Goal: Contribute content: Contribute content

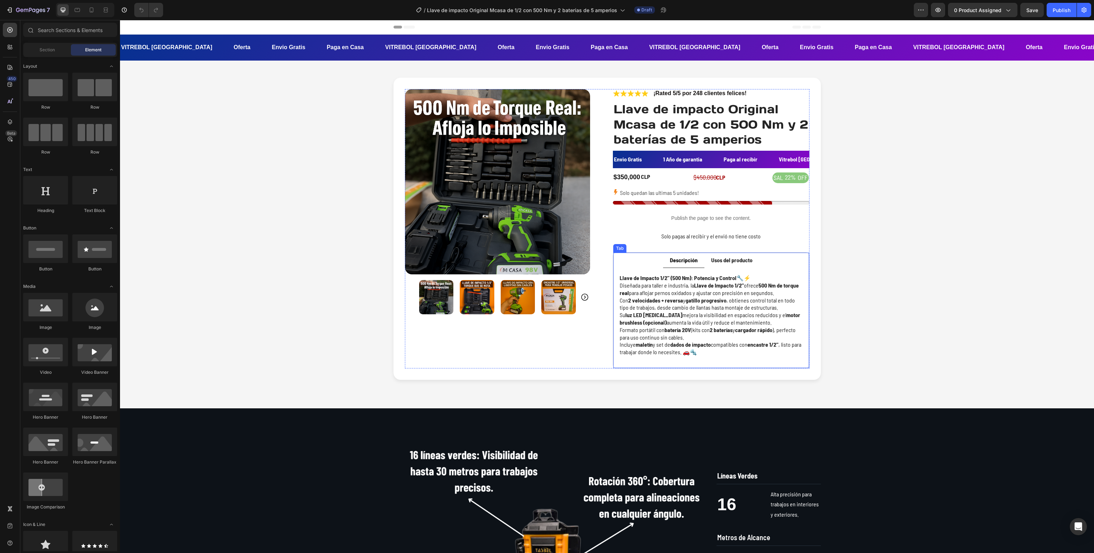
click at [728, 259] on strong "Usos del producto" at bounding box center [731, 259] width 41 height 7
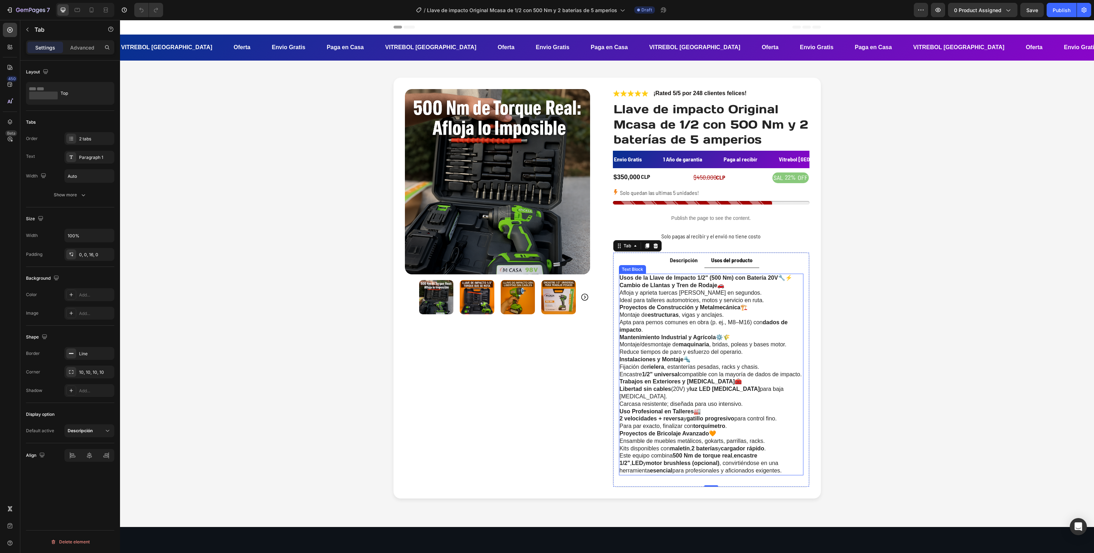
click at [656, 298] on p "Ideal para talleres automotrices, motos y servicio en ruta." at bounding box center [711, 300] width 183 height 7
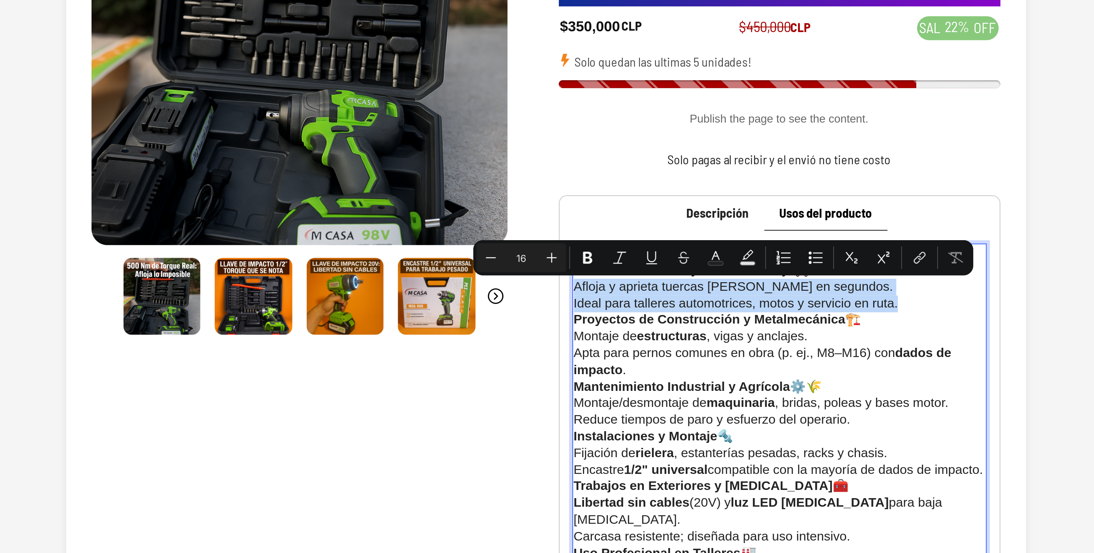
drag, startPoint x: -53, startPoint y: -55, endPoint x: 124, endPoint y: -42, distance: 177.0
click at [124, 0] on div "Usos de la Llave de Impacto 1/2" (500 Nm) con Batería 20V 🔧⚡ Cambio de Llantas …" at bounding box center [43, 28] width 184 height 202
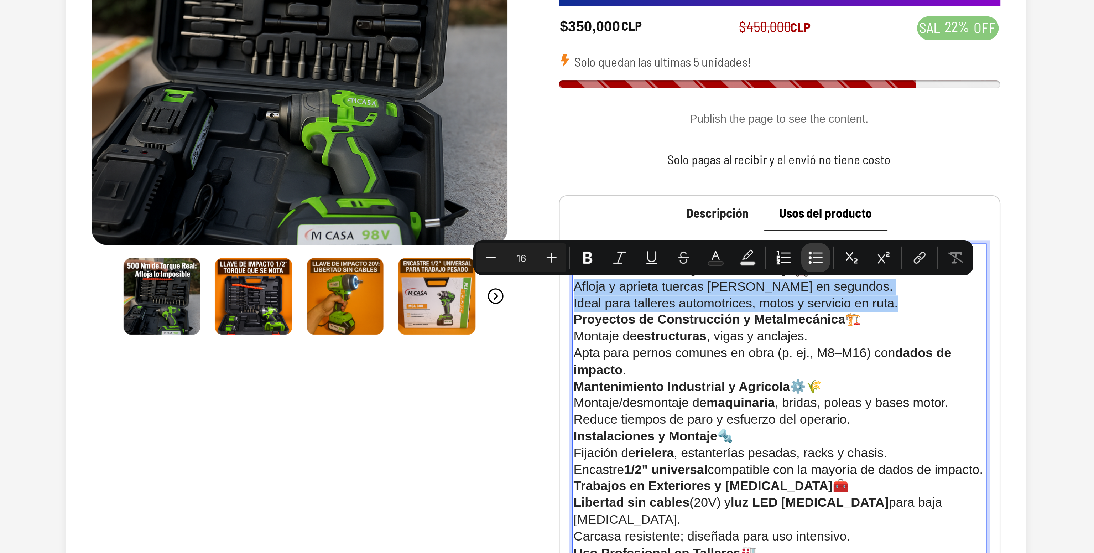
click at [727, 278] on icon "Editor contextual toolbar" at bounding box center [726, 279] width 7 height 7
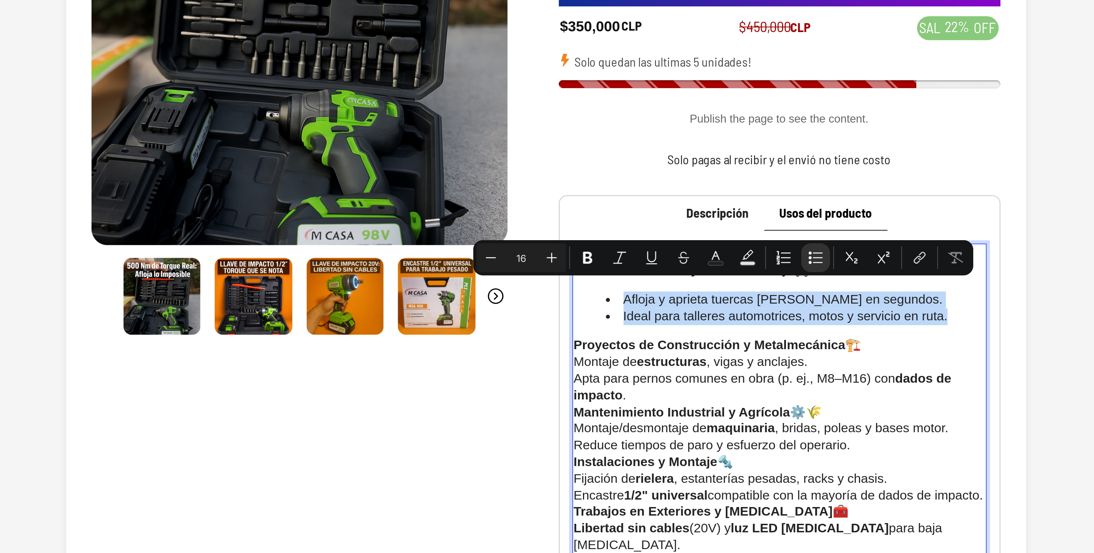
scroll to position [38, 0]
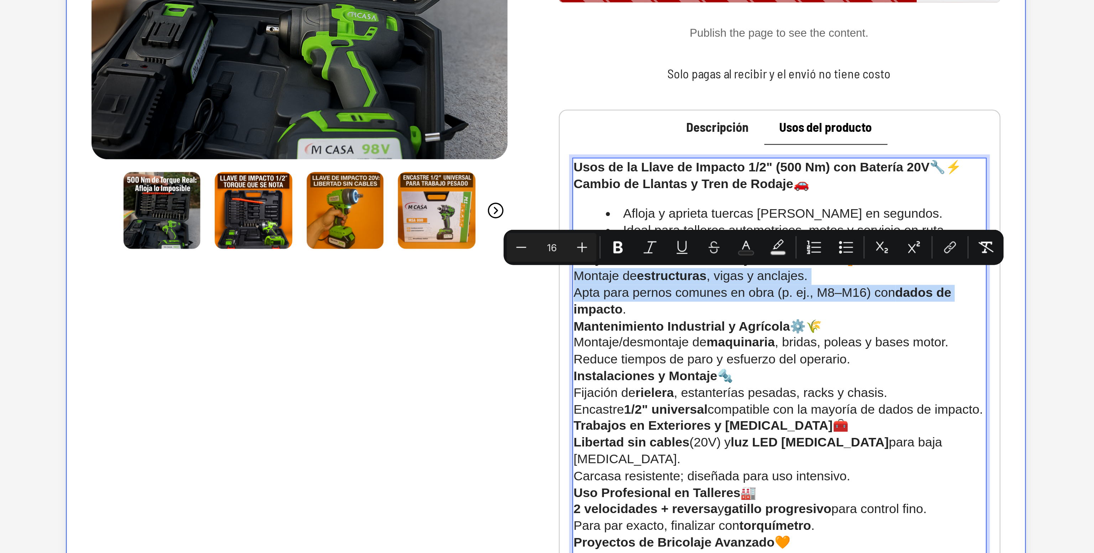
drag, startPoint x: -54, startPoint y: -60, endPoint x: 142, endPoint y: -51, distance: 196.4
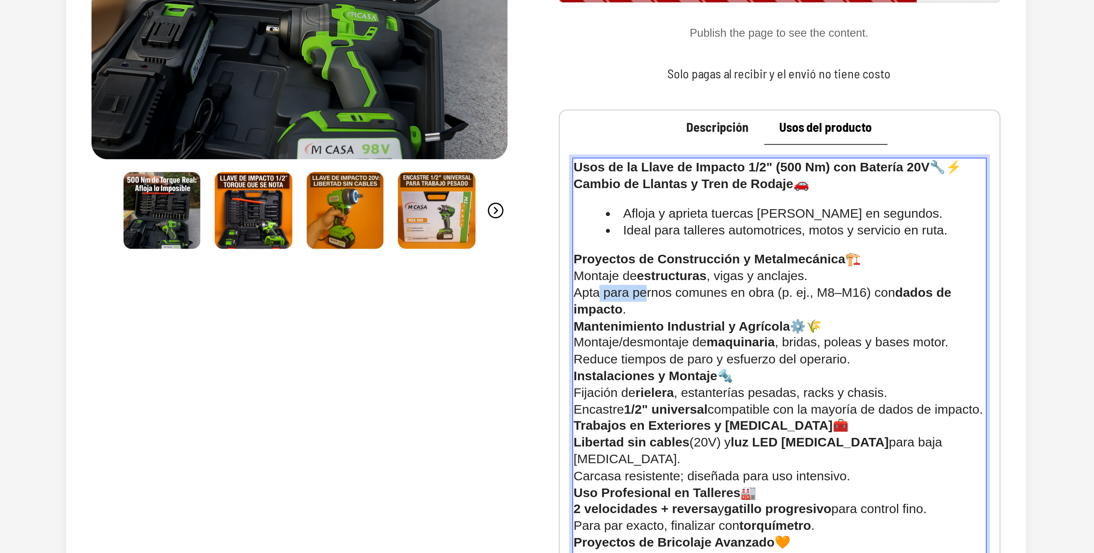
drag, startPoint x: -22, startPoint y: -46, endPoint x: -43, endPoint y: -51, distance: 21.0
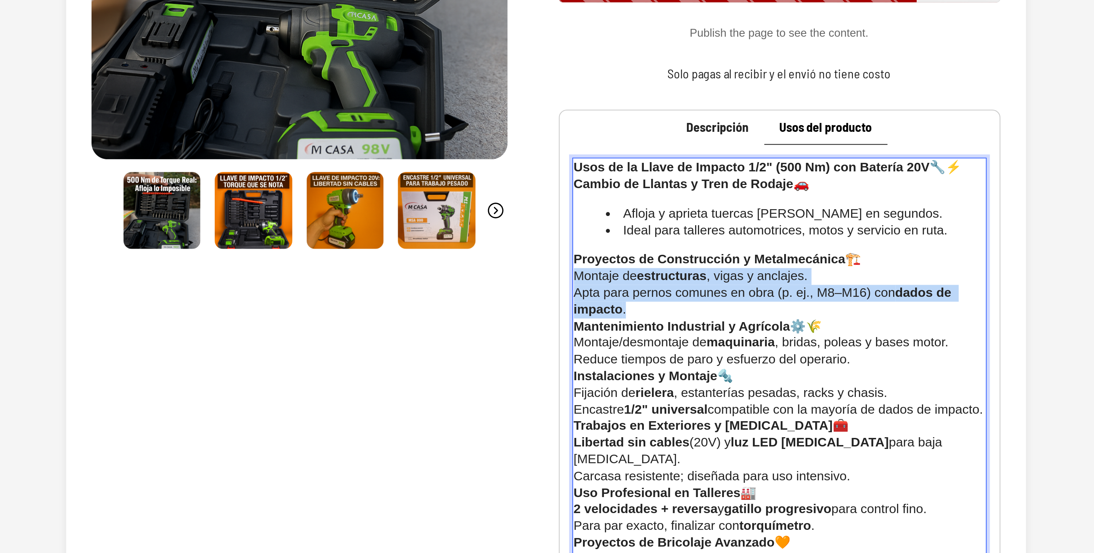
drag, startPoint x: -28, startPoint y: -42, endPoint x: -55, endPoint y: -57, distance: 31.0
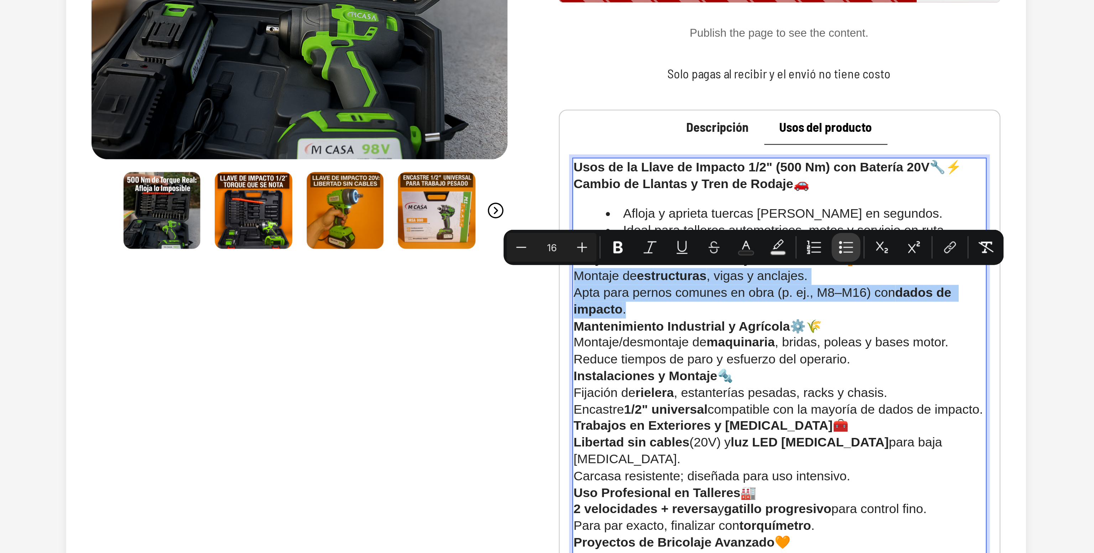
click at [740, 272] on icon "Editor contextual toolbar" at bounding box center [740, 275] width 7 height 7
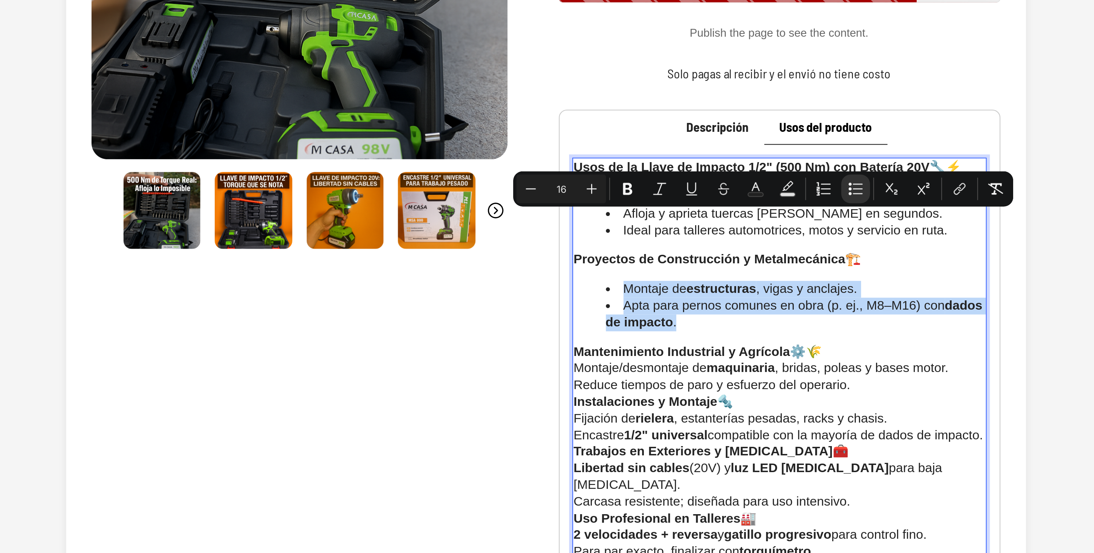
scroll to position [70, 0]
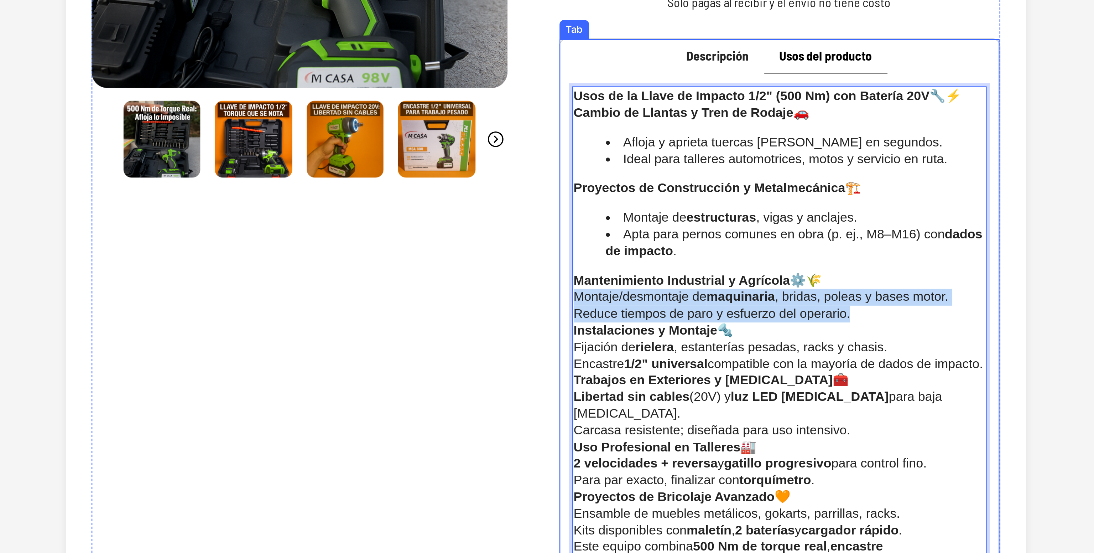
drag, startPoint x: 75, startPoint y: -42, endPoint x: -58, endPoint y: -49, distance: 133.3
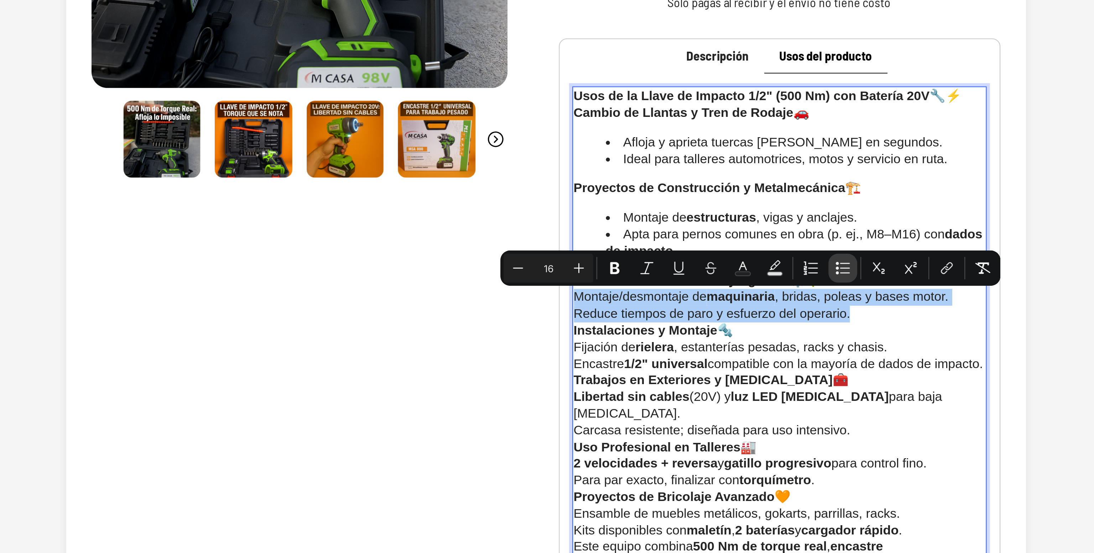
click at [738, 282] on icon "Editor contextual toolbar" at bounding box center [740, 282] width 4 height 0
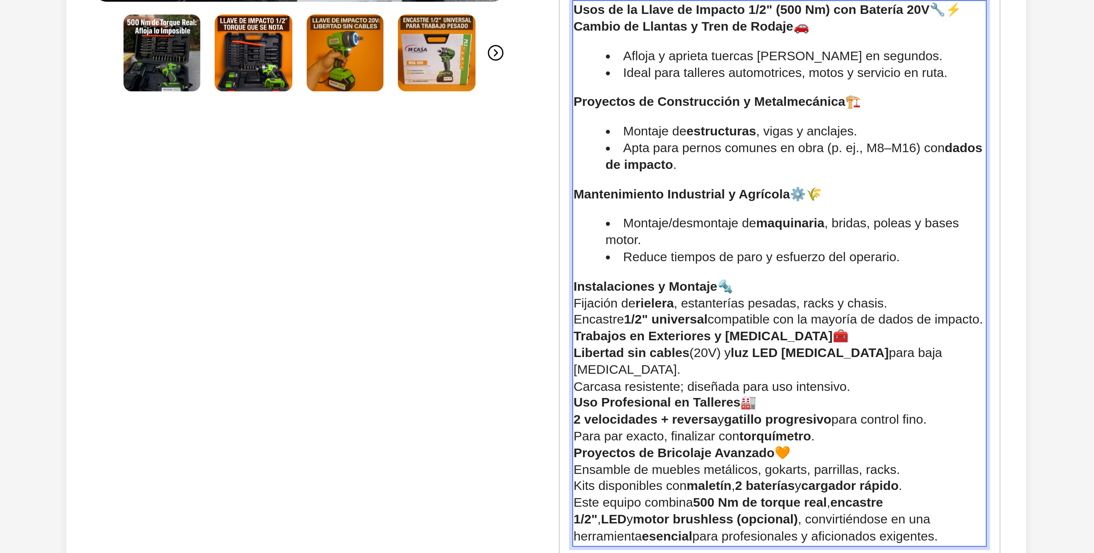
scroll to position [125, 0]
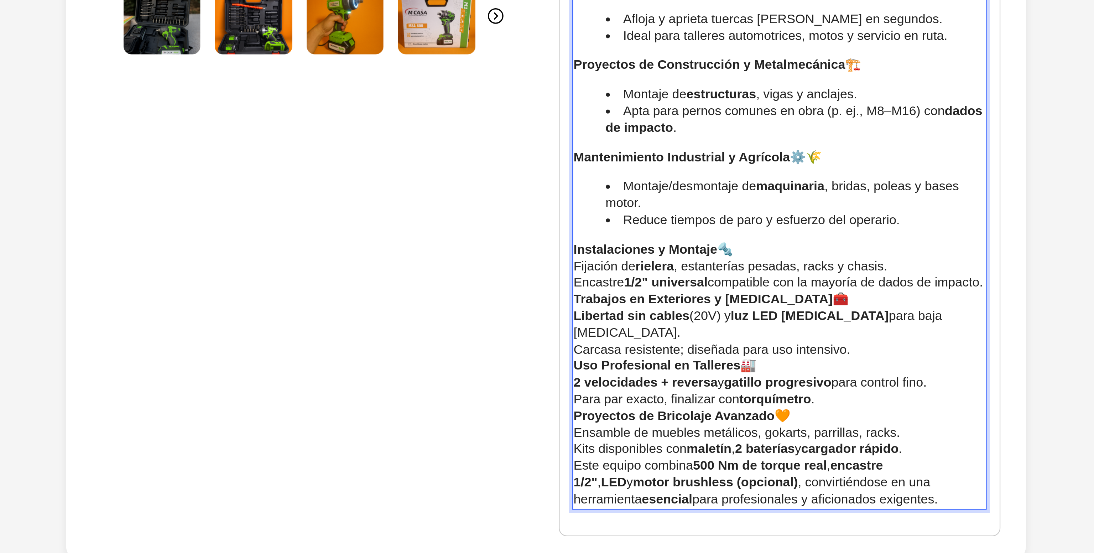
drag, startPoint x: -30, startPoint y: -48, endPoint x: -56, endPoint y: -61, distance: 28.8
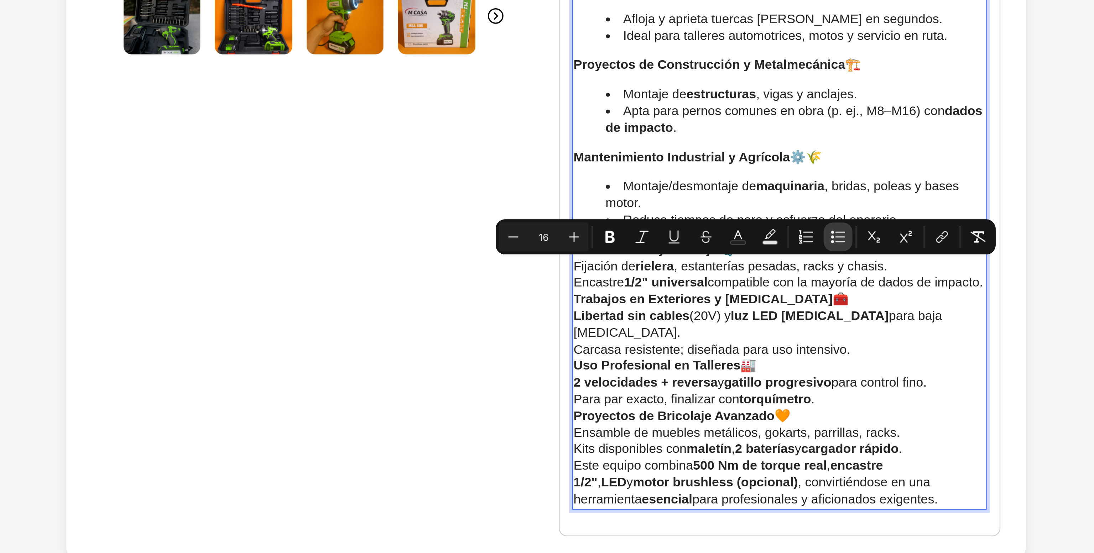
click at [736, 269] on icon "Editor contextual toolbar" at bounding box center [736, 270] width 7 height 7
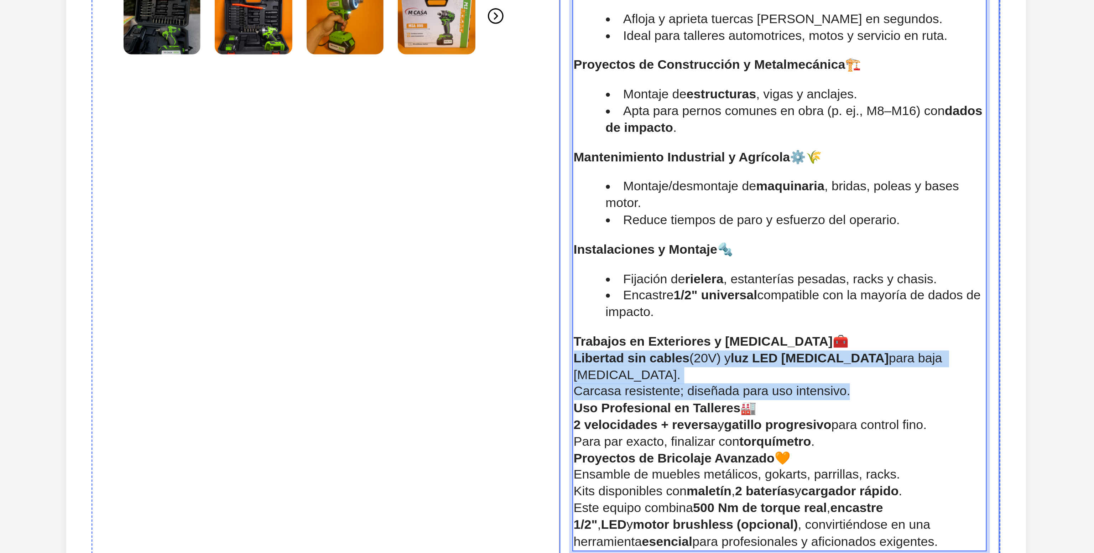
drag, startPoint x: 70, startPoint y: -12, endPoint x: -58, endPoint y: -20, distance: 128.0
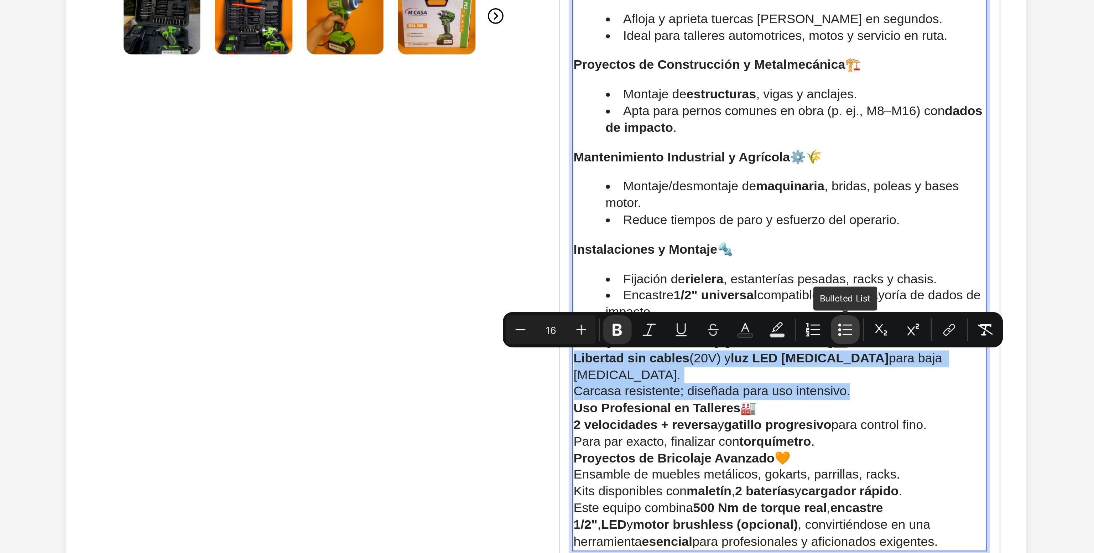
click at [740, 309] on icon "Editor contextual toolbar" at bounding box center [740, 311] width 7 height 7
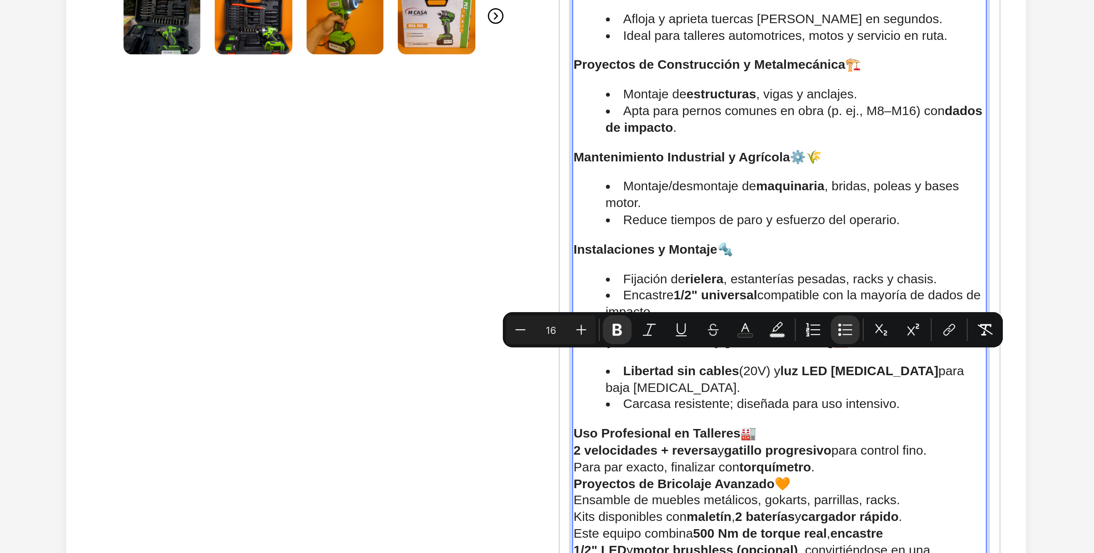
click at [51, 21] on strong "gatillo progresivo" at bounding box center [43, 19] width 48 height 6
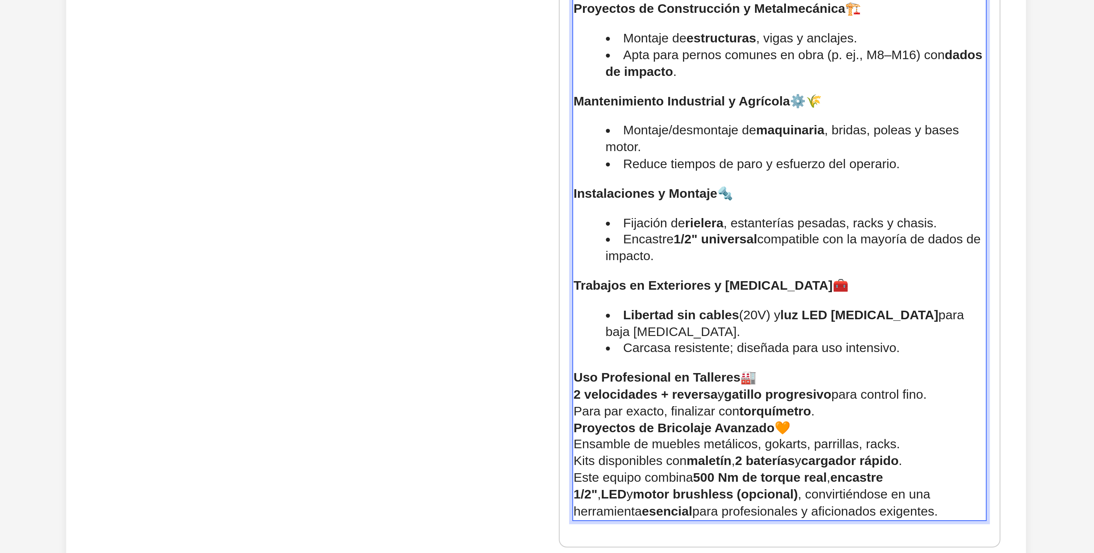
scroll to position [160, 0]
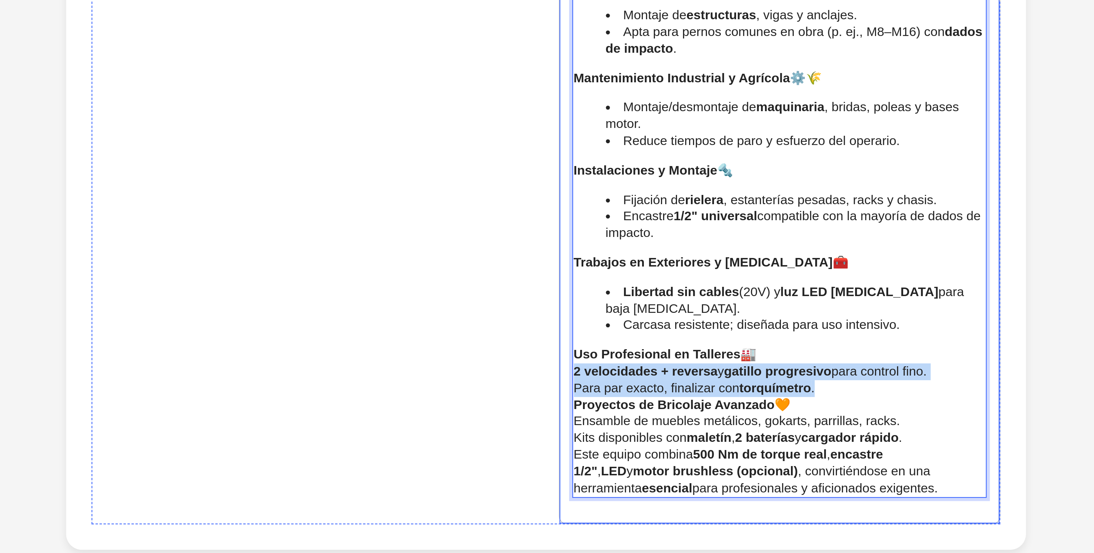
drag, startPoint x: 64, startPoint y: -10, endPoint x: -57, endPoint y: -16, distance: 120.5
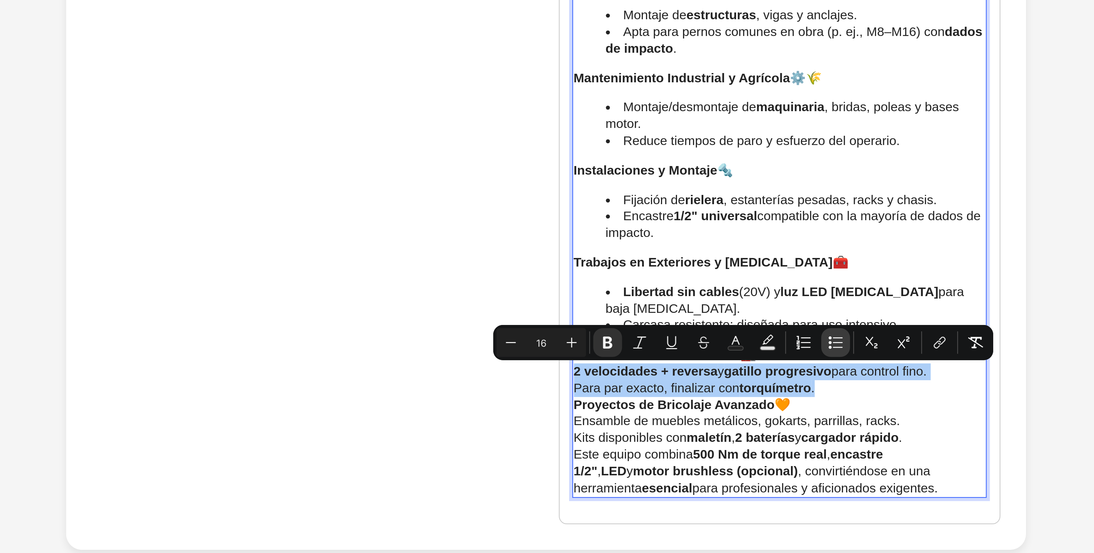
click at [738, 315] on icon "Editor contextual toolbar" at bounding box center [735, 317] width 7 height 7
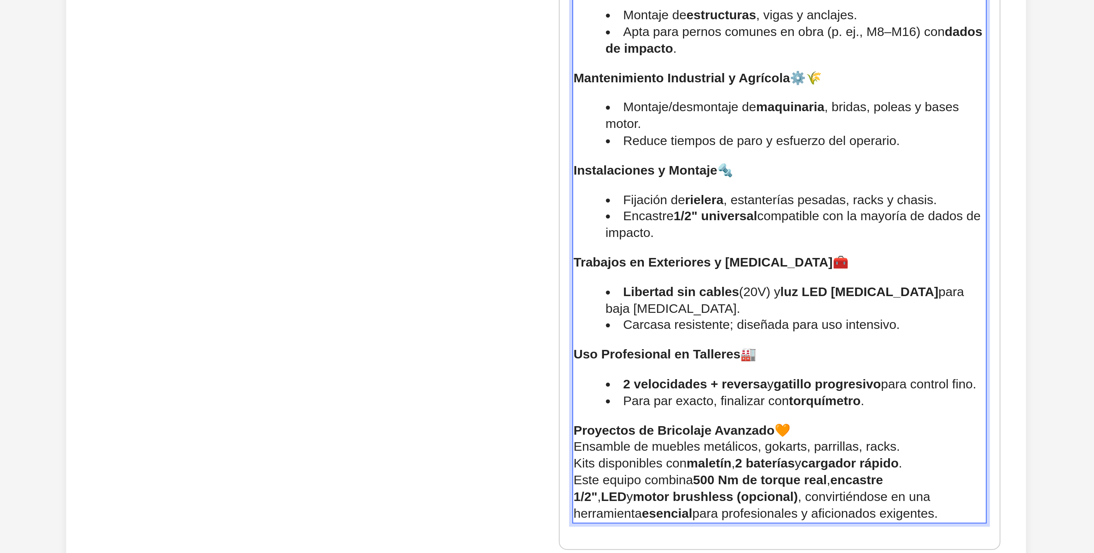
scroll to position [200, 0]
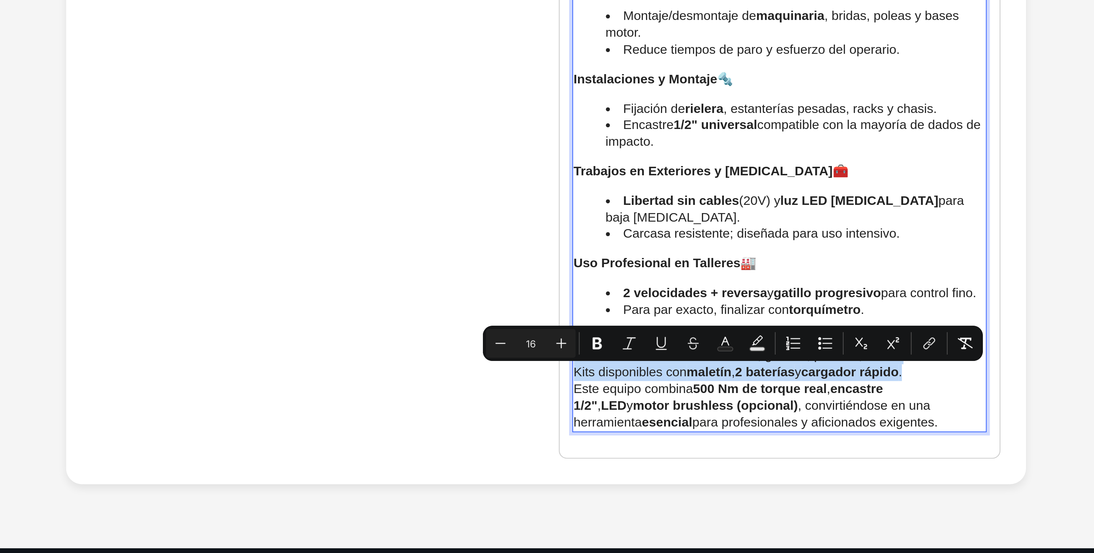
drag, startPoint x: 104, startPoint y: -10, endPoint x: -54, endPoint y: -15, distance: 158.9
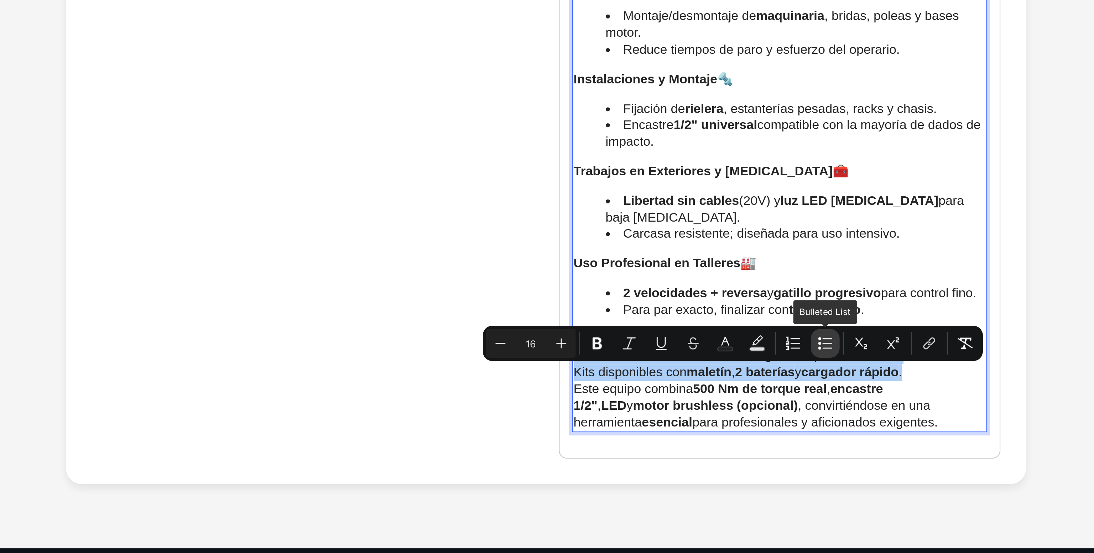
click at [732, 319] on icon "Editor contextual toolbar" at bounding box center [731, 317] width 7 height 7
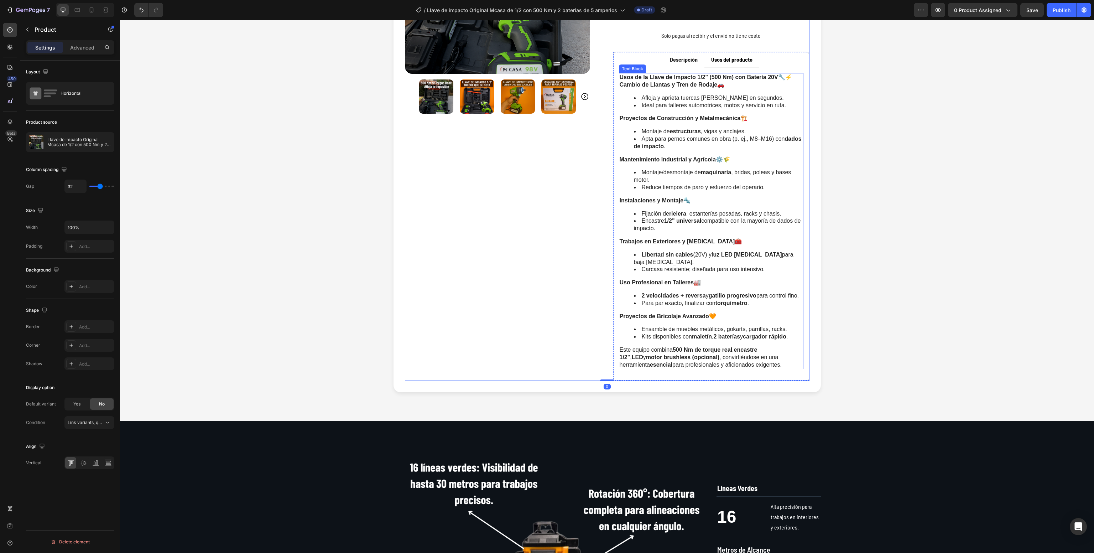
click at [879, 271] on div "Product Images Icon Icon Icon Icon Icon Icon List ¡Rated 5/5 por 248 clientes f…" at bounding box center [607, 134] width 960 height 515
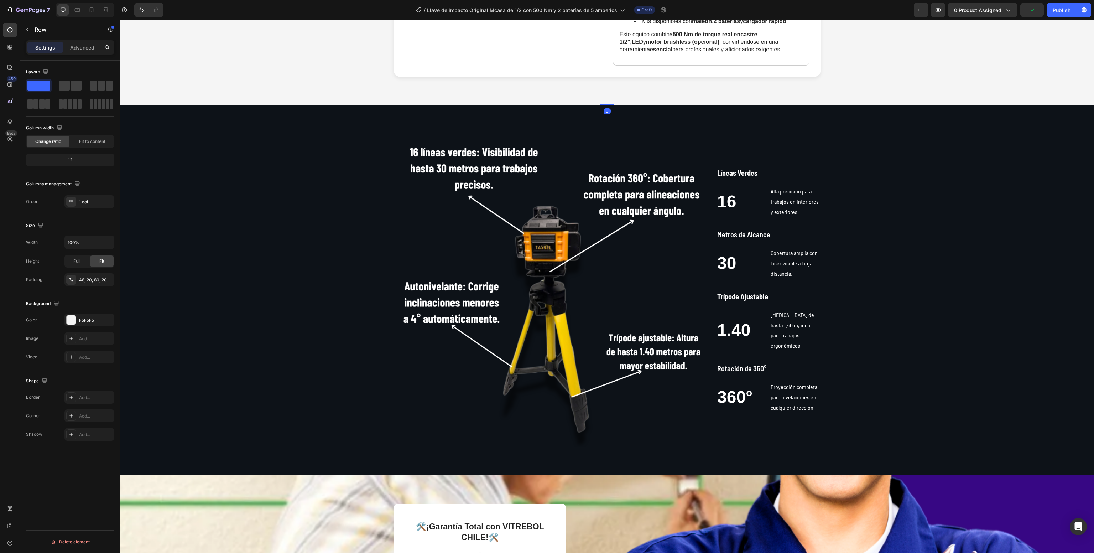
scroll to position [515, 0]
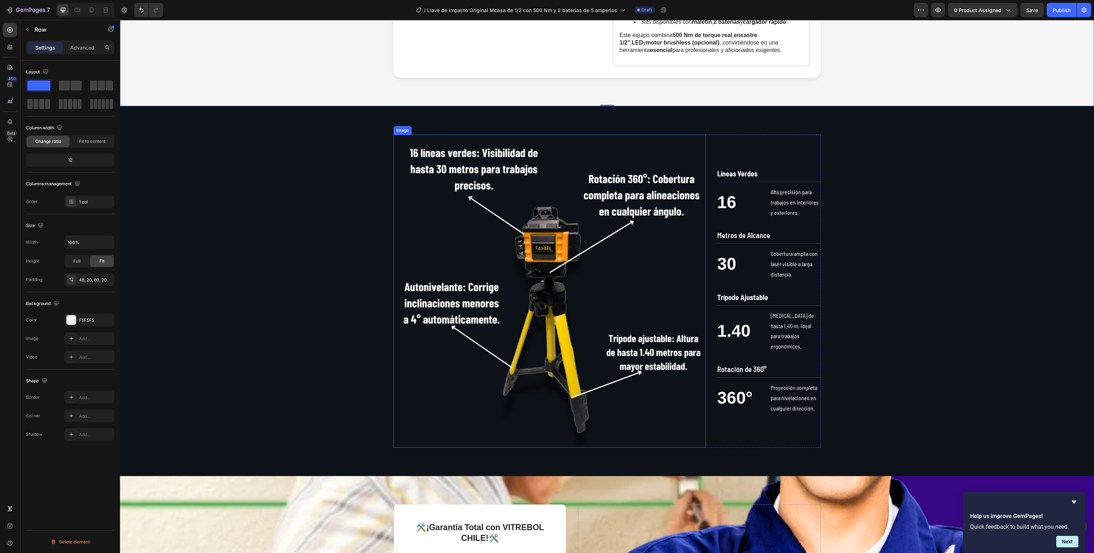
click at [508, 239] on img at bounding box center [549, 291] width 313 height 313
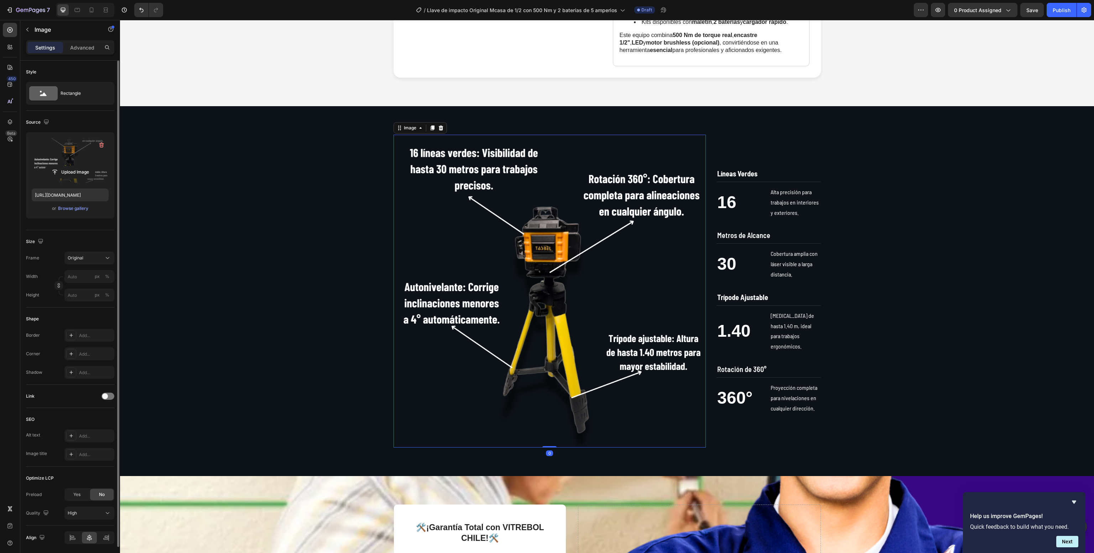
click at [63, 155] on label at bounding box center [70, 160] width 77 height 45
click at [63, 166] on input "file" at bounding box center [70, 172] width 49 height 12
type input "[URL][DOMAIN_NAME]"
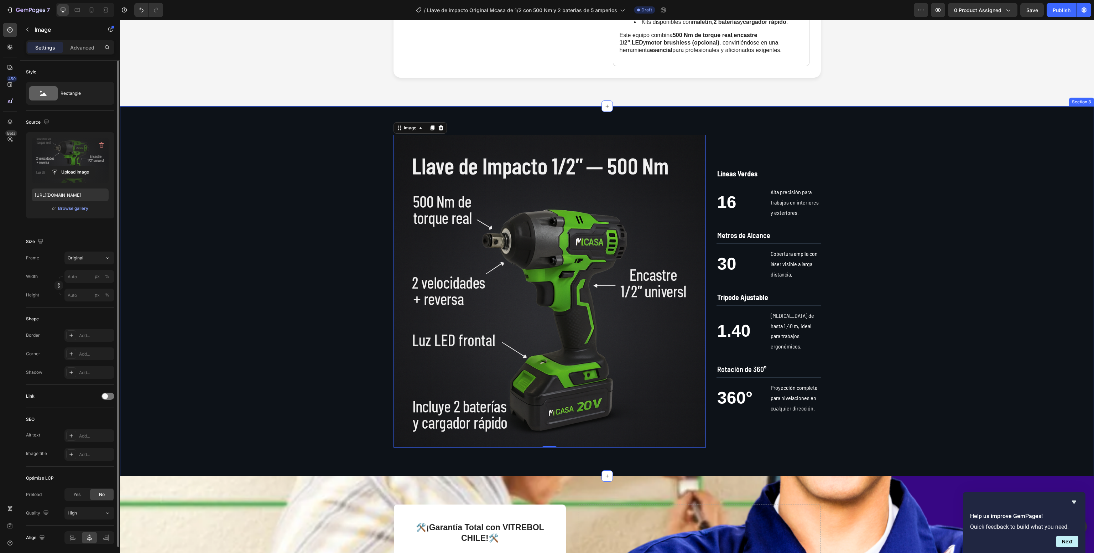
click at [923, 185] on div "Image 0 Líneas Verdes Text Block 16 Text Block Alta precisión para trabajos en …" at bounding box center [607, 291] width 960 height 313
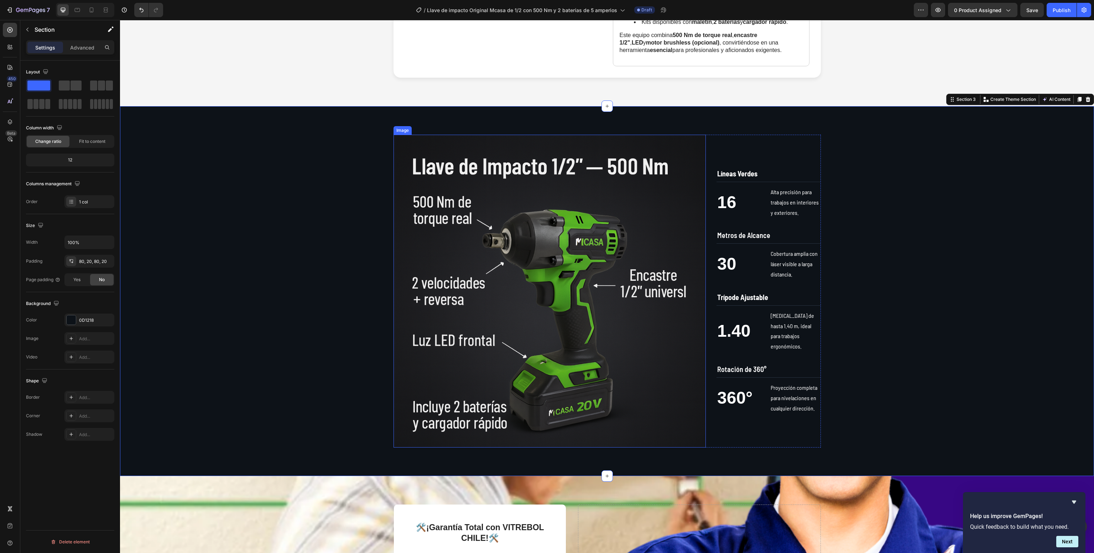
click at [540, 250] on img at bounding box center [549, 291] width 313 height 313
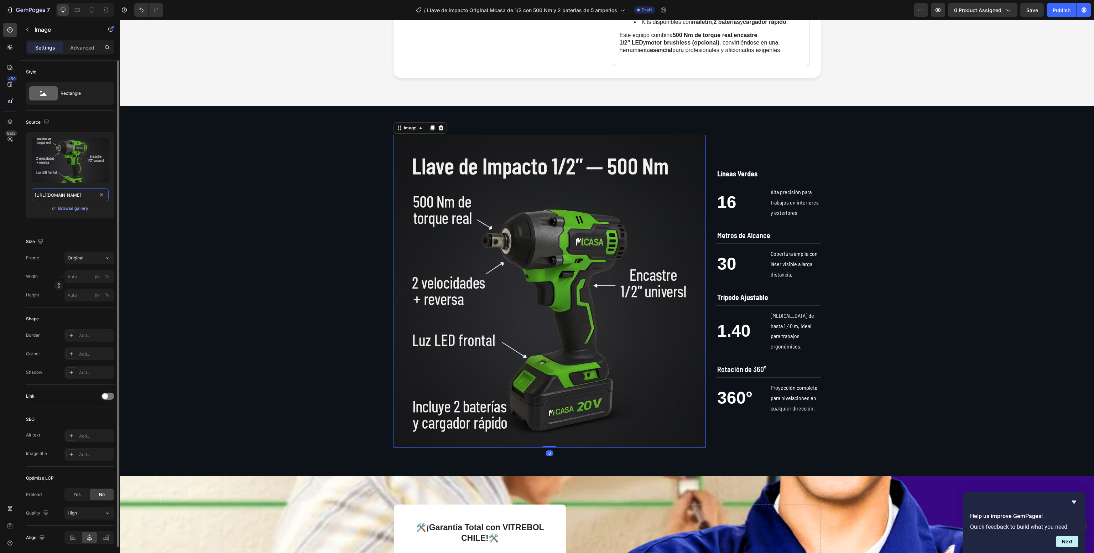
click at [83, 198] on input "[URL][DOMAIN_NAME]" at bounding box center [70, 194] width 77 height 13
click at [89, 13] on icon at bounding box center [91, 9] width 7 height 7
type input "[URL][DOMAIN_NAME]"
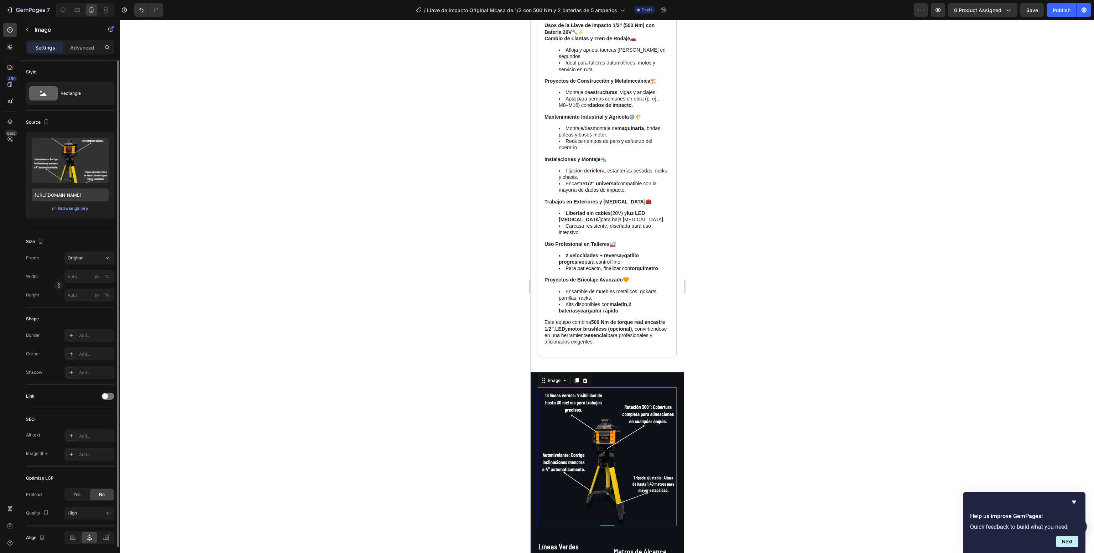
scroll to position [539, 0]
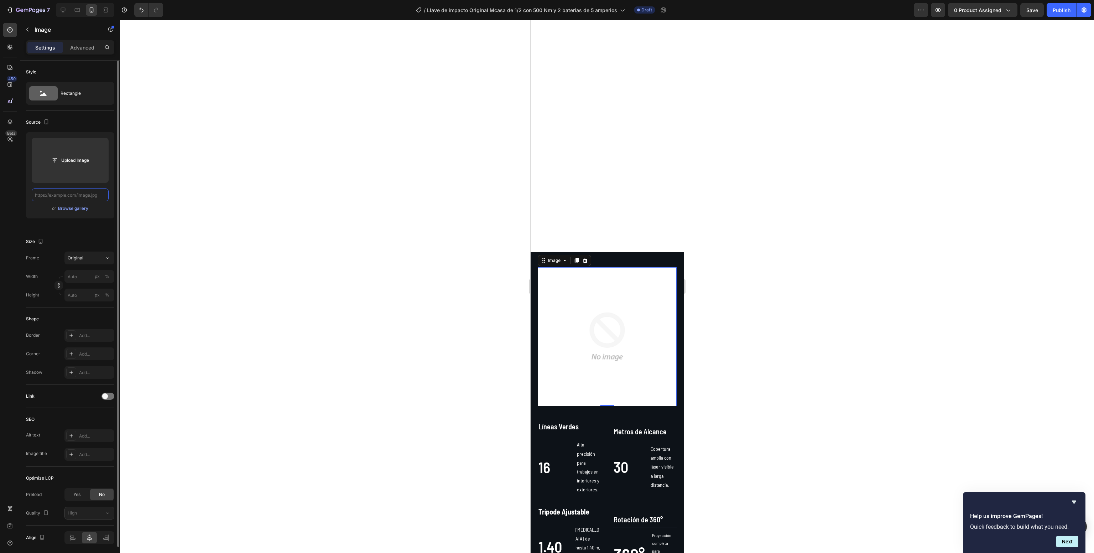
paste input "[URL][DOMAIN_NAME]"
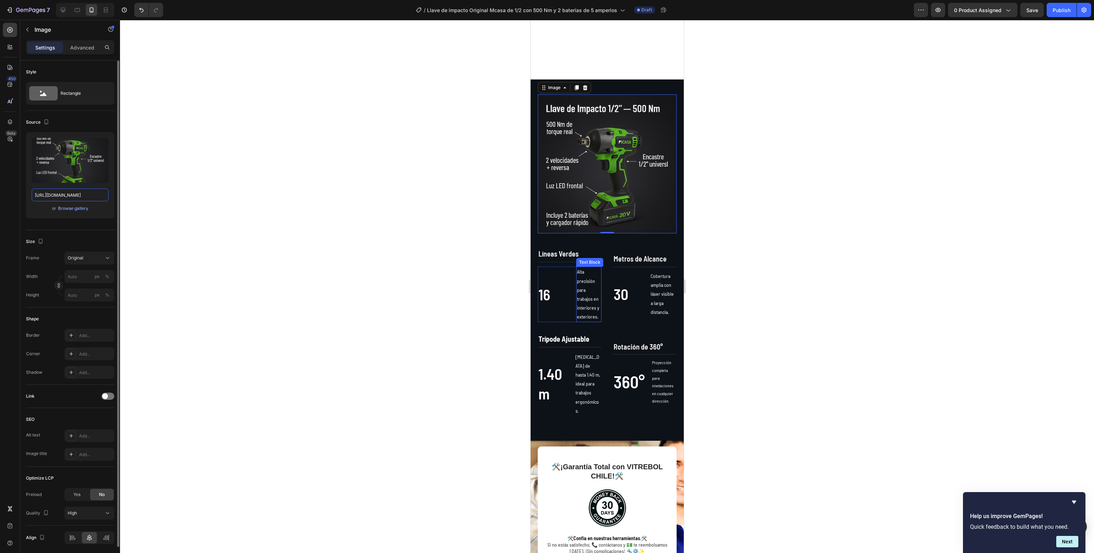
scroll to position [692, 0]
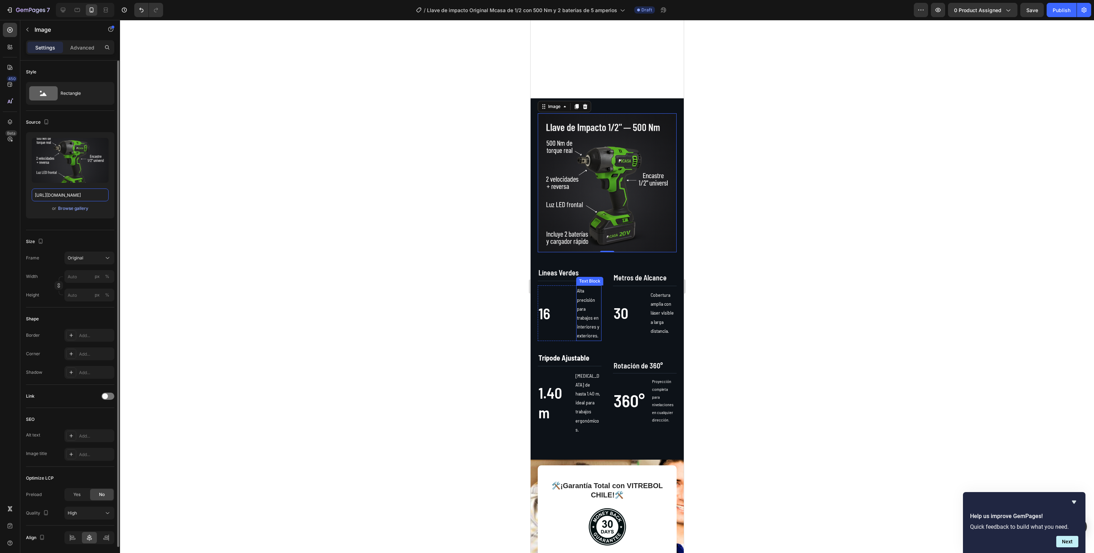
type input "[URL][DOMAIN_NAME]"
click at [456, 267] on div at bounding box center [607, 286] width 974 height 533
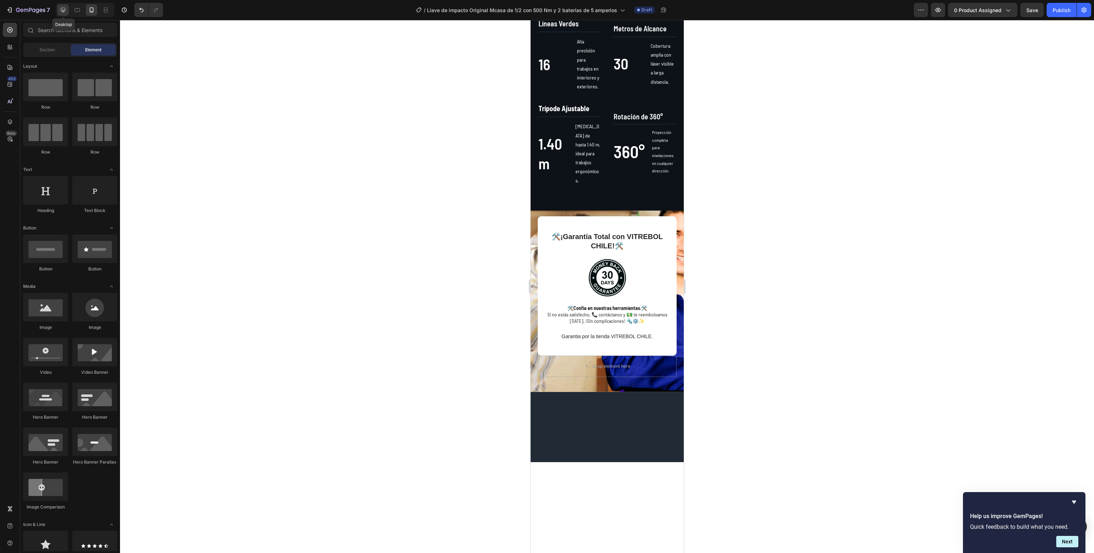
click at [60, 8] on icon at bounding box center [62, 9] width 7 height 7
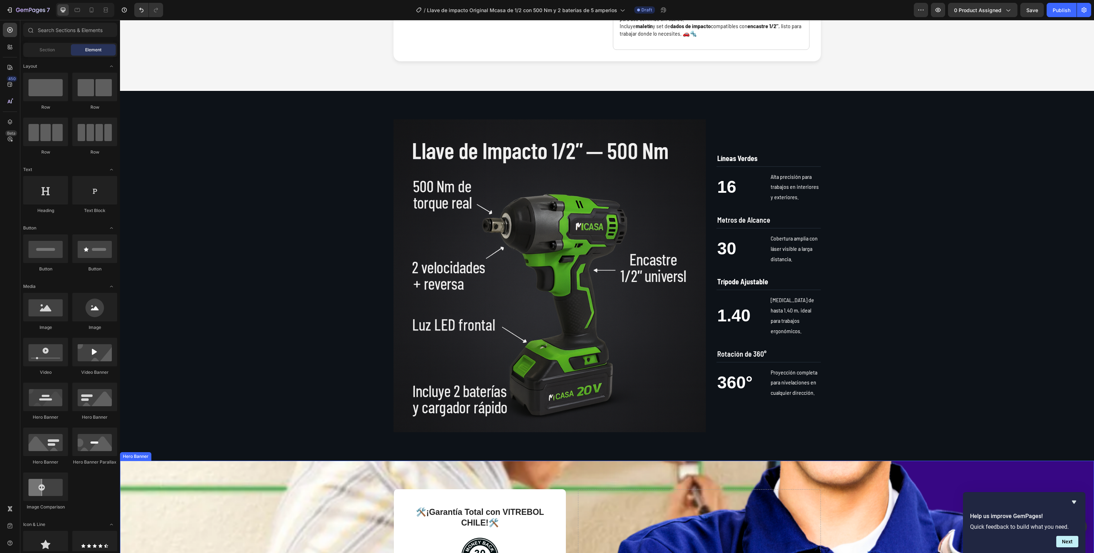
scroll to position [317, 0]
click at [732, 162] on strong "Líneas Verdes" at bounding box center [737, 158] width 40 height 9
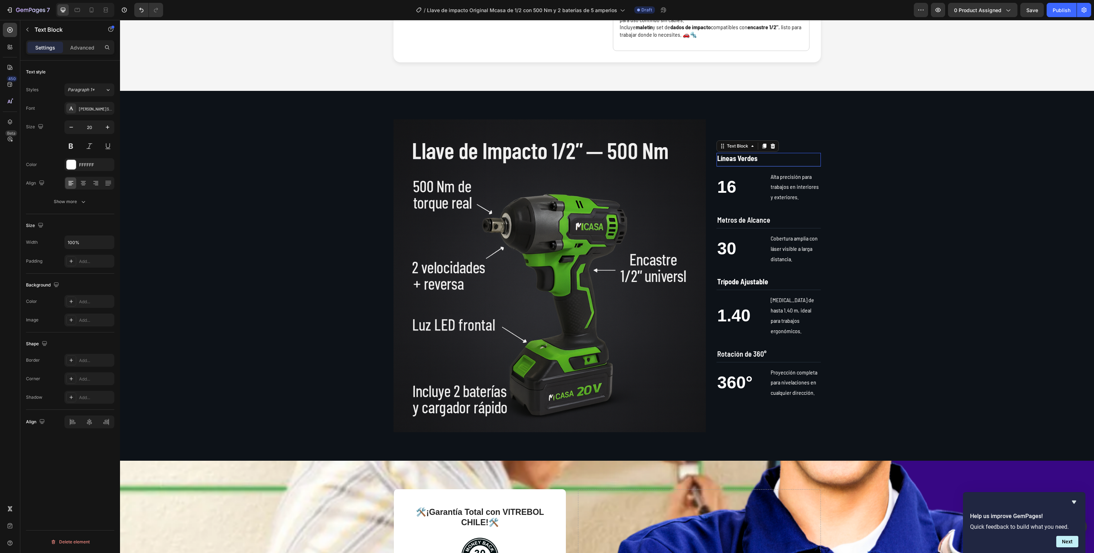
click at [732, 162] on strong "Líneas Verdes" at bounding box center [737, 158] width 40 height 9
click at [718, 198] on p "16" at bounding box center [741, 187] width 49 height 22
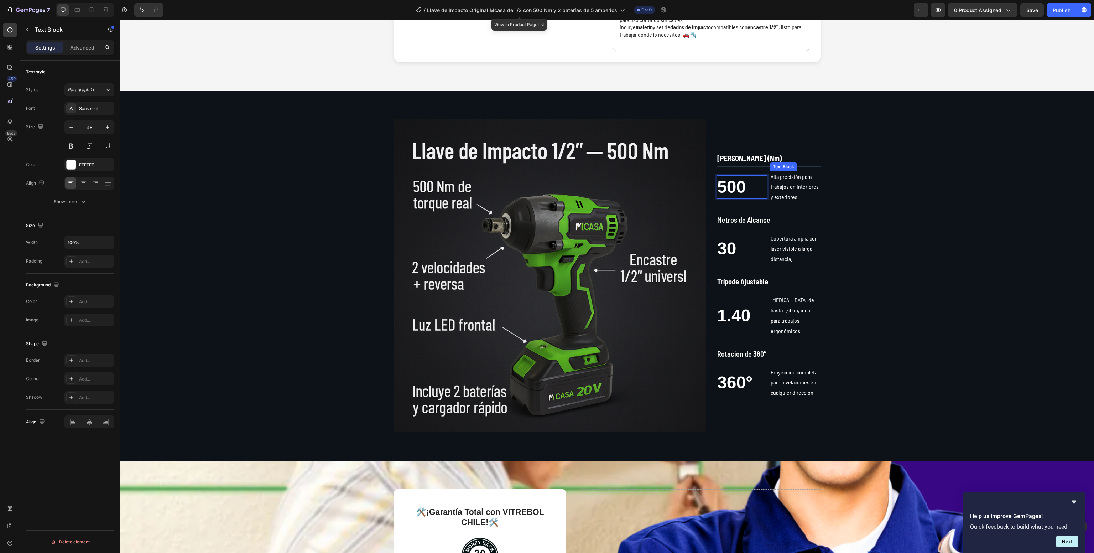
click at [801, 202] on p "Alta precisión para trabajos en interiores y exteriores." at bounding box center [794, 187] width 49 height 31
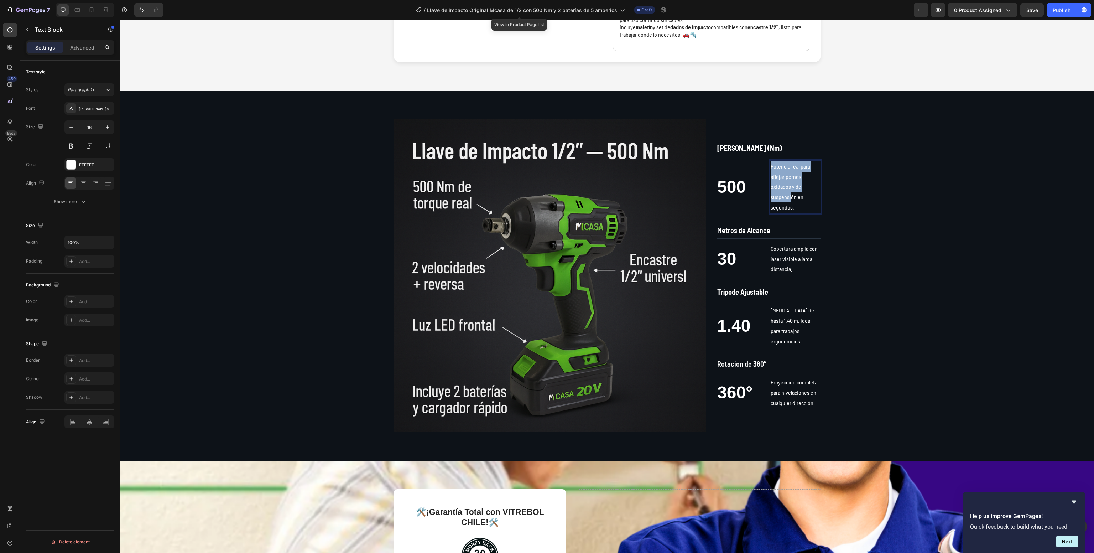
scroll to position [307, 0]
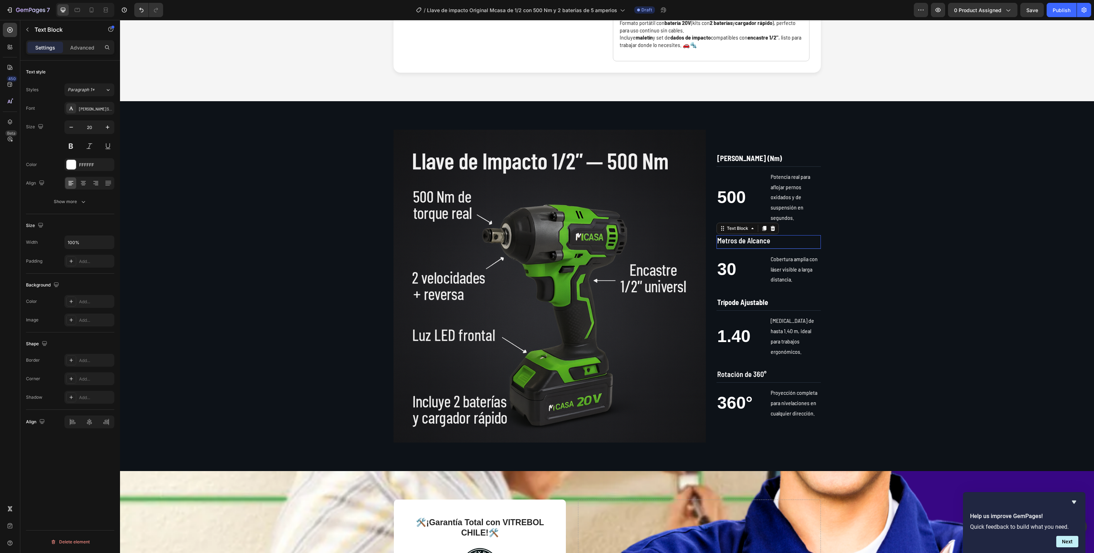
click at [742, 245] on span "Metros de Alcance" at bounding box center [743, 240] width 53 height 9
click at [725, 278] on p "30" at bounding box center [741, 269] width 49 height 22
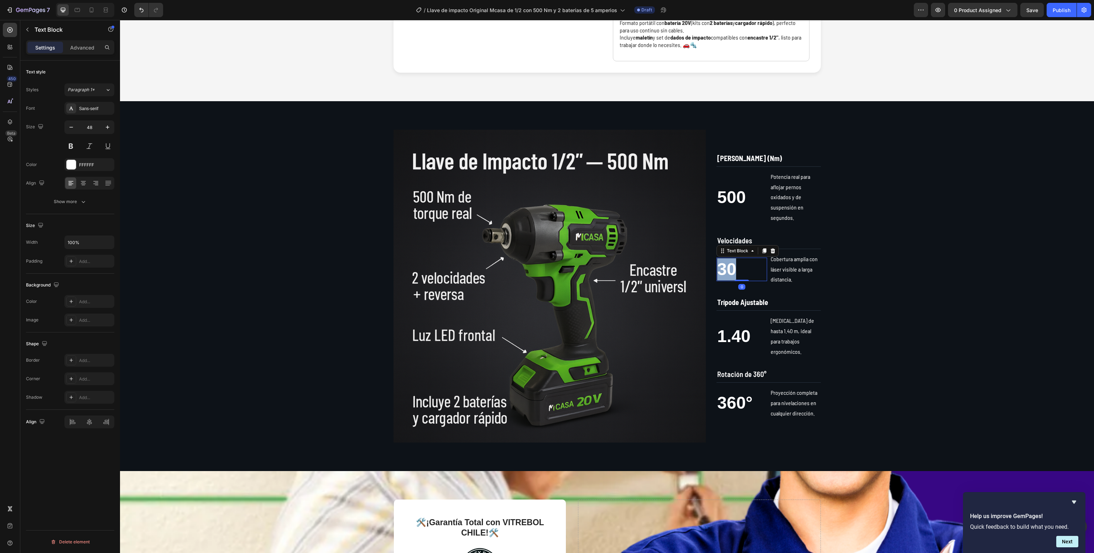
click at [725, 278] on p "30" at bounding box center [741, 269] width 49 height 22
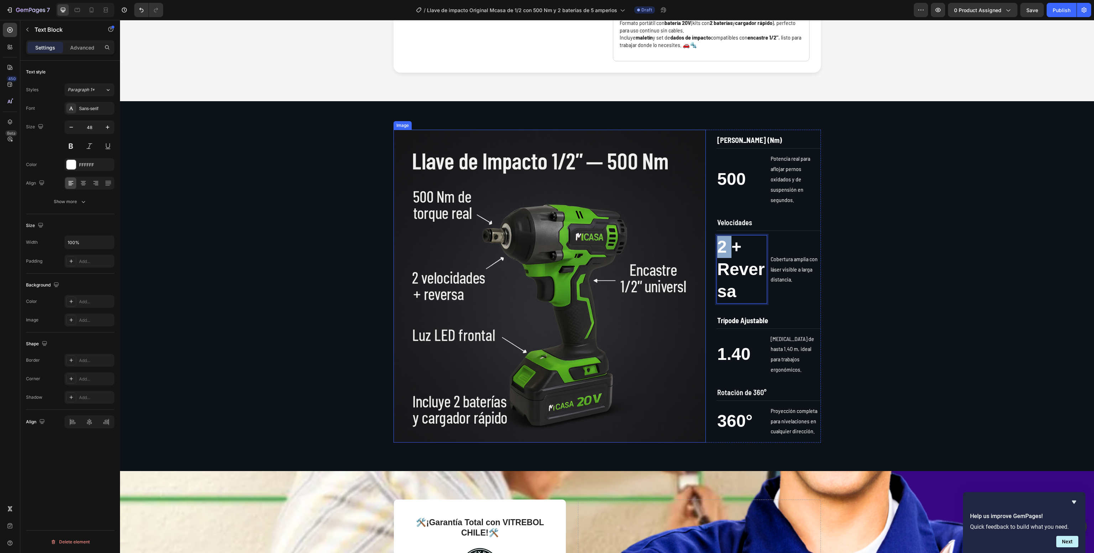
scroll to position [285, 0]
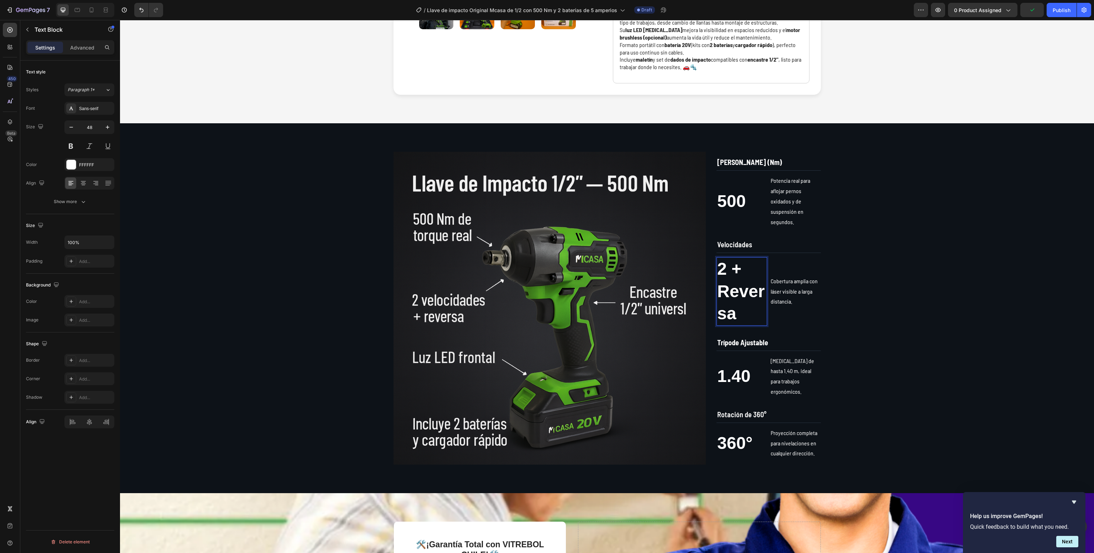
click at [740, 292] on p "2 + Reversa" at bounding box center [741, 291] width 49 height 67
click at [628, 257] on button "Minus" at bounding box center [631, 255] width 13 height 13
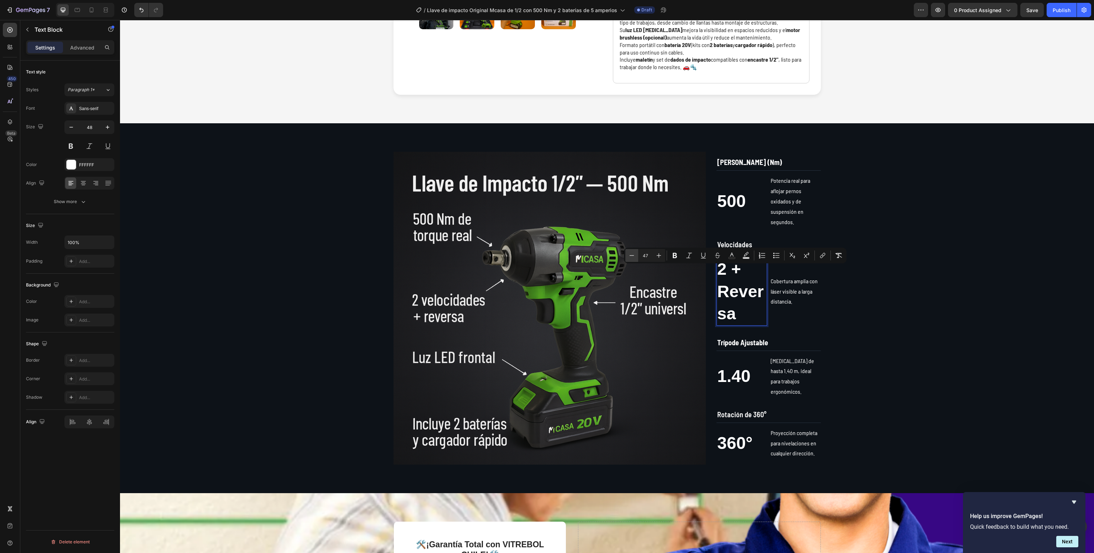
click at [628, 257] on button "Minus" at bounding box center [631, 255] width 13 height 13
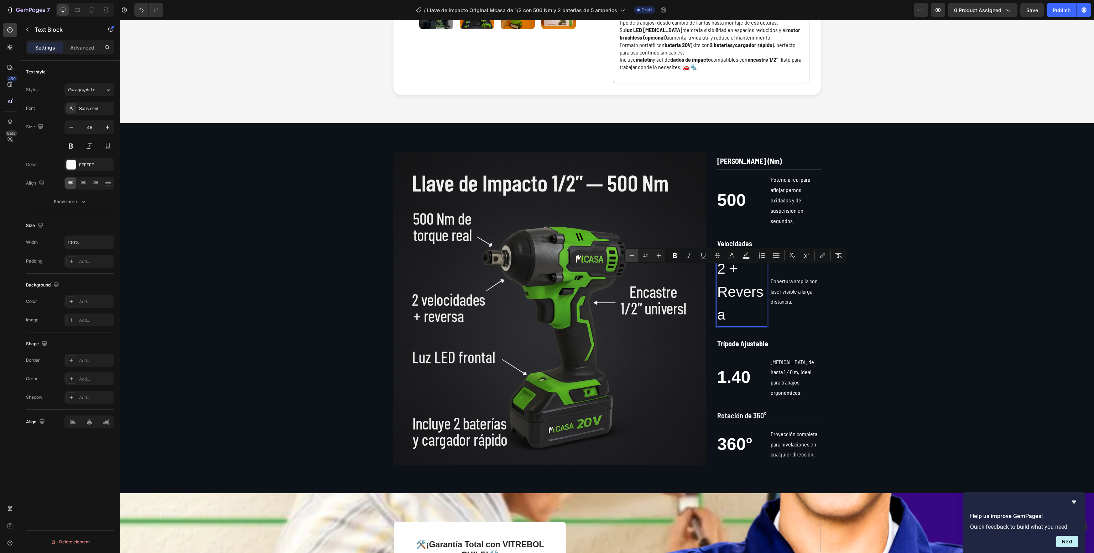
click at [628, 257] on button "Minus" at bounding box center [631, 255] width 13 height 13
click at [628, 260] on button "Minus" at bounding box center [631, 255] width 13 height 13
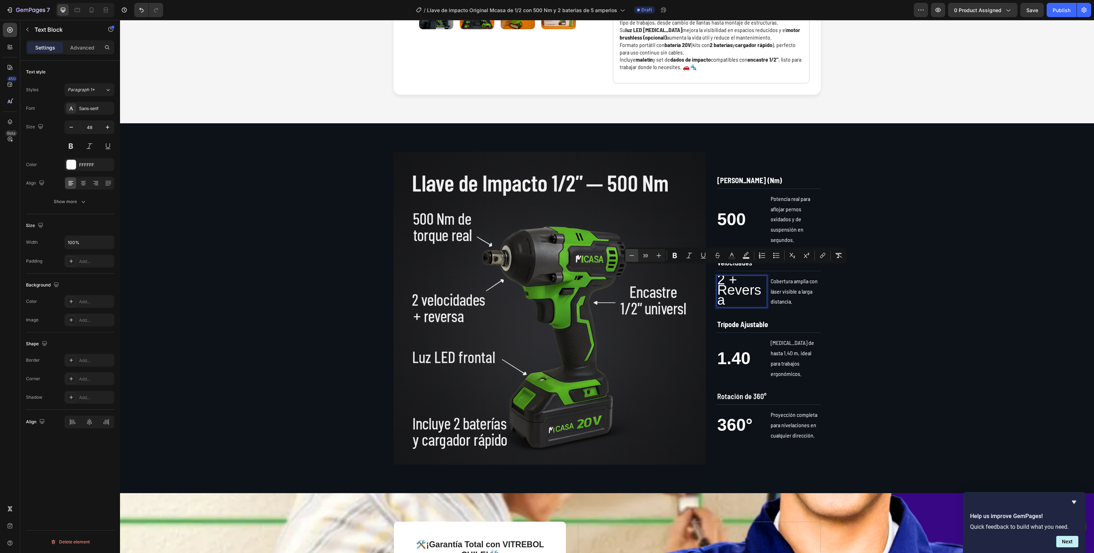
click at [628, 260] on button "Minus" at bounding box center [631, 255] width 13 height 13
click at [628, 263] on div "Minus 38 Plus Bold Italic Underline Strikethrough Text Color Text Background Co…" at bounding box center [735, 255] width 223 height 16
click at [630, 255] on icon "Editor contextual toolbar" at bounding box center [631, 255] width 5 height 0
type input "37"
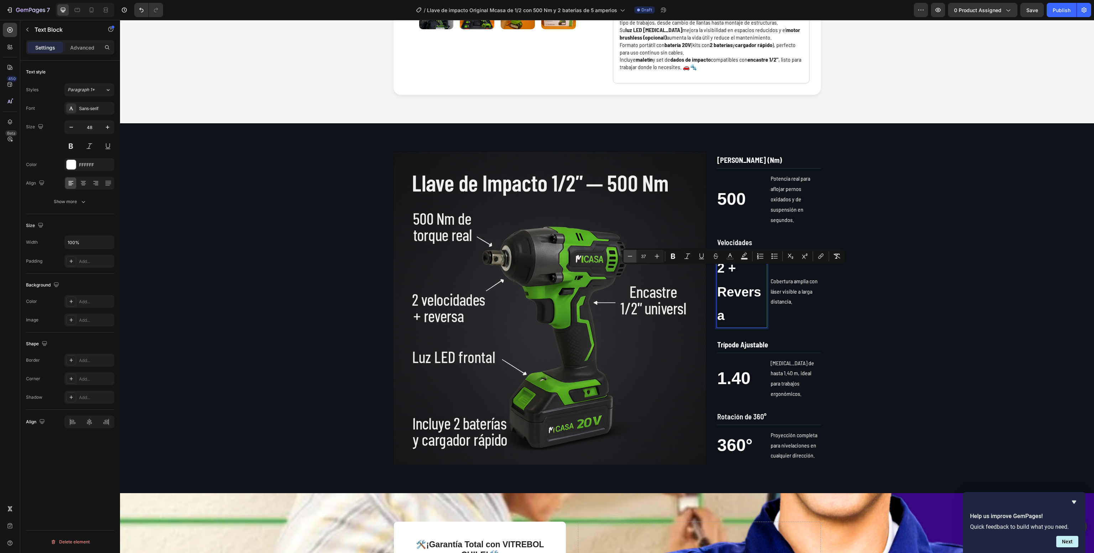
click at [632, 257] on icon "Editor contextual toolbar" at bounding box center [629, 255] width 7 height 7
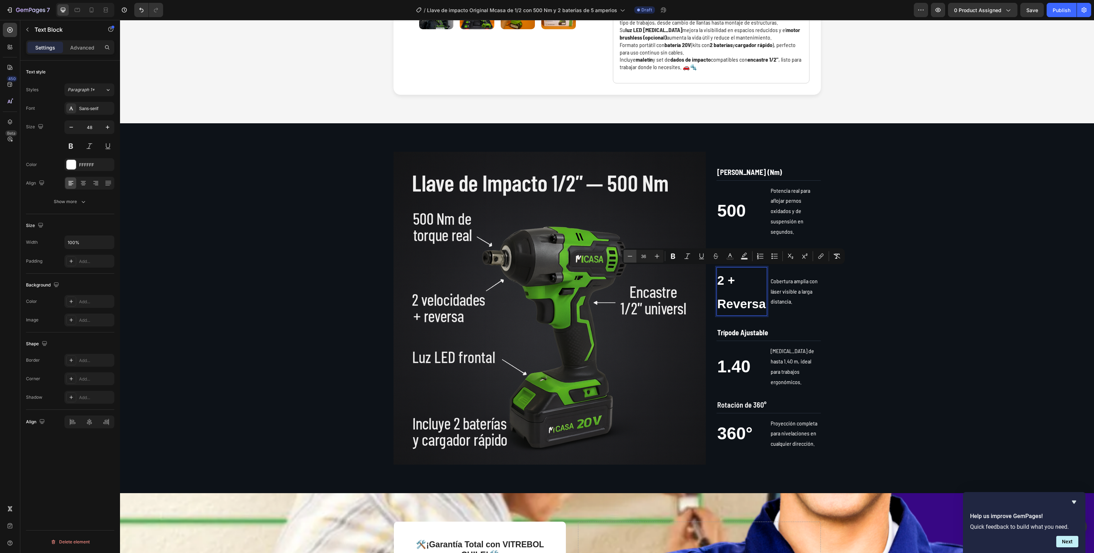
type input "35"
click at [899, 317] on div "Image [PERSON_NAME] (Nm) Text Block 500 Text Block Potencia real para aflojar p…" at bounding box center [607, 308] width 960 height 313
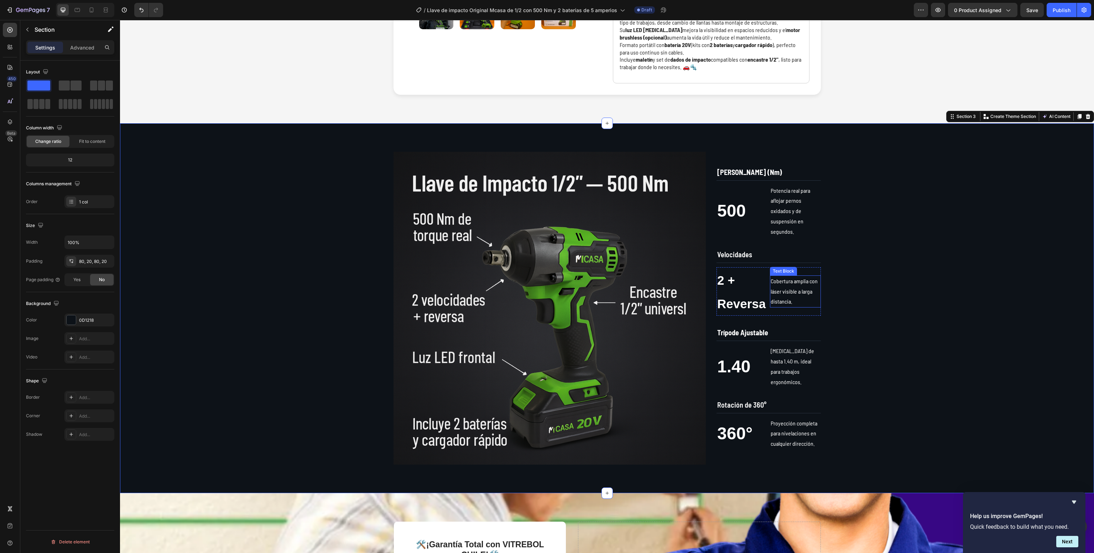
click at [778, 304] on p "Cobertura amplia con láser visible a larga distancia." at bounding box center [794, 291] width 49 height 31
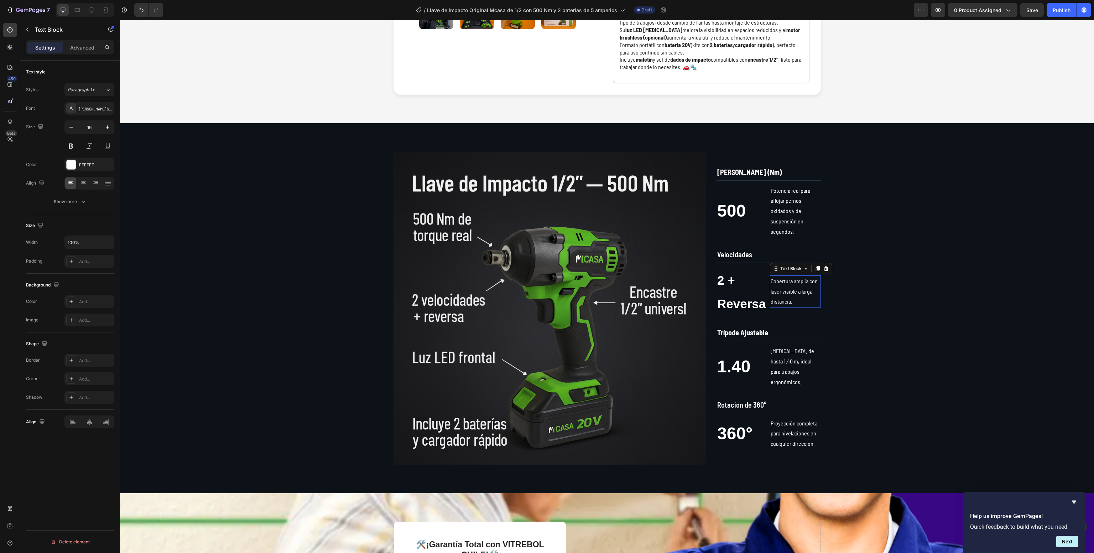
click at [778, 298] on p "Cobertura amplia con láser visible a larga distancia." at bounding box center [794, 291] width 49 height 31
click at [780, 298] on p "Cobertura amplia con láser visible a larga distancia." at bounding box center [794, 291] width 49 height 31
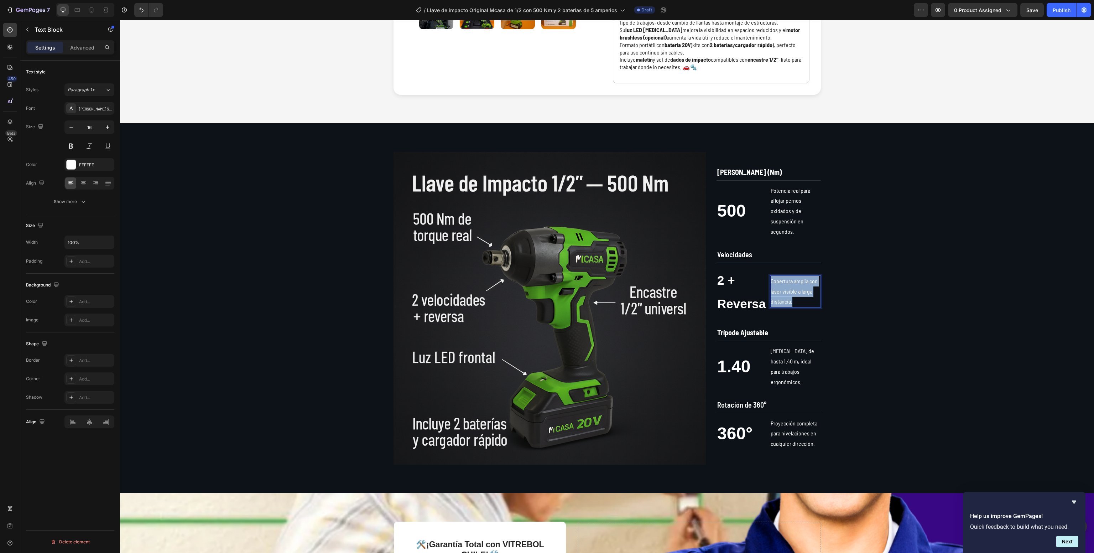
click at [780, 298] on p "Cobertura amplia con láser visible a larga distancia." at bounding box center [794, 291] width 49 height 31
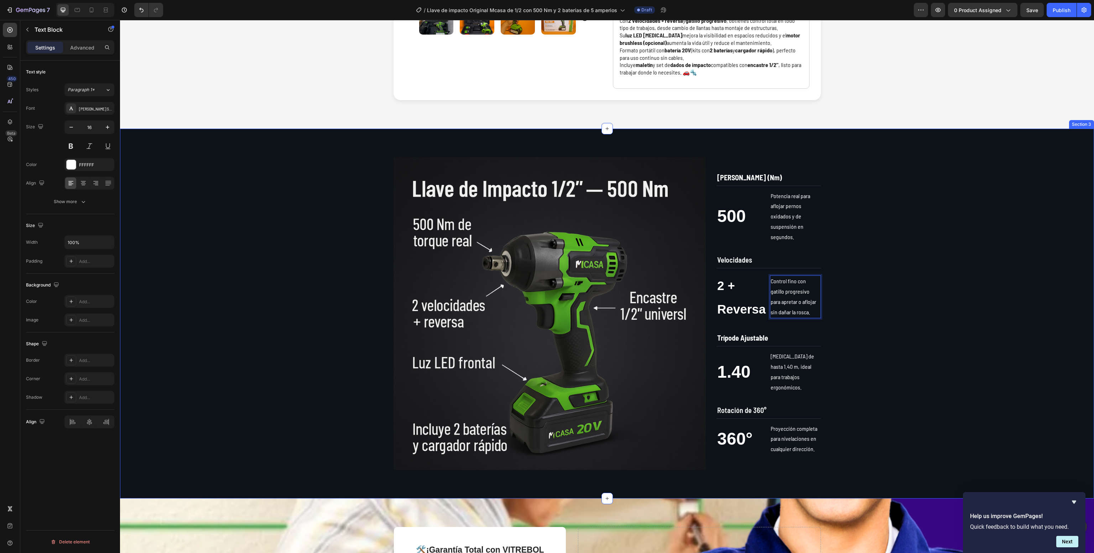
click at [935, 275] on div "Image [PERSON_NAME] (Nm) Text Block 500 Text Block Potencia real para aflojar p…" at bounding box center [607, 313] width 960 height 313
click at [729, 342] on strong "Trípode Ajustable" at bounding box center [742, 337] width 51 height 9
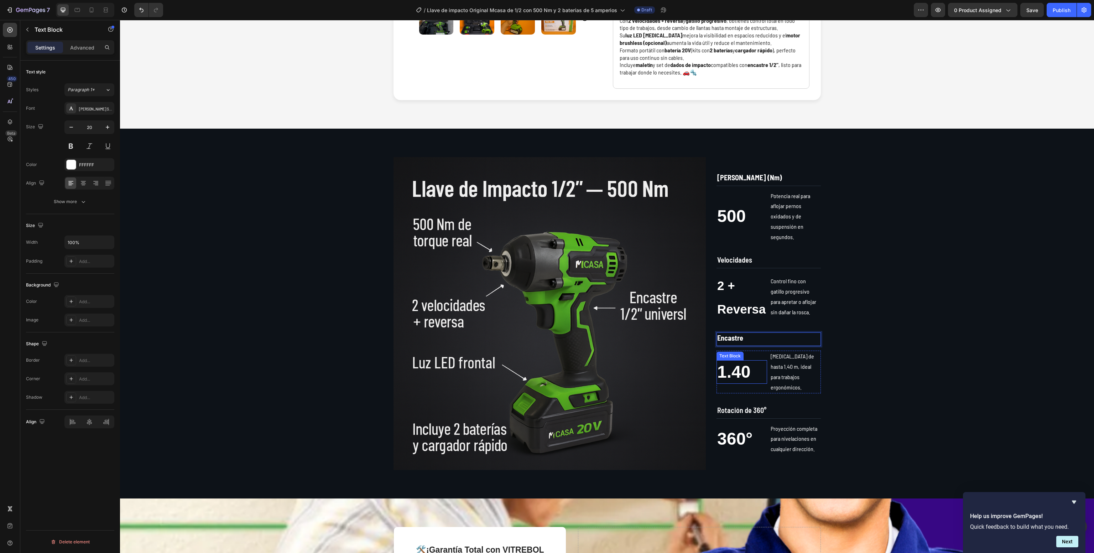
click at [726, 375] on p "1.40" at bounding box center [741, 372] width 49 height 22
click at [796, 386] on p "[MEDICAL_DATA] de hasta 1.40 m, ideal para trabajos ergonómicos." at bounding box center [794, 371] width 49 height 41
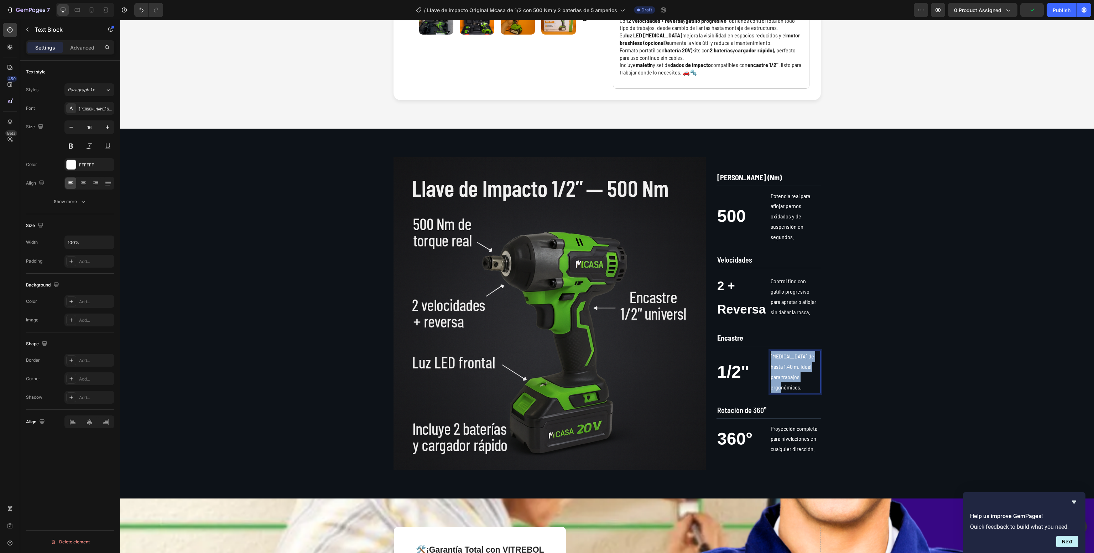
drag, startPoint x: 796, startPoint y: 386, endPoint x: 796, endPoint y: 381, distance: 5.7
click at [796, 383] on p "[MEDICAL_DATA] de hasta 1.40 m, ideal para trabajos ergonómicos." at bounding box center [794, 371] width 49 height 41
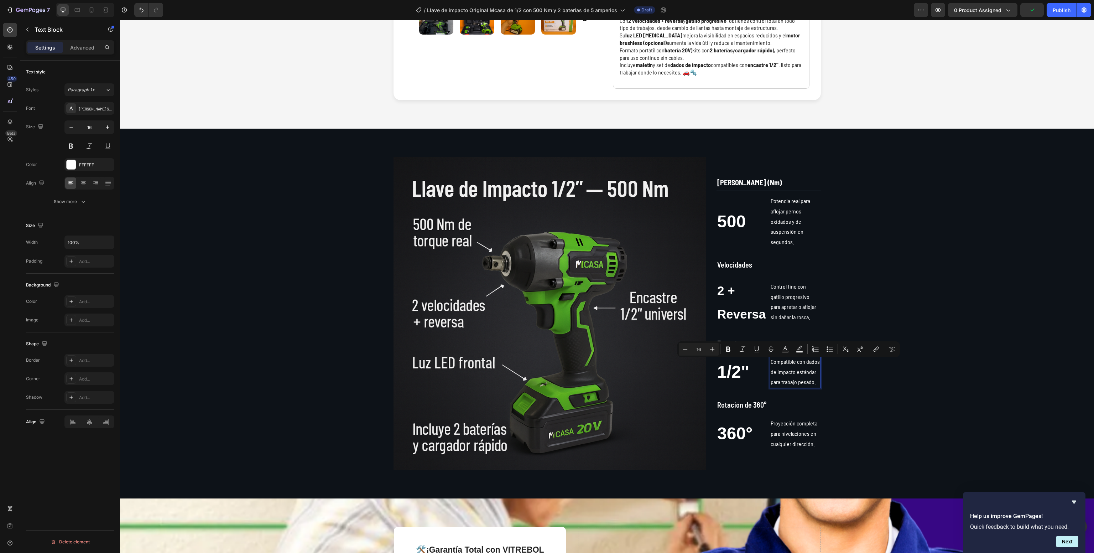
click at [896, 384] on div "Image [PERSON_NAME] (Nm) Text Block 500 Text Block Potencia real para aflojar p…" at bounding box center [607, 313] width 960 height 313
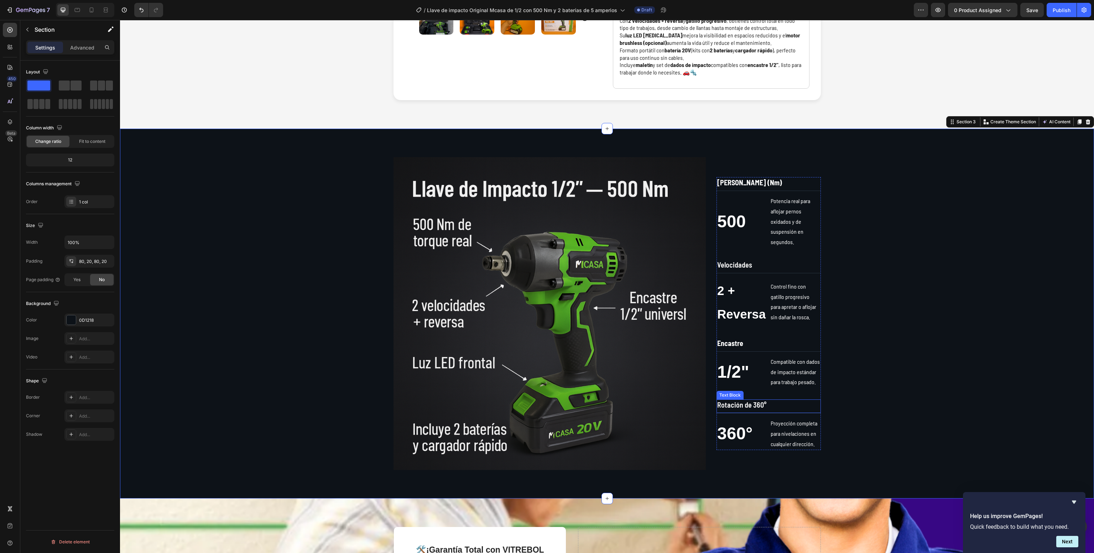
click at [739, 408] on span "Rotación de 360°" at bounding box center [741, 404] width 49 height 9
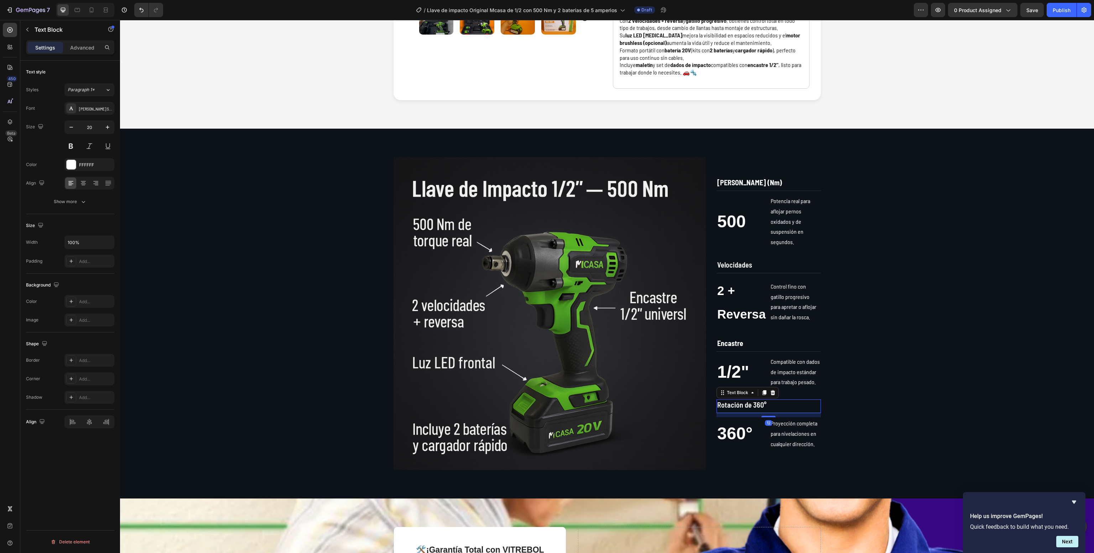
click at [739, 408] on span "Rotación de 360°" at bounding box center [741, 404] width 49 height 9
click at [736, 408] on span "Rotación de 360°" at bounding box center [741, 404] width 49 height 9
click at [718, 432] on span "360°" at bounding box center [734, 433] width 35 height 19
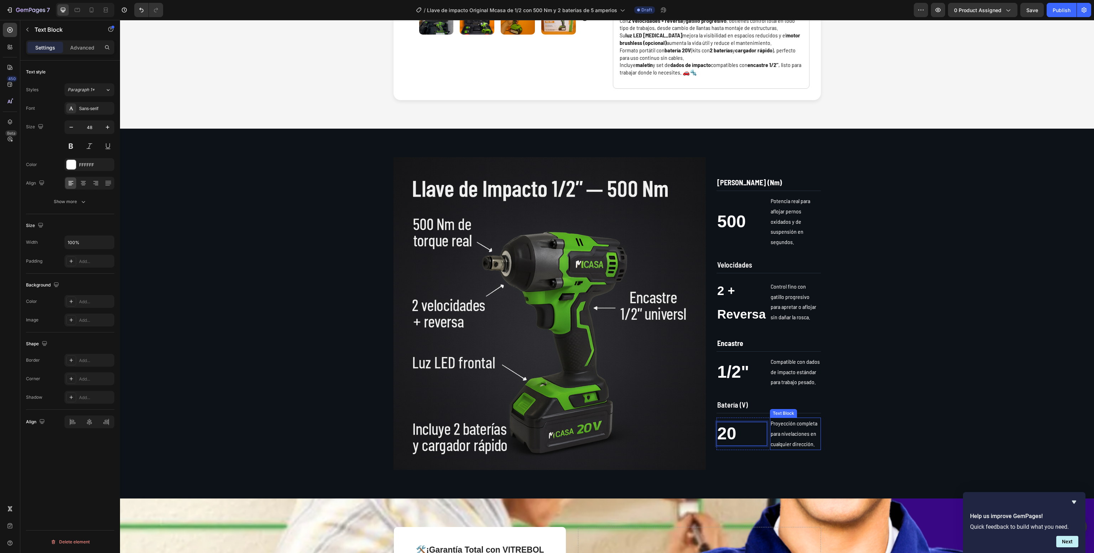
click at [792, 446] on p "Proyección completa para nivelaciones en cualquier dirección." at bounding box center [794, 433] width 49 height 31
click at [794, 449] on div "Proyección completa para nivelaciones en cualquier dirección. Text Block 0" at bounding box center [795, 433] width 51 height 32
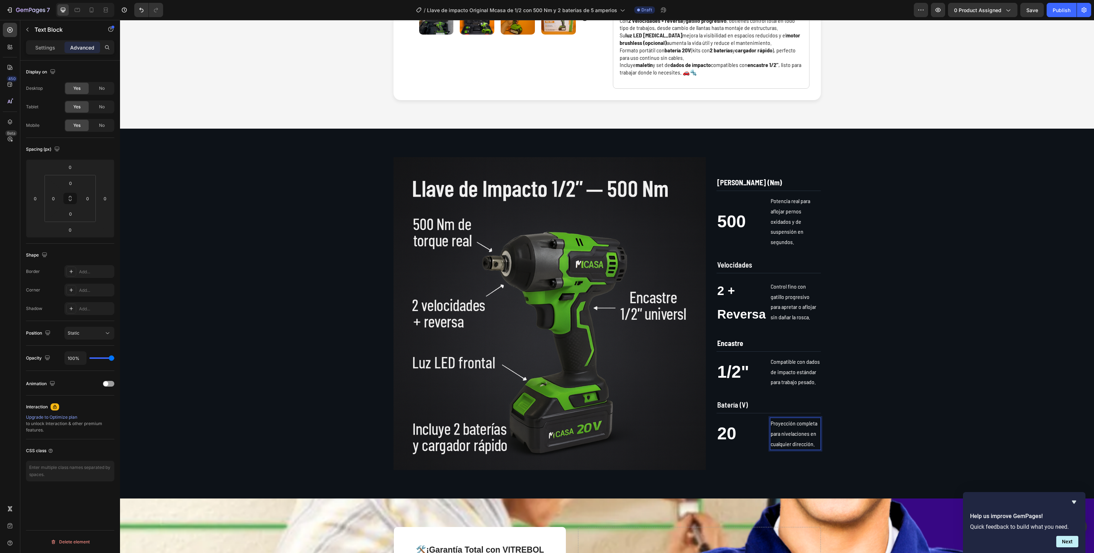
click at [796, 439] on p "Proyección completa para nivelaciones en cualquier dirección." at bounding box center [794, 433] width 49 height 31
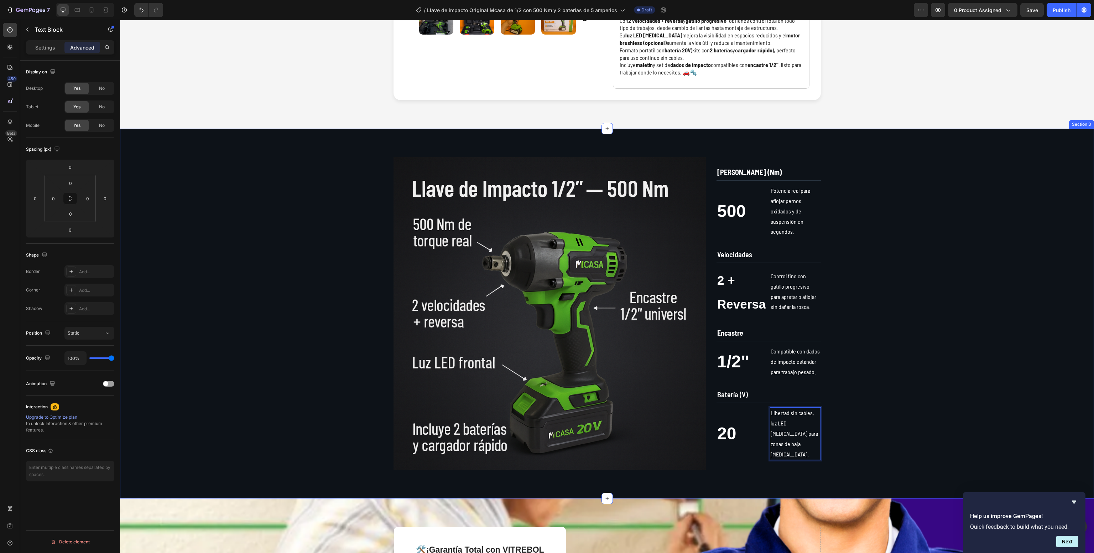
scroll to position [275, 0]
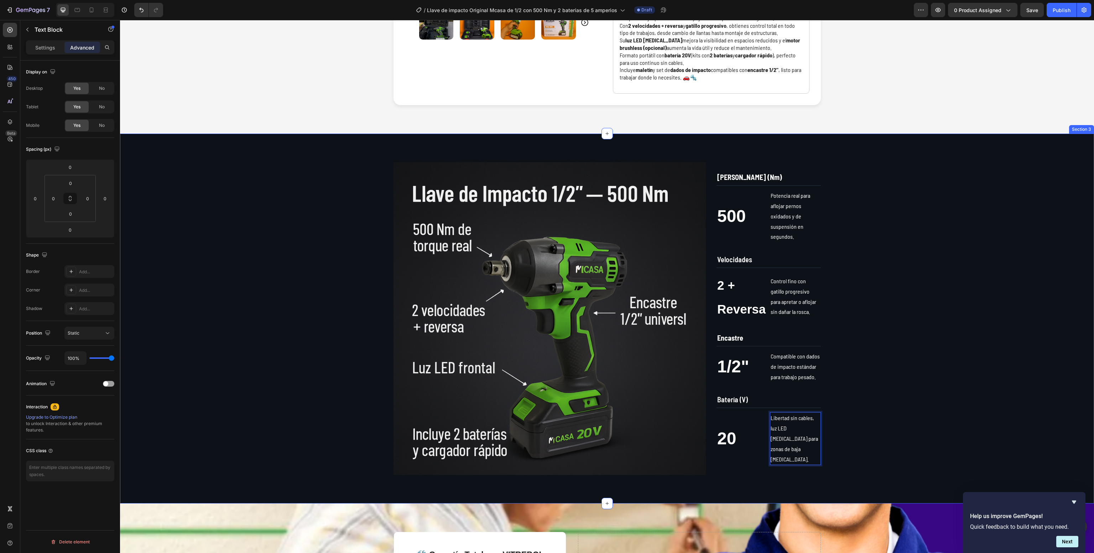
click at [896, 408] on div "Image [PERSON_NAME] (Nm) Text Block 500 Text Block Potencia real para aflojar p…" at bounding box center [607, 318] width 960 height 313
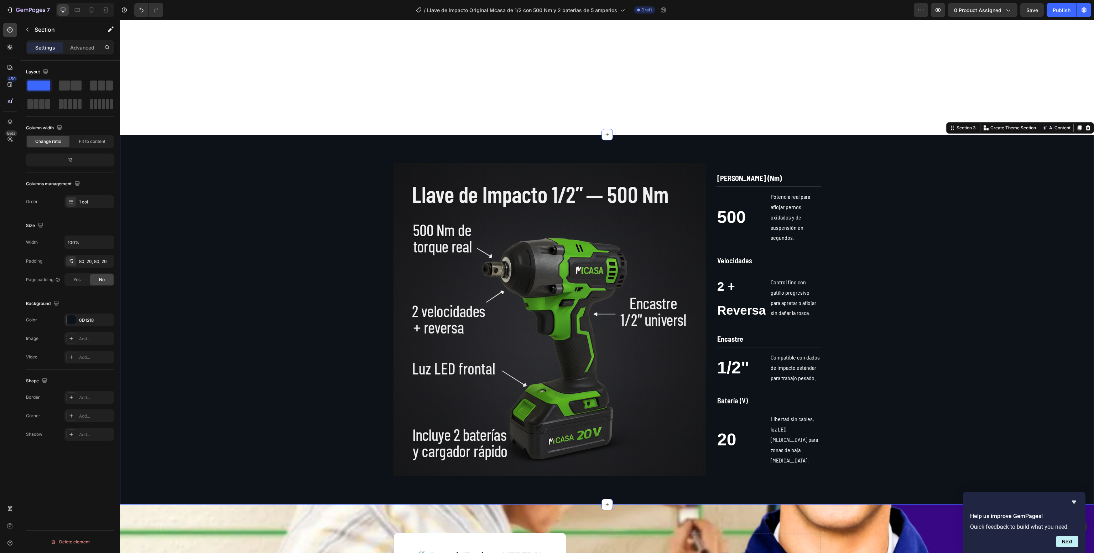
scroll to position [654, 0]
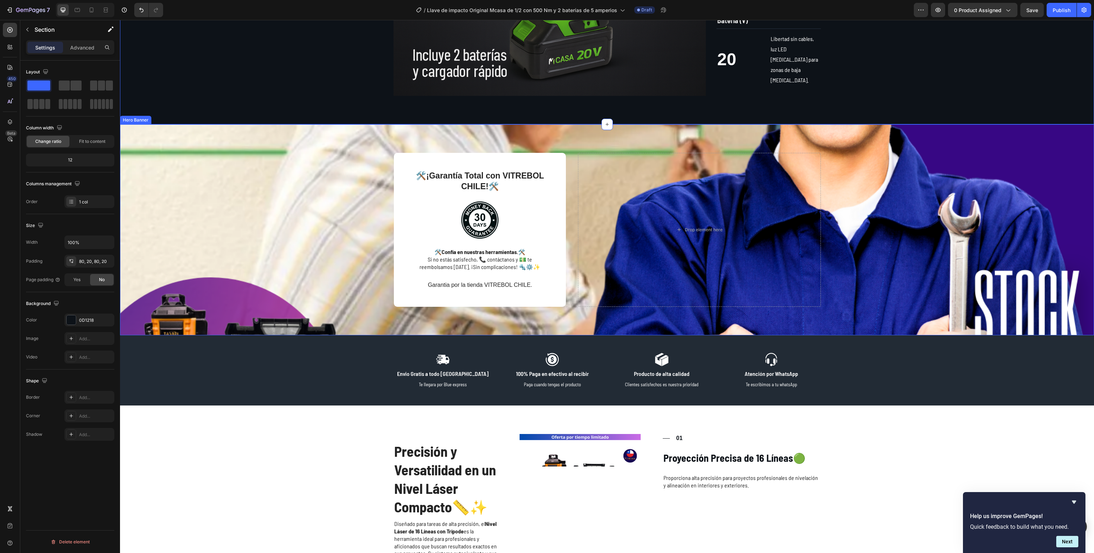
click at [279, 265] on div "Background Image" at bounding box center [607, 229] width 974 height 211
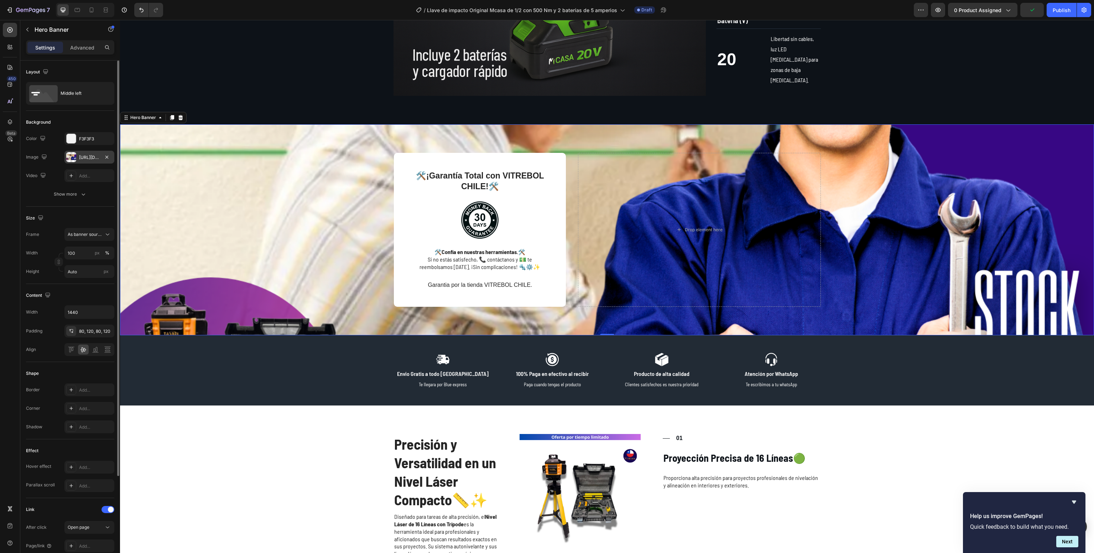
click at [75, 155] on div at bounding box center [71, 157] width 10 height 10
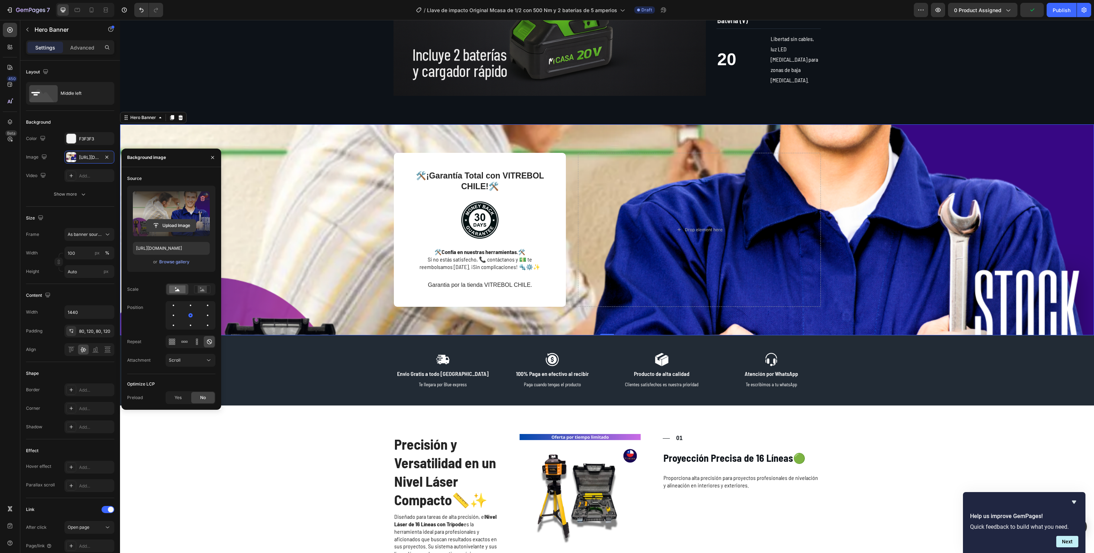
click at [154, 227] on input "file" at bounding box center [171, 225] width 49 height 12
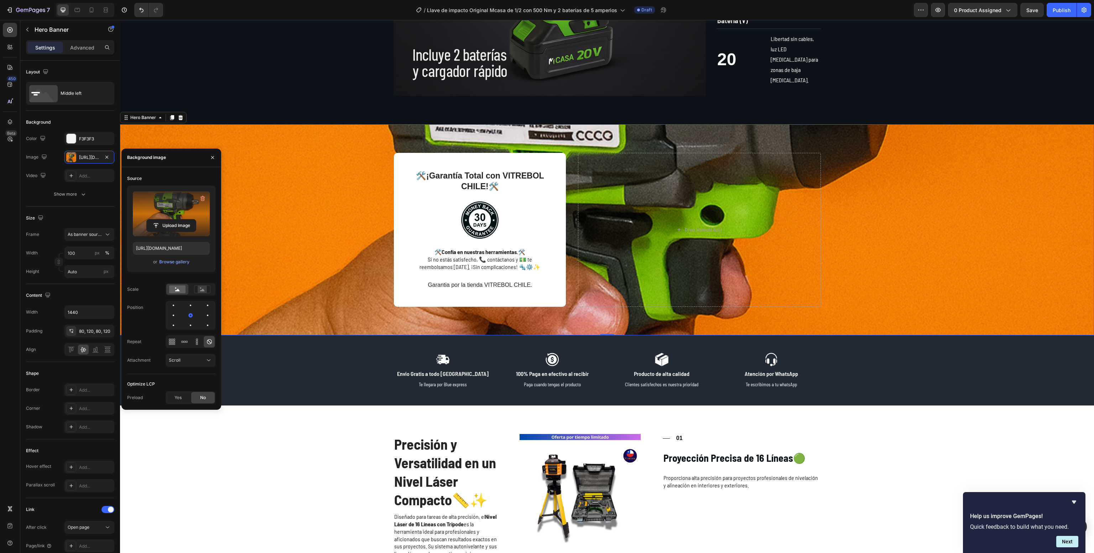
click at [161, 197] on label at bounding box center [171, 213] width 77 height 45
click at [161, 219] on input "file" at bounding box center [171, 225] width 49 height 12
type input "[URL][DOMAIN_NAME]"
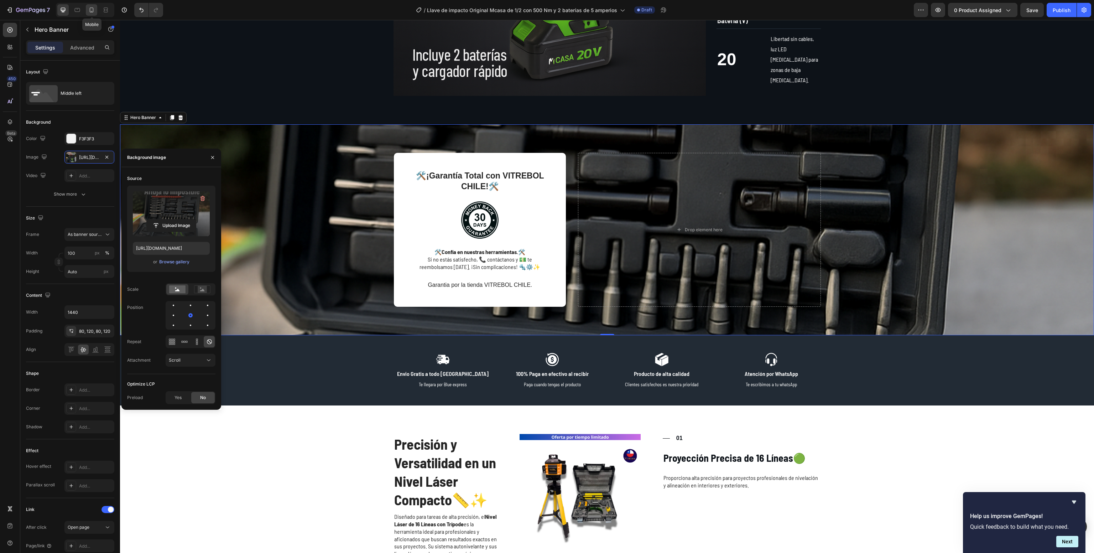
click at [90, 8] on icon at bounding box center [92, 9] width 4 height 5
type input "100%"
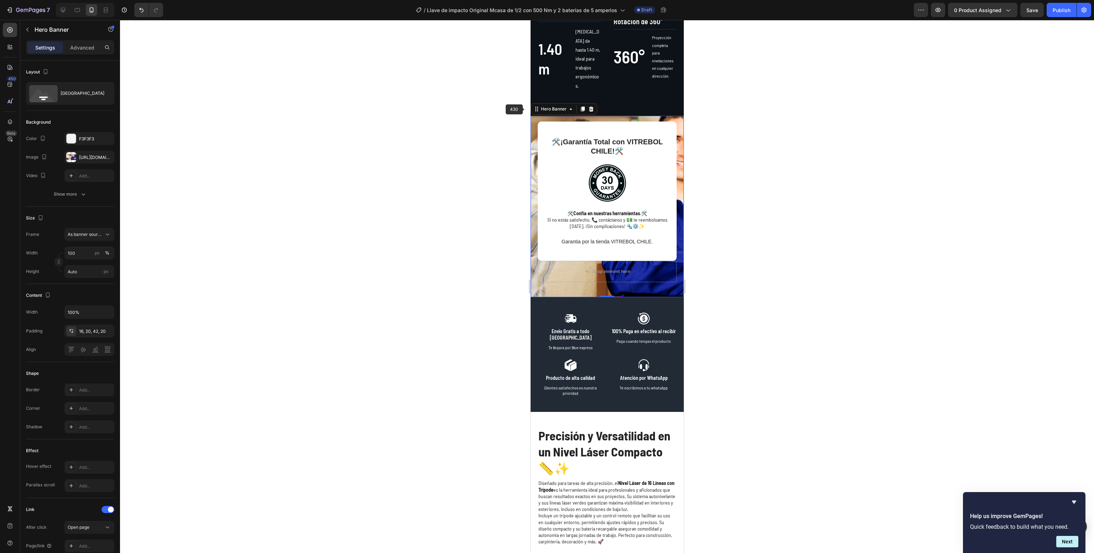
scroll to position [724, 0]
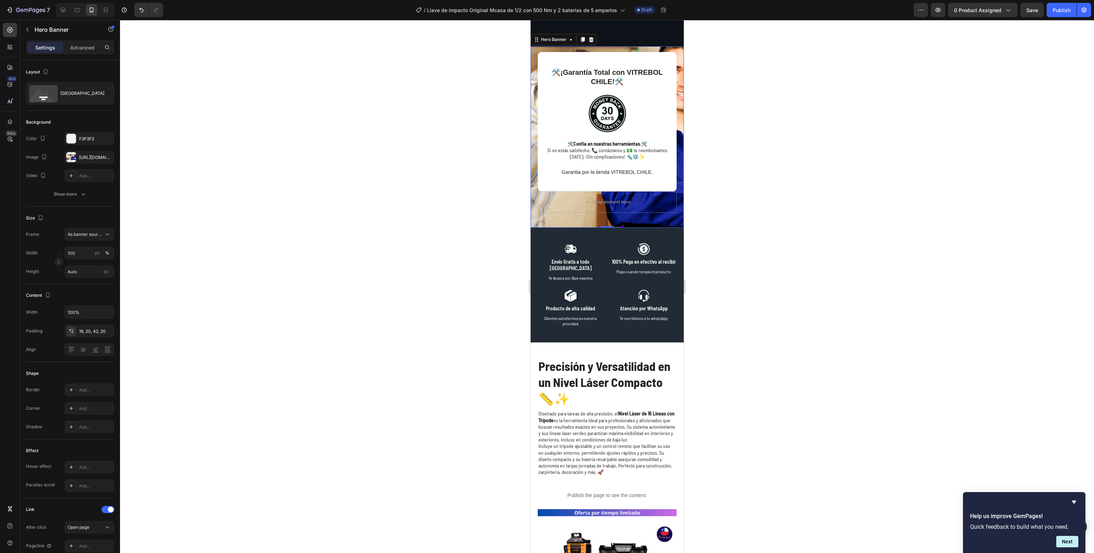
click at [559, 224] on div "🛠️ ¡Garantía Total con VITREBOL [GEOGRAPHIC_DATA]! 🛠️ Text Block Image 🛠️ Confí…" at bounding box center [606, 136] width 153 height 181
click at [89, 160] on div "[URL][DOMAIN_NAME]" at bounding box center [89, 157] width 21 height 6
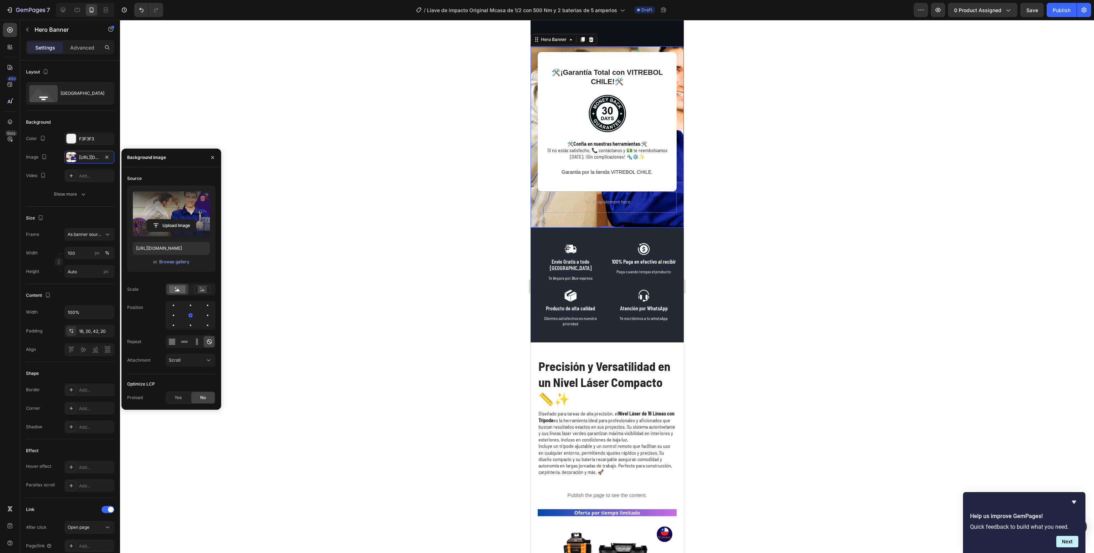
click at [158, 199] on label at bounding box center [171, 213] width 77 height 45
click at [158, 219] on input "file" at bounding box center [171, 225] width 49 height 12
type input "[URL][DOMAIN_NAME]"
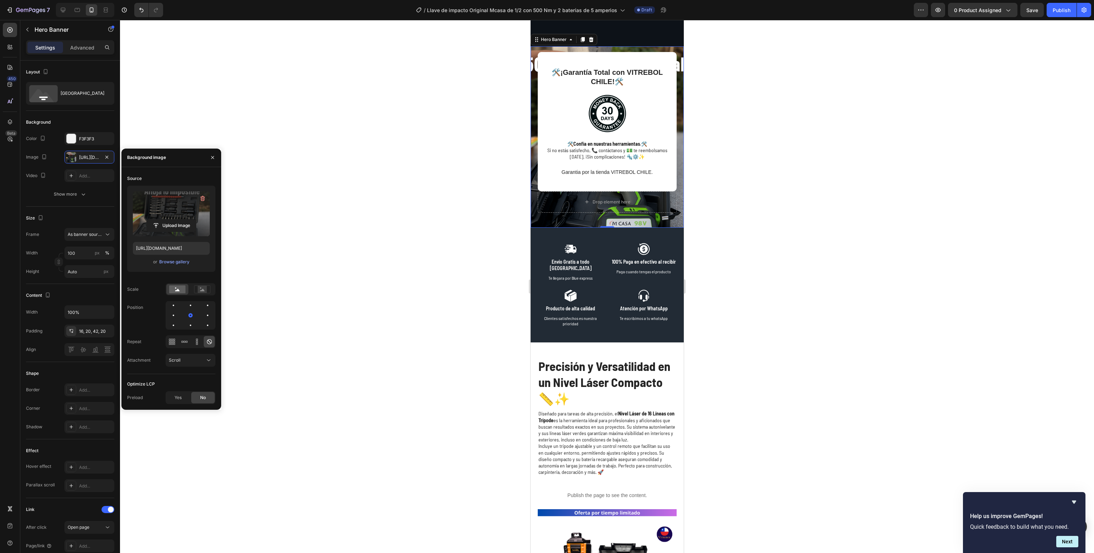
click at [372, 318] on div at bounding box center [607, 286] width 974 height 533
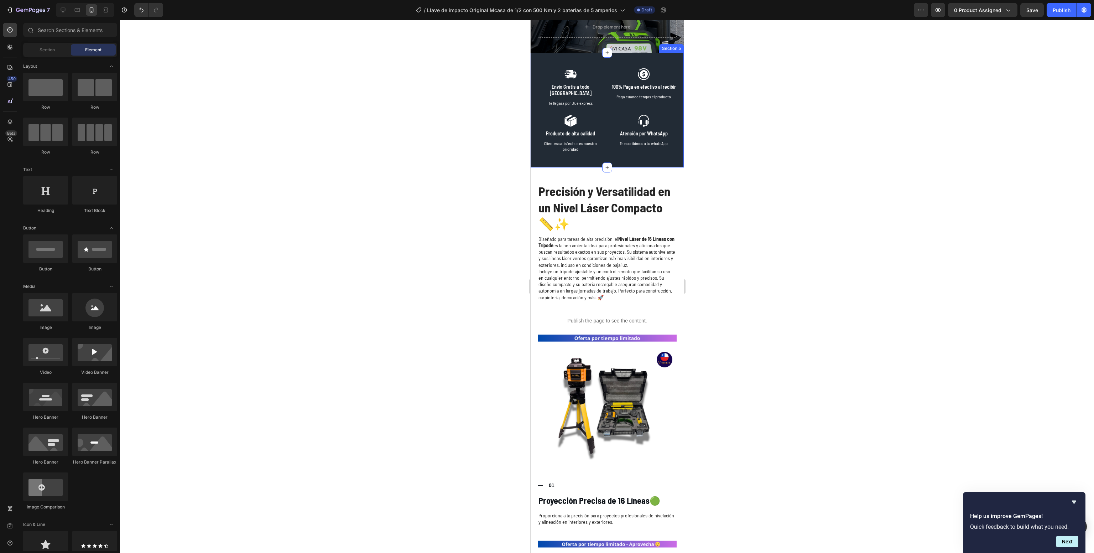
scroll to position [898, 0]
click at [423, 311] on div at bounding box center [607, 286] width 974 height 533
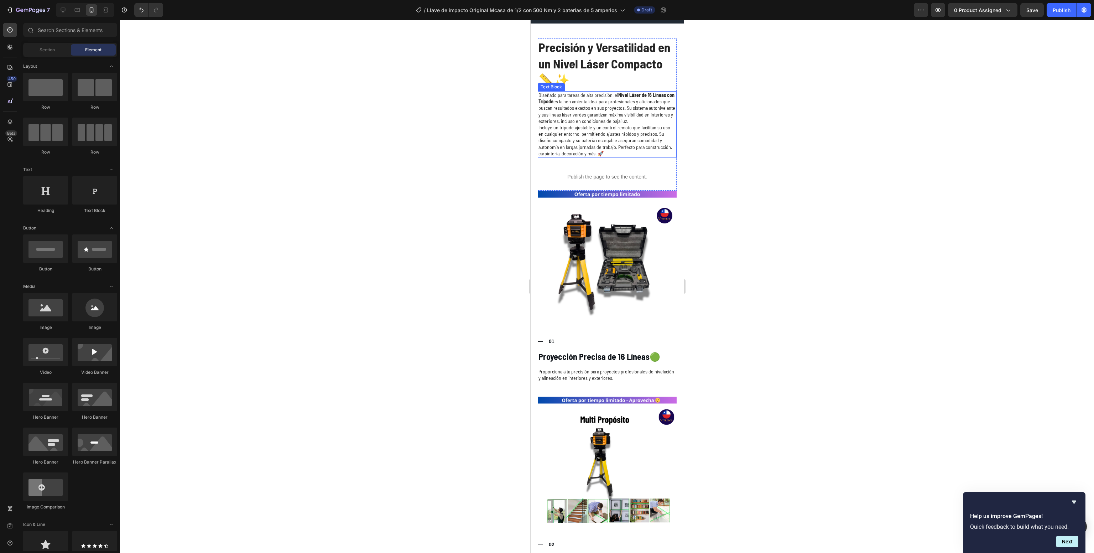
scroll to position [1122, 0]
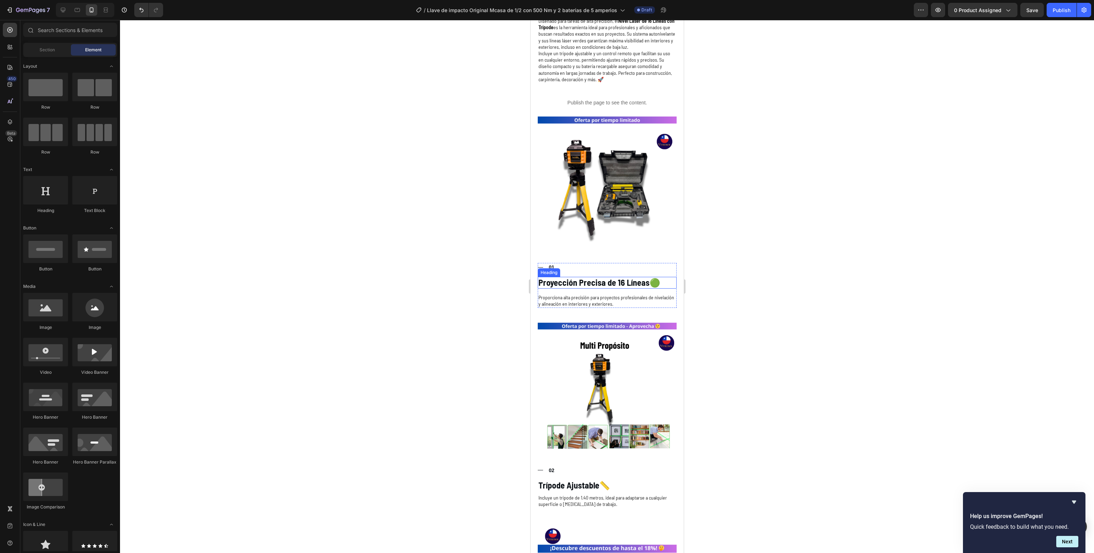
click at [566, 278] on strong "Proyección Precisa de 16 Líneas" at bounding box center [593, 282] width 111 height 10
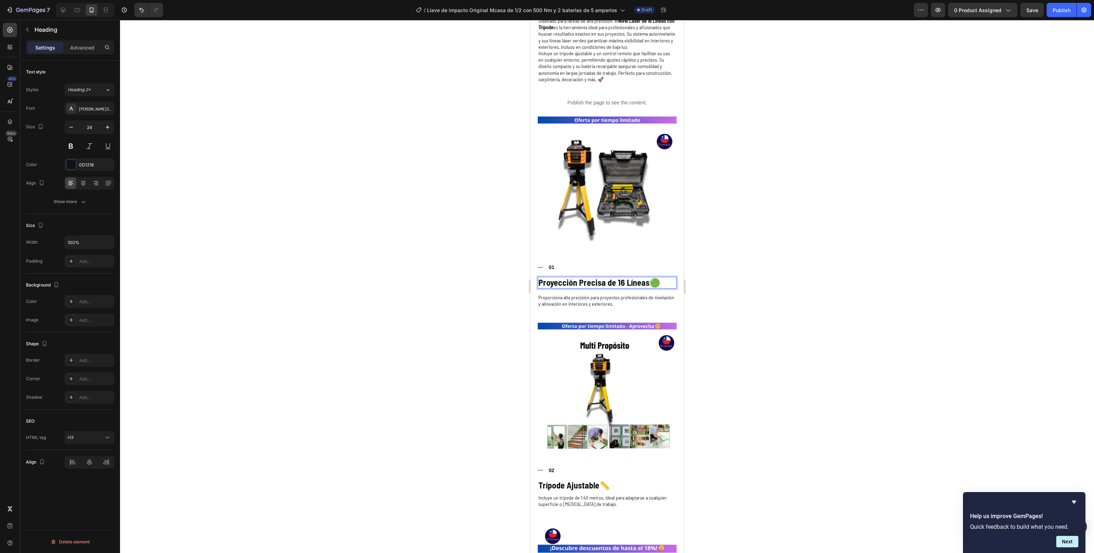
click at [566, 278] on strong "Proyección Precisa de 16 Líneas" at bounding box center [593, 282] width 111 height 10
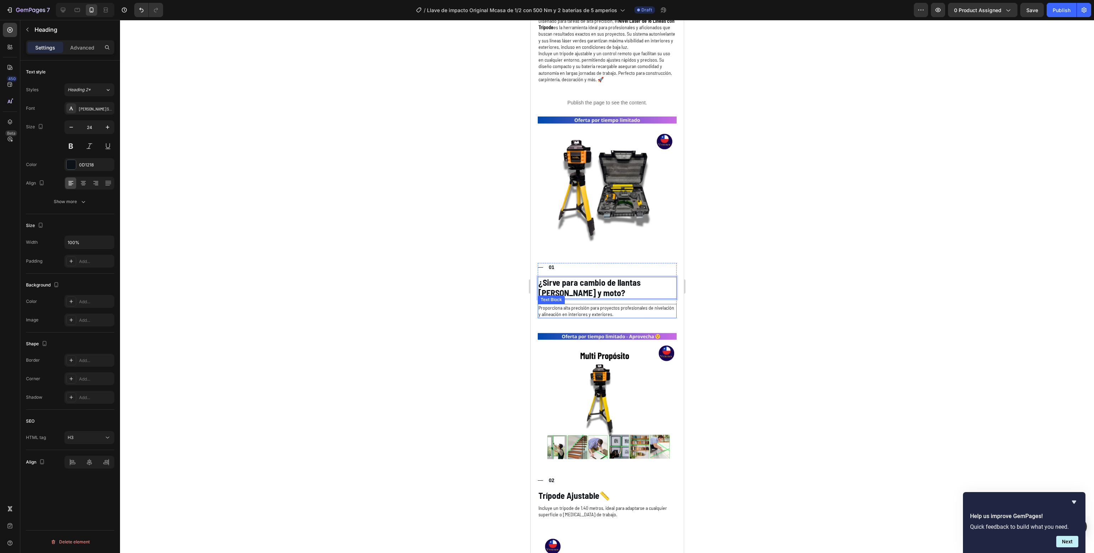
click at [582, 304] on p "Proporciona alta precisión para proyectos profesionales de nivelación y alineac…" at bounding box center [606, 310] width 137 height 13
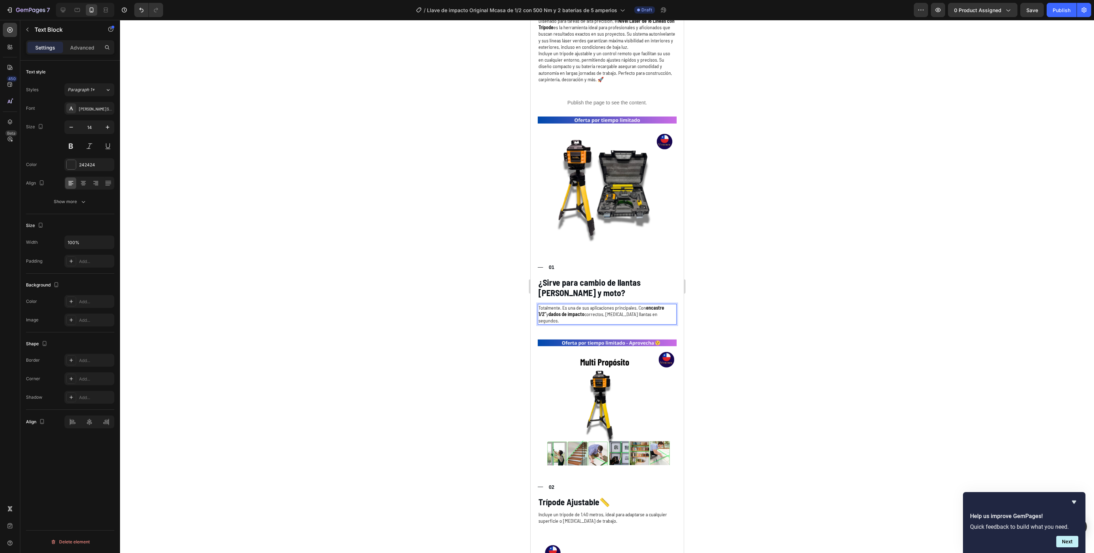
click at [463, 299] on div at bounding box center [607, 286] width 974 height 533
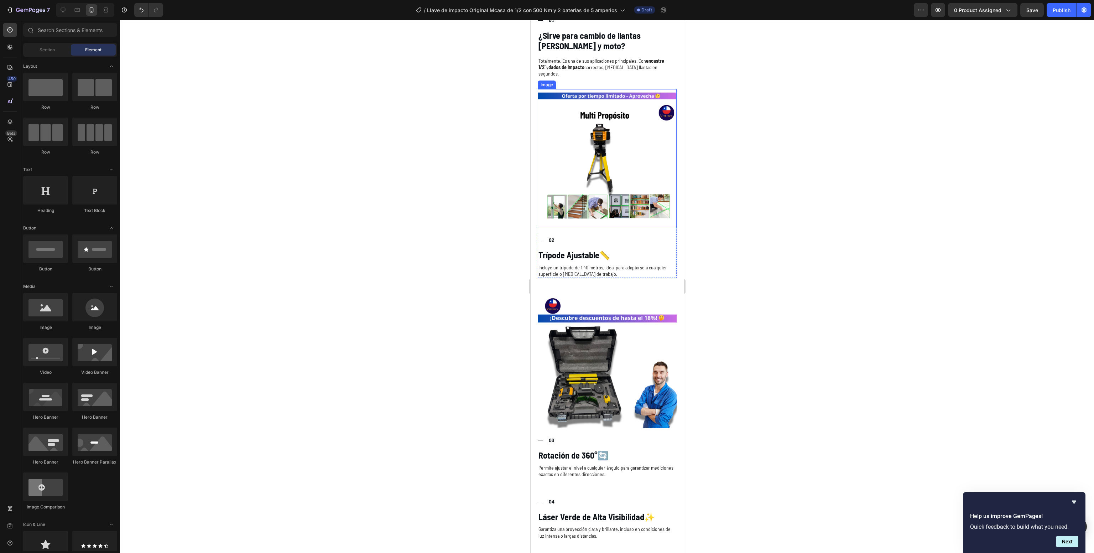
scroll to position [1368, 0]
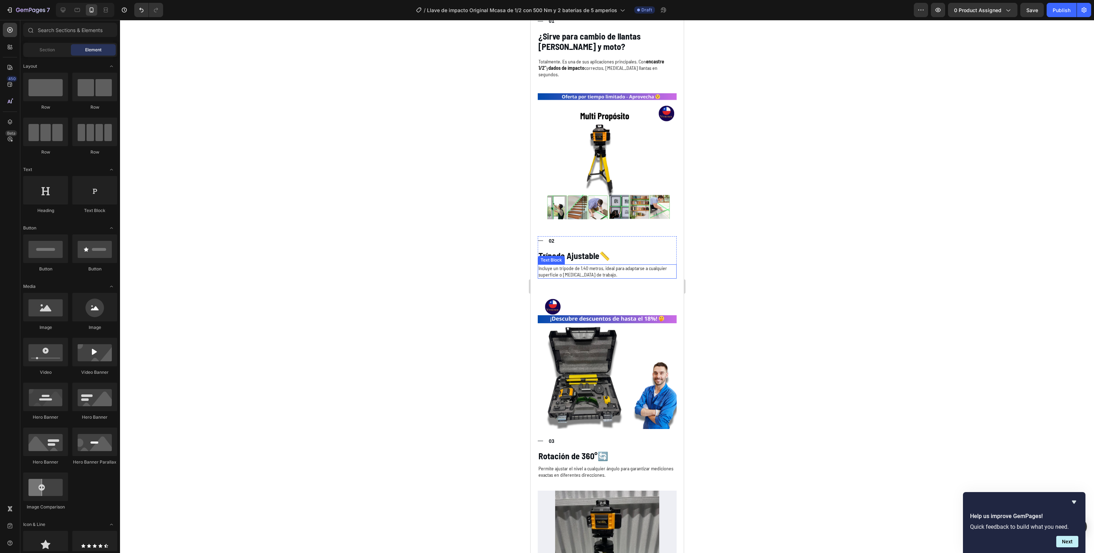
click at [558, 256] on div "Text Block" at bounding box center [550, 260] width 27 height 9
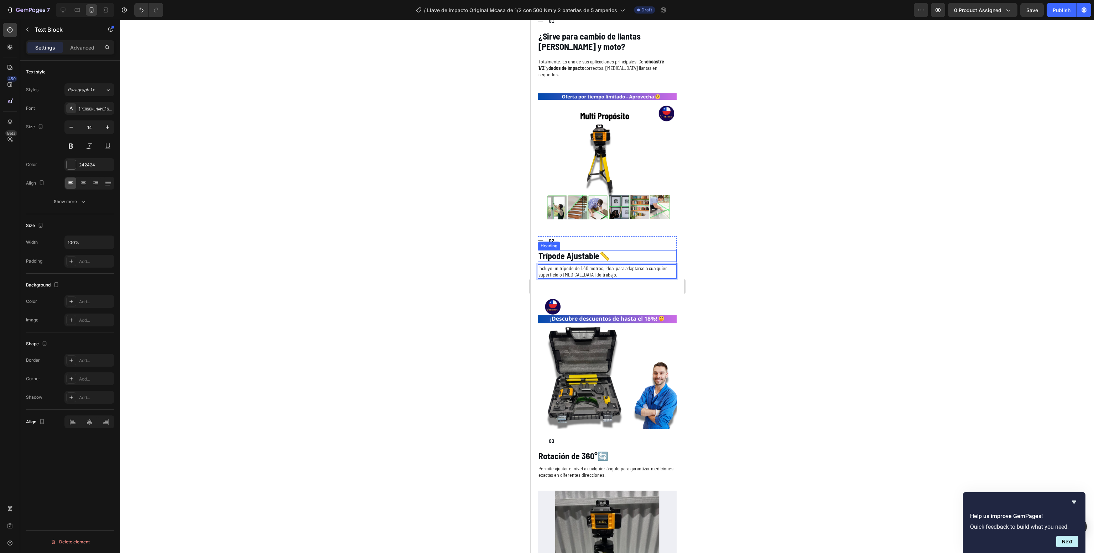
click at [604, 250] on h3 "Trípode Ajustable 📏" at bounding box center [606, 256] width 139 height 12
click at [604, 251] on p "Trípode Ajustable 📏" at bounding box center [606, 256] width 137 height 10
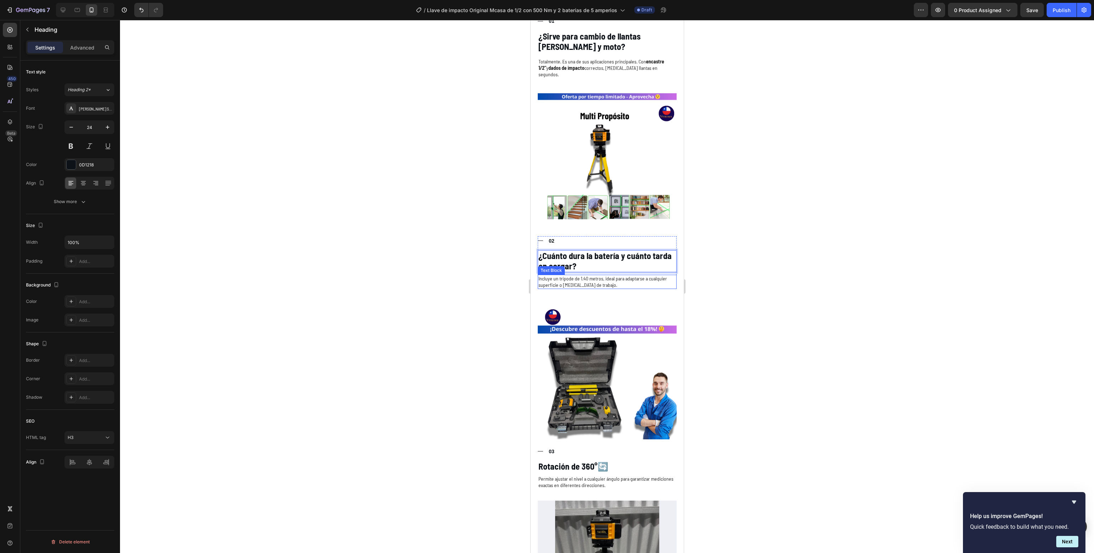
click at [601, 275] on p "Incluye un trípode de 1.40 metros, ideal para adaptarse a cualquier superficie …" at bounding box center [606, 281] width 137 height 13
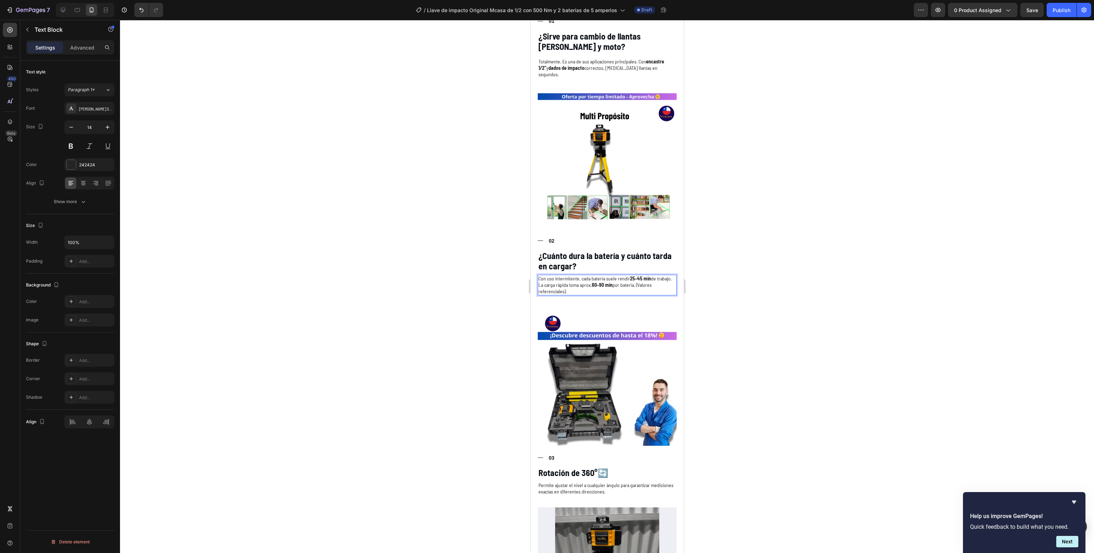
click at [443, 272] on div at bounding box center [607, 286] width 974 height 533
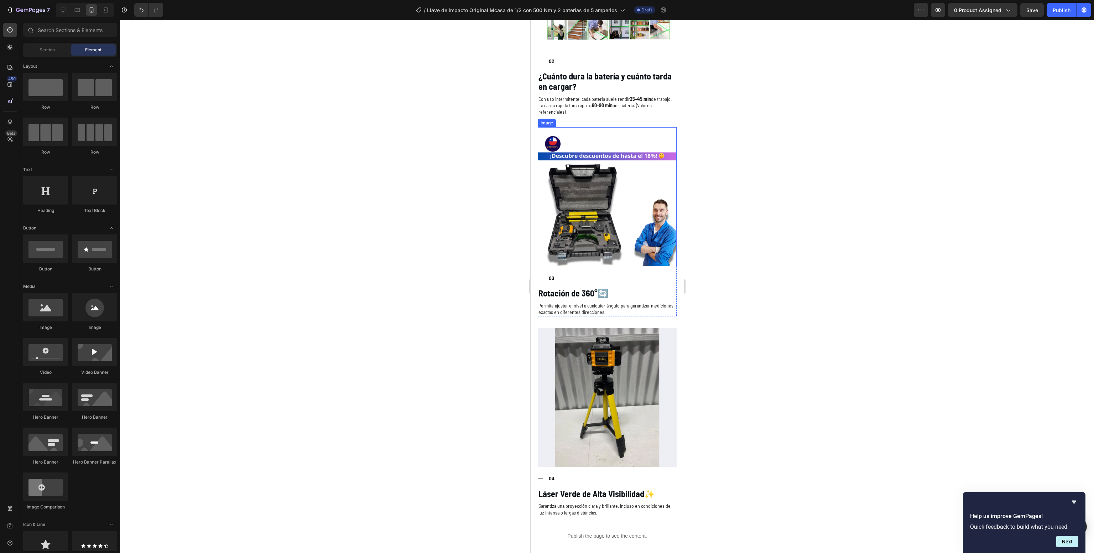
scroll to position [1568, 0]
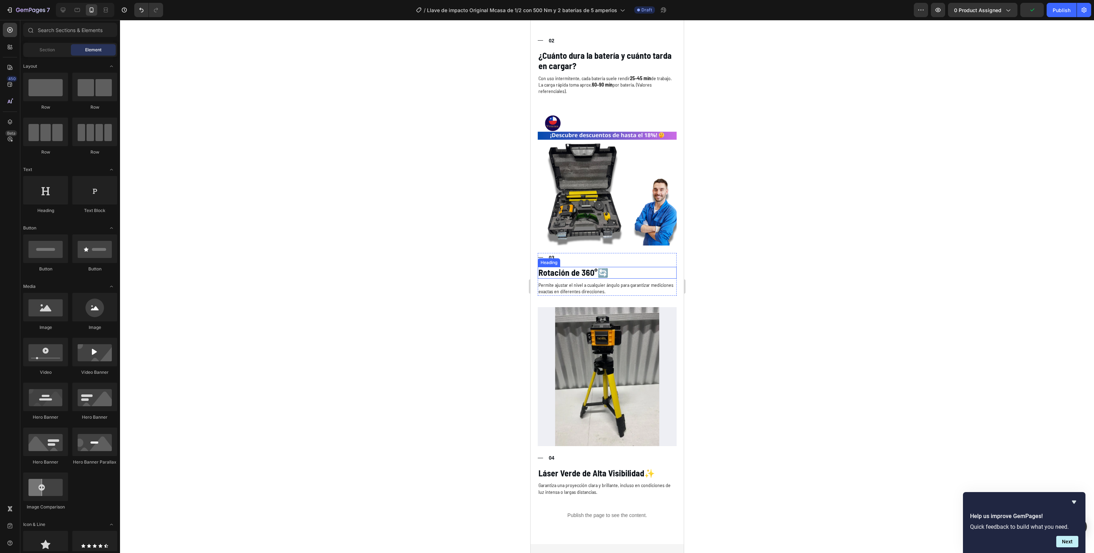
click at [574, 267] on strong "Rotación de 360°" at bounding box center [567, 272] width 59 height 10
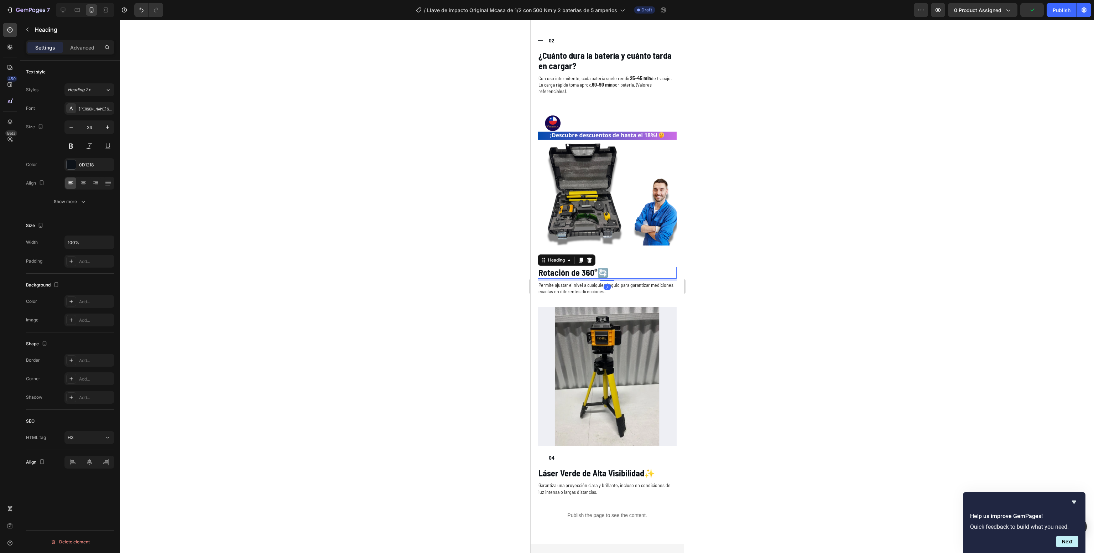
click at [574, 267] on strong "Rotación de 360°" at bounding box center [567, 272] width 59 height 10
click at [595, 282] on p "Permite ajustar el nivel a cualquier ángulo para garantizar mediciones exactas …" at bounding box center [606, 288] width 137 height 13
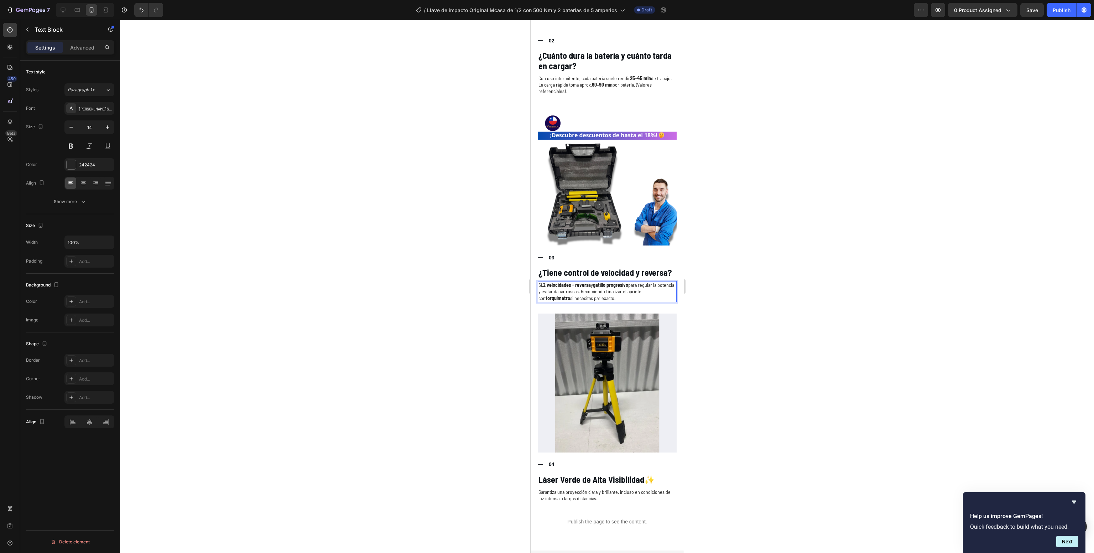
click at [441, 323] on div at bounding box center [607, 286] width 974 height 533
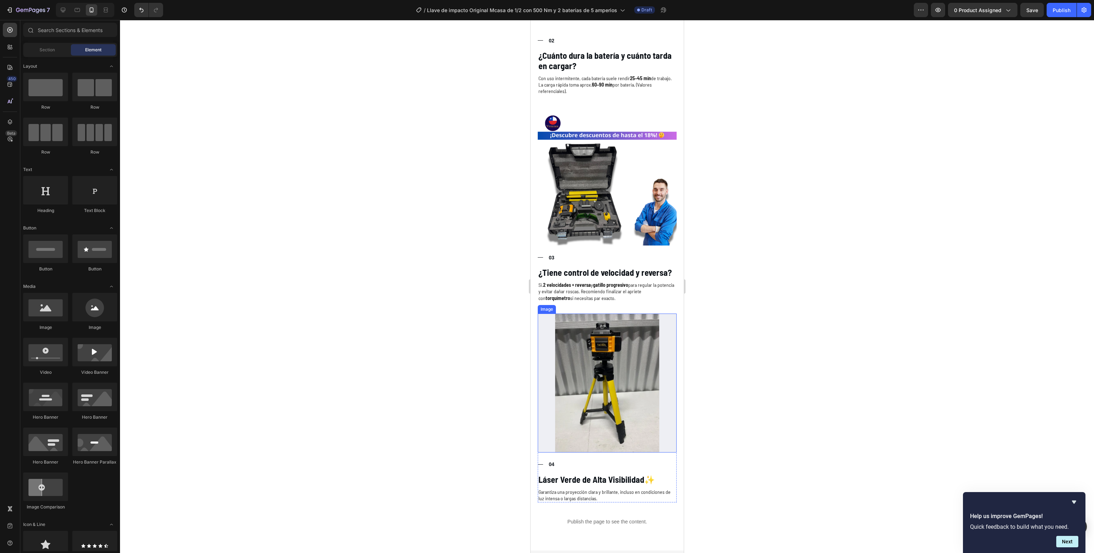
scroll to position [1837, 0]
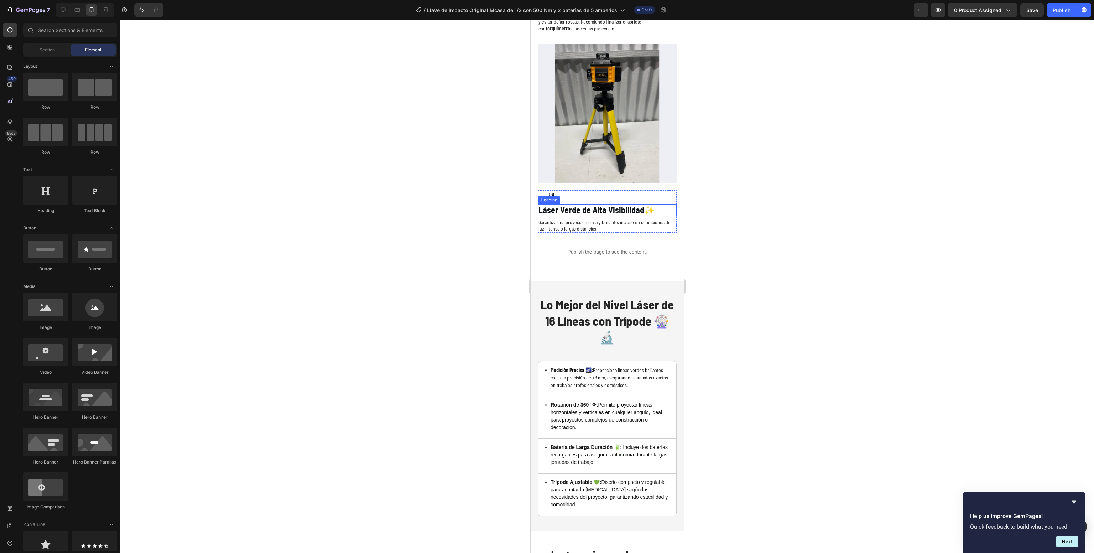
click at [573, 190] on div "Title Line 04 Text Block Row Láser Verde de Alta Visibilidad ✨ Heading Garantiz…" at bounding box center [606, 211] width 139 height 42
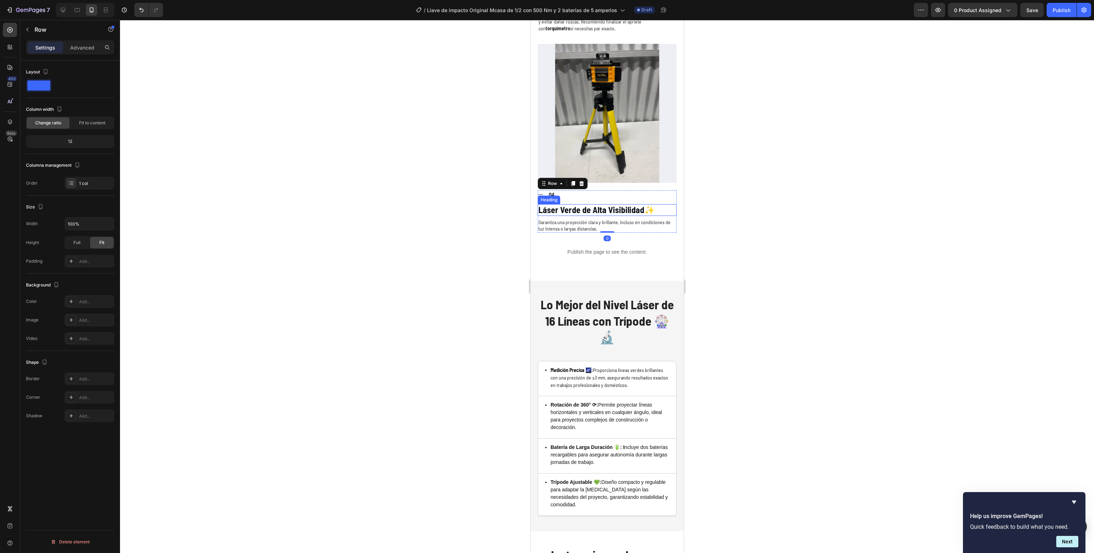
click at [577, 204] on strong "Láser Verde de Alta Visibilidad" at bounding box center [591, 209] width 106 height 10
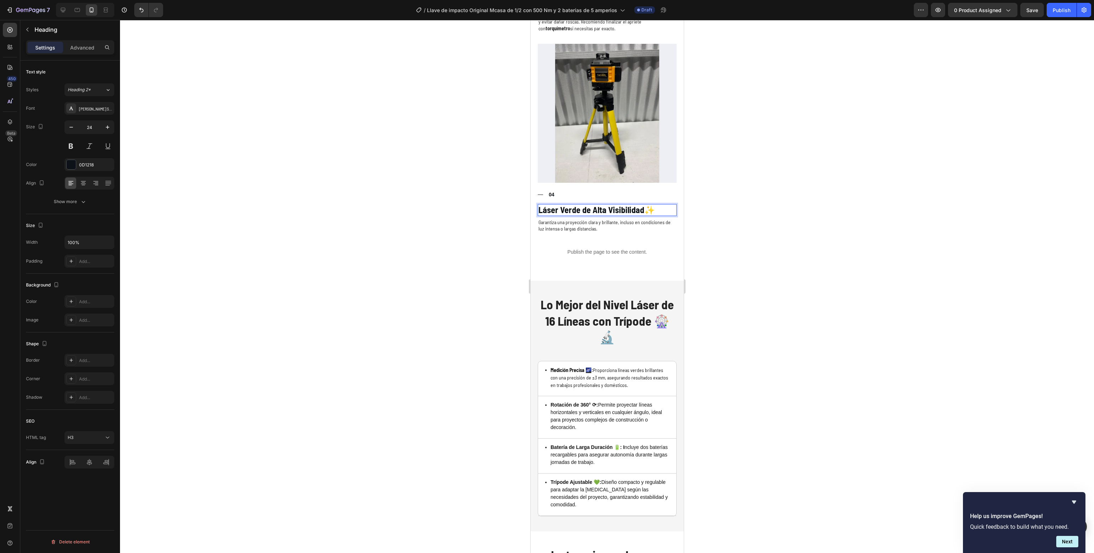
click at [577, 204] on strong "Láser Verde de Alta Visibilidad" at bounding box center [591, 209] width 106 height 10
click at [593, 219] on p "Garantiza una proyección clara y brillante, incluso en condiciones de luz inten…" at bounding box center [606, 225] width 137 height 13
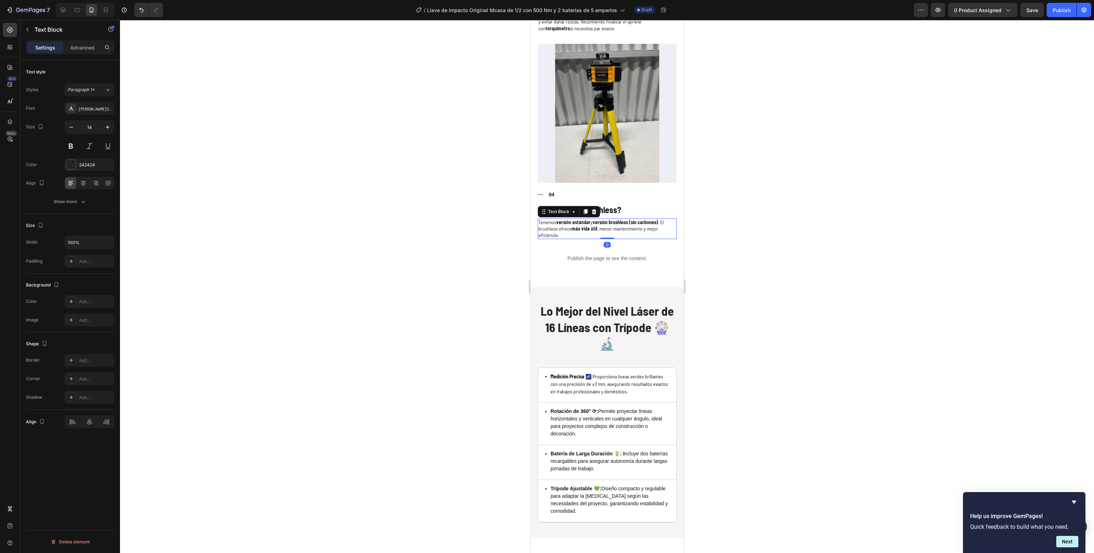
click at [721, 213] on div at bounding box center [607, 286] width 974 height 533
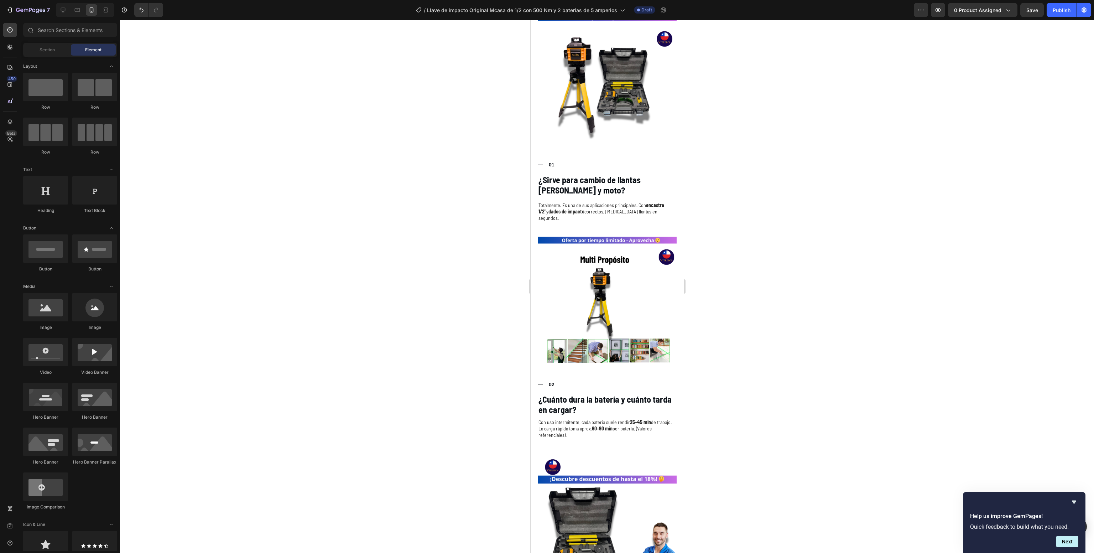
scroll to position [1112, 0]
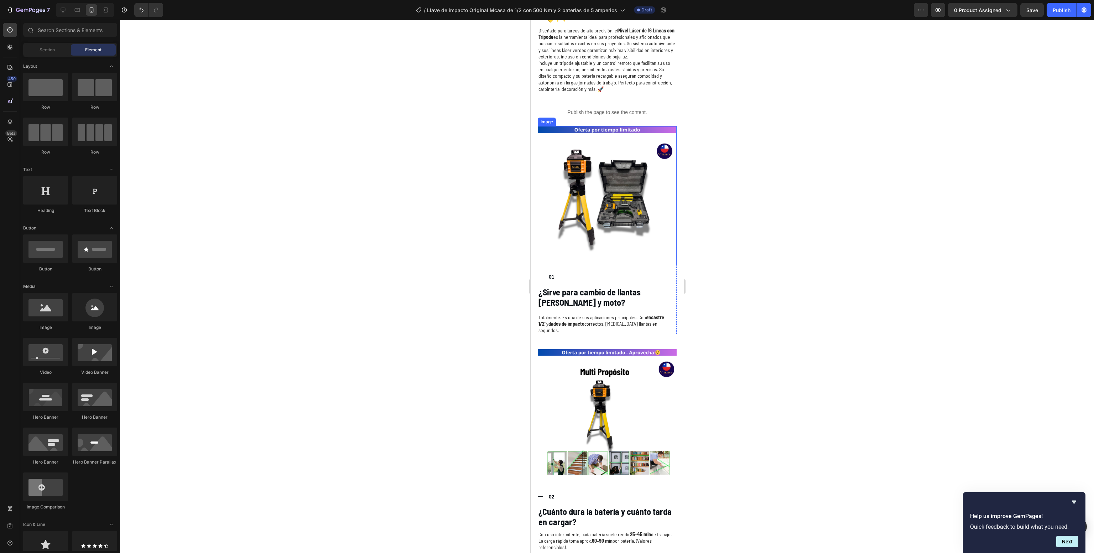
click at [581, 191] on img at bounding box center [606, 195] width 139 height 139
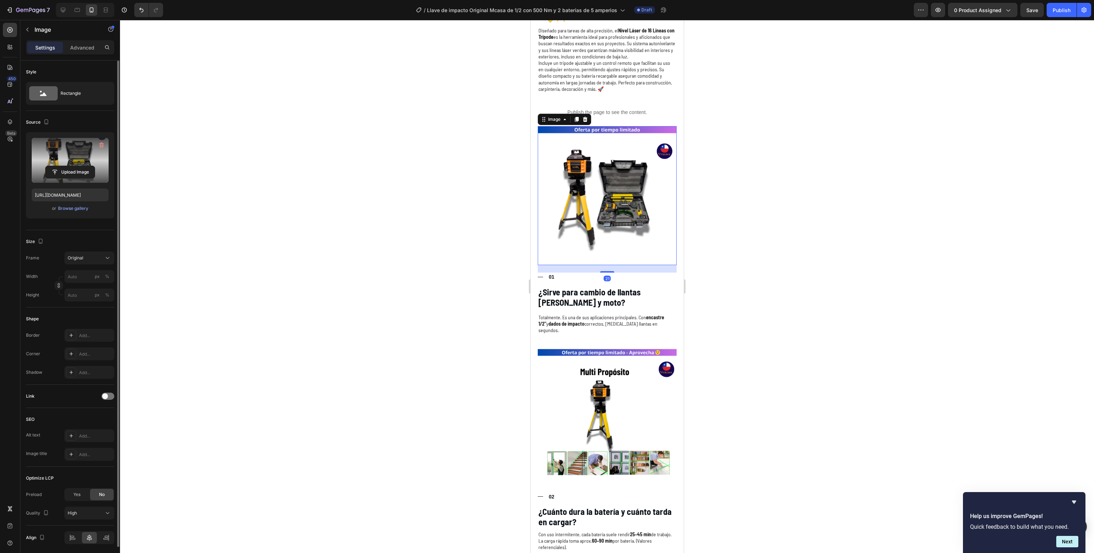
click at [53, 164] on label at bounding box center [70, 160] width 77 height 45
click at [53, 166] on input "file" at bounding box center [70, 172] width 49 height 12
type input "[URL][DOMAIN_NAME]"
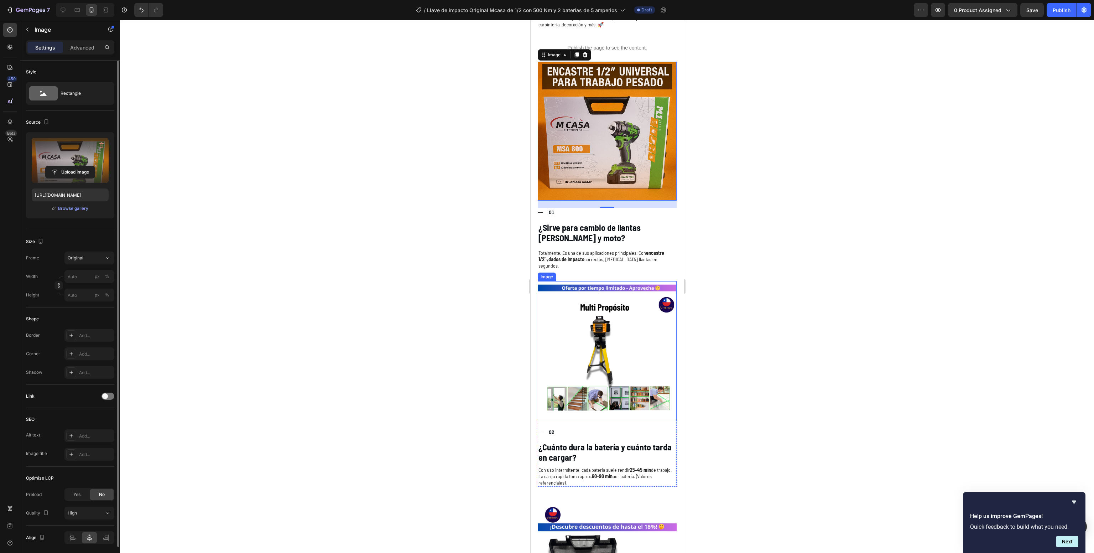
scroll to position [1177, 0]
click at [580, 318] on img at bounding box center [606, 350] width 139 height 139
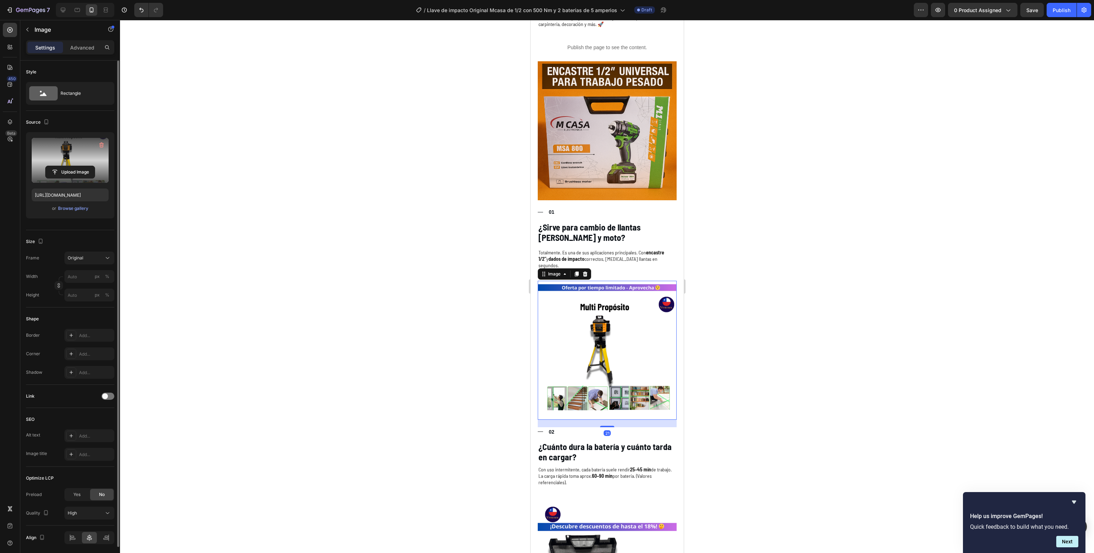
click at [65, 162] on label at bounding box center [70, 160] width 77 height 45
click at [65, 166] on input "file" at bounding box center [70, 172] width 49 height 12
type input "[URL][DOMAIN_NAME]"
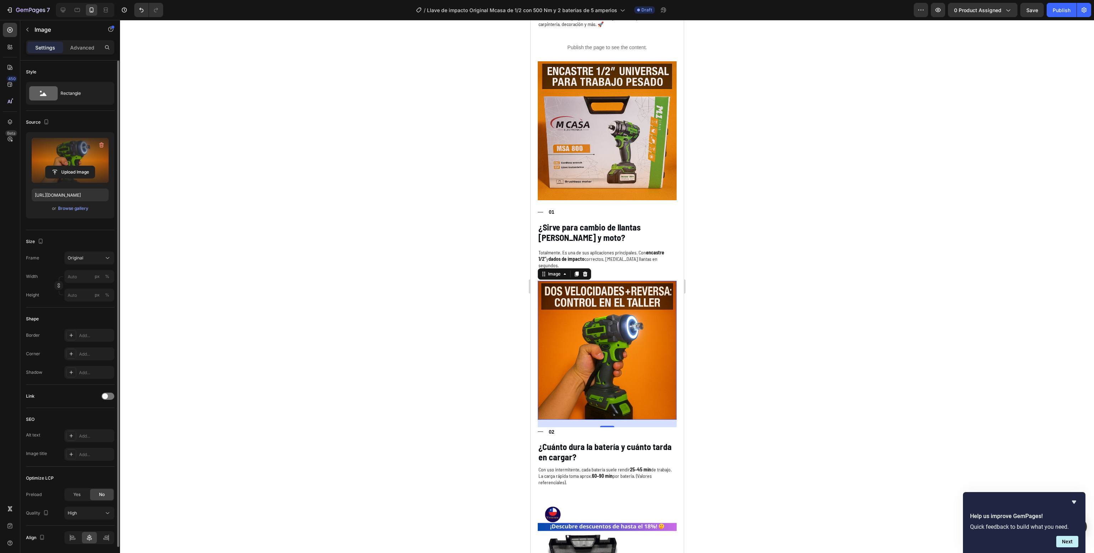
scroll to position [1419, 0]
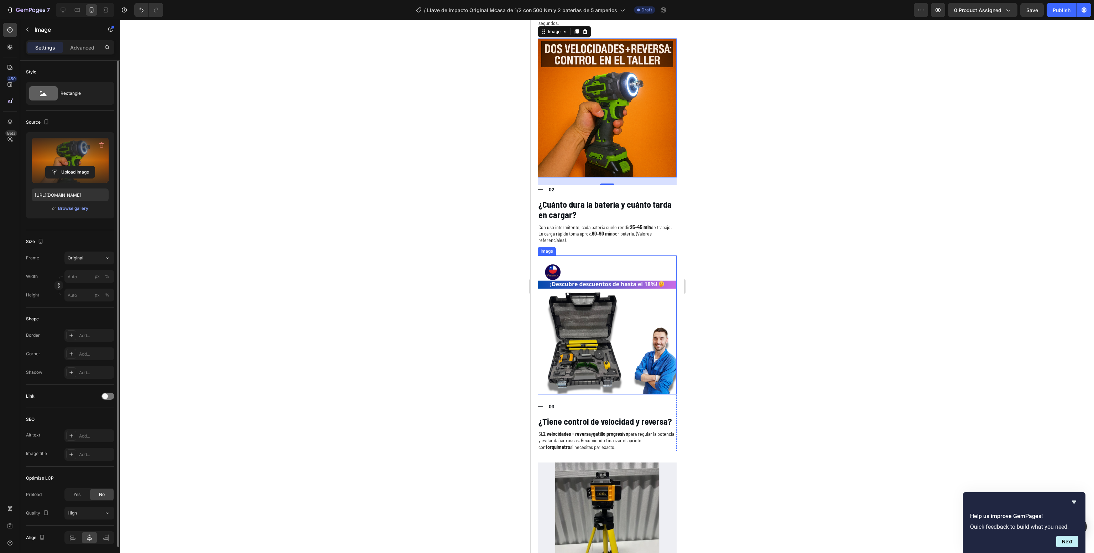
click at [597, 288] on img at bounding box center [606, 324] width 139 height 139
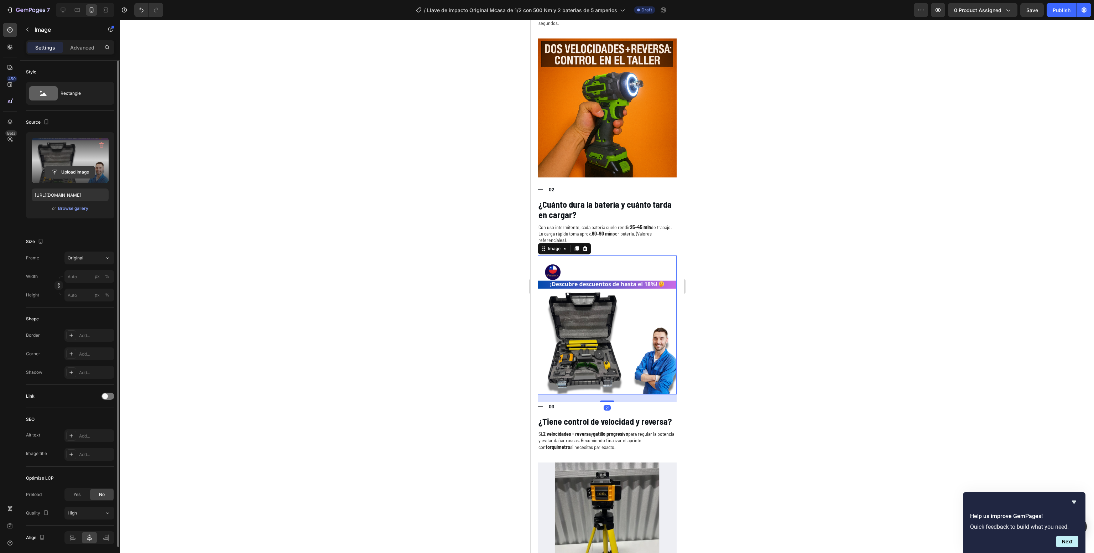
click at [92, 172] on input "file" at bounding box center [70, 172] width 49 height 12
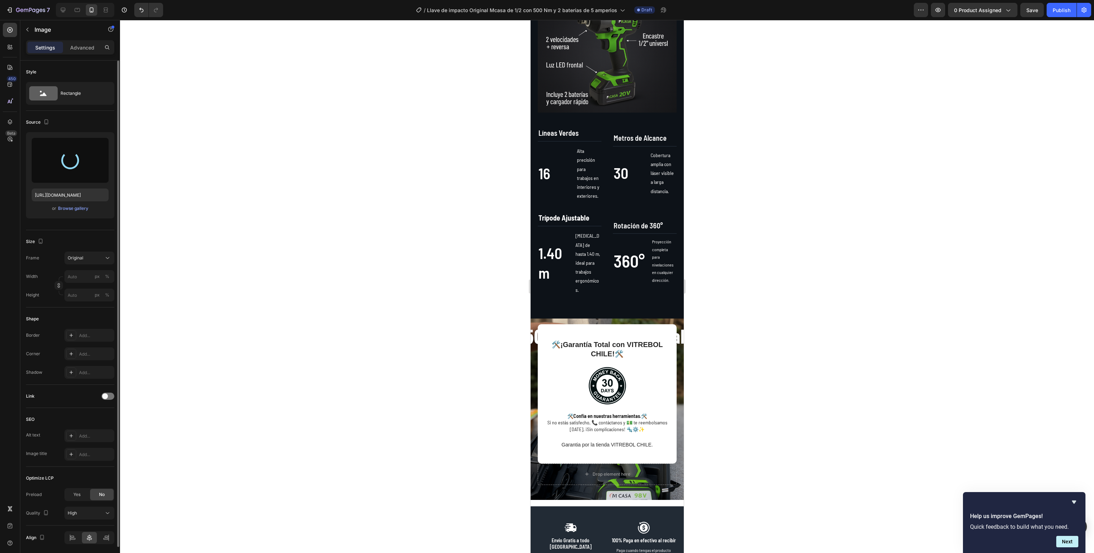
type input "[URL][DOMAIN_NAME]"
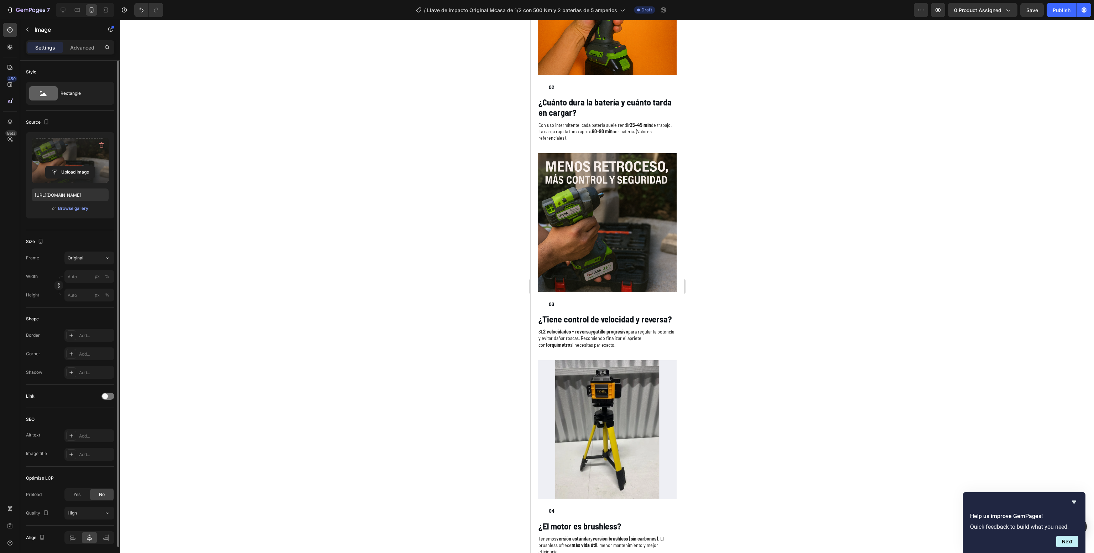
scroll to position [1603, 0]
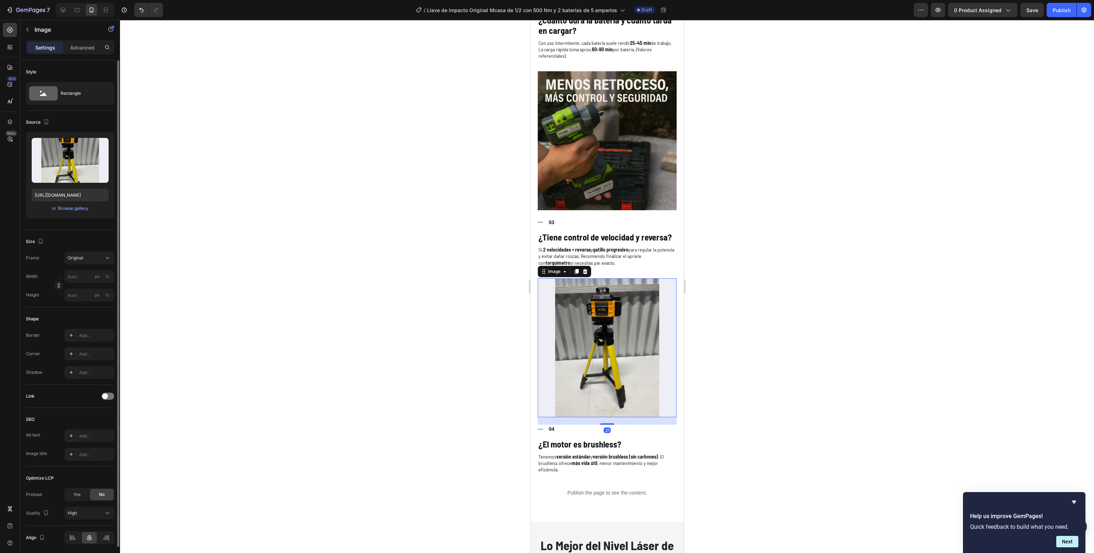
click at [596, 307] on img at bounding box center [606, 347] width 139 height 139
click at [76, 167] on input "file" at bounding box center [70, 172] width 49 height 12
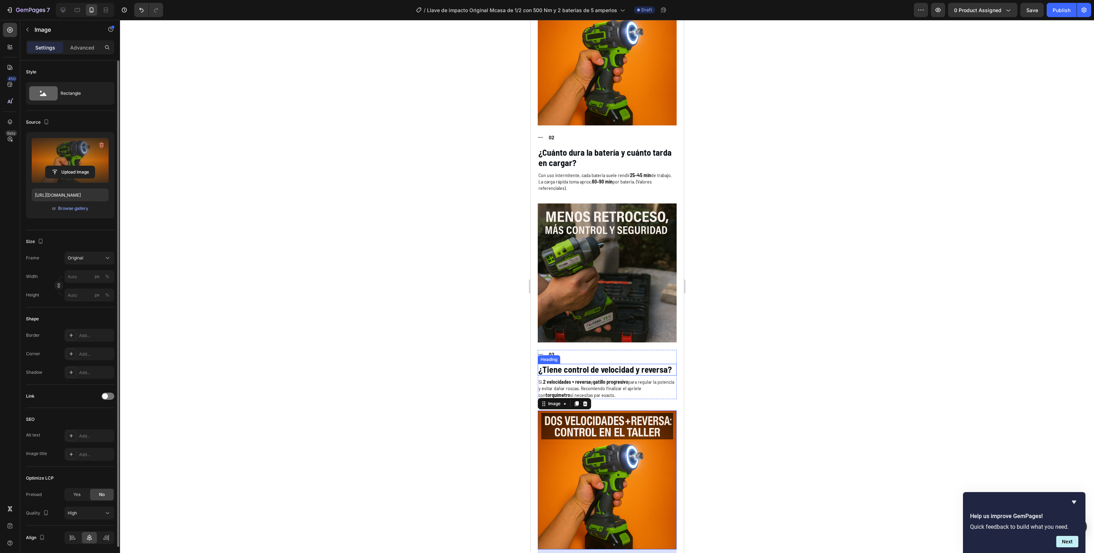
scroll to position [1478, 0]
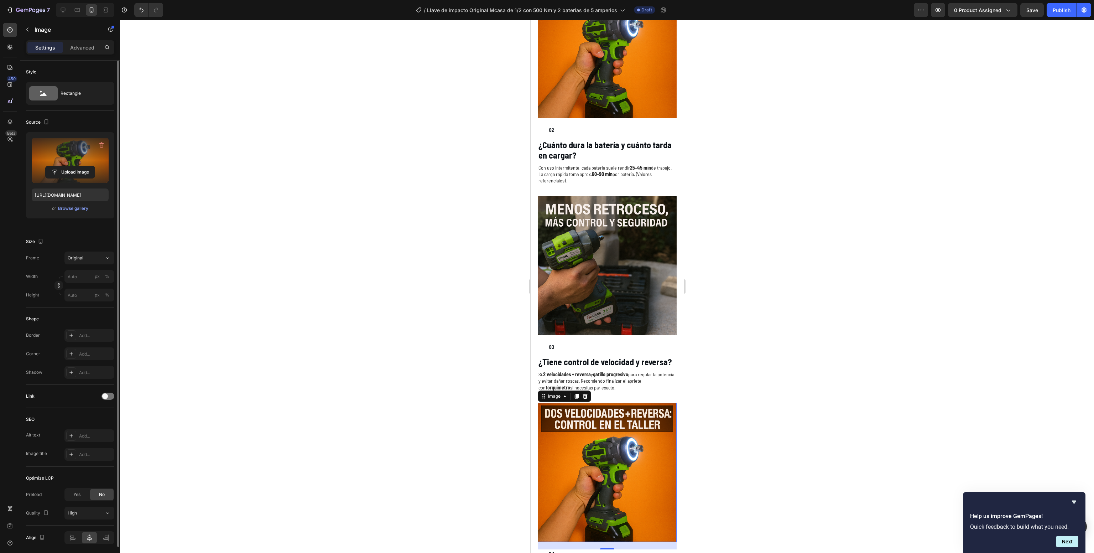
click at [61, 157] on label at bounding box center [70, 160] width 77 height 45
click at [61, 166] on input "file" at bounding box center [70, 172] width 49 height 12
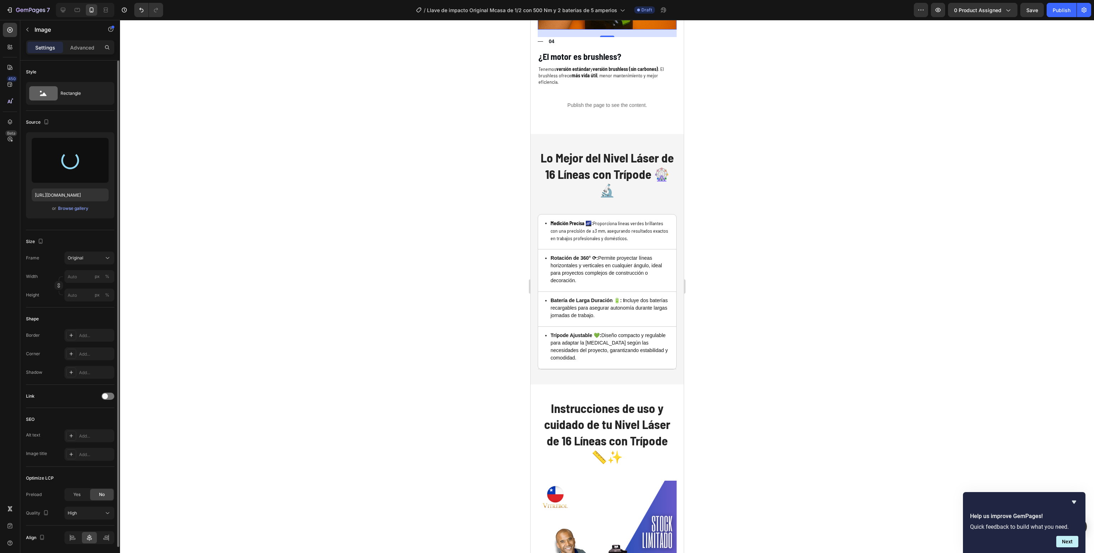
scroll to position [1994, 0]
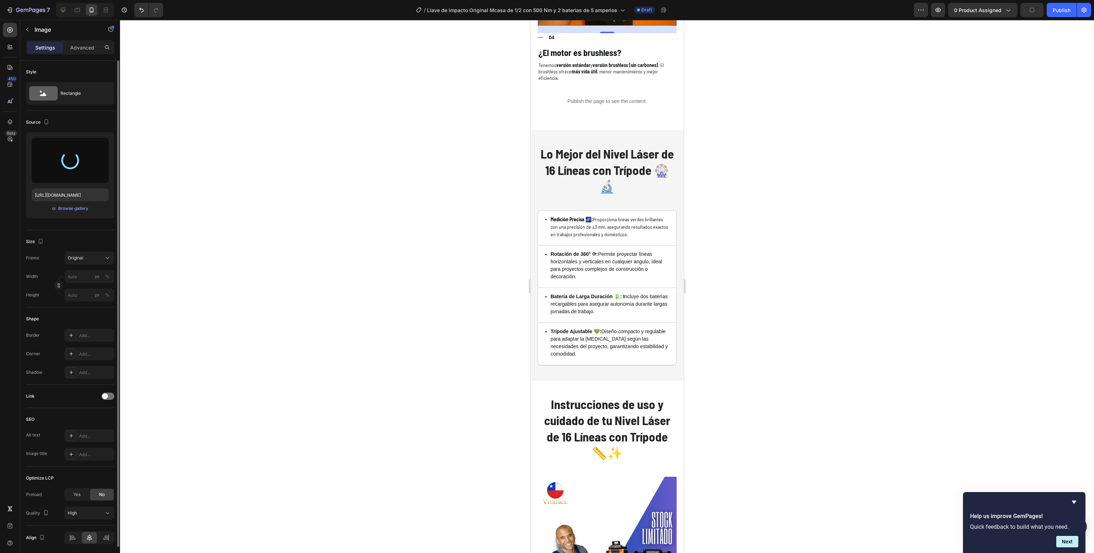
type input "[URL][DOMAIN_NAME]"
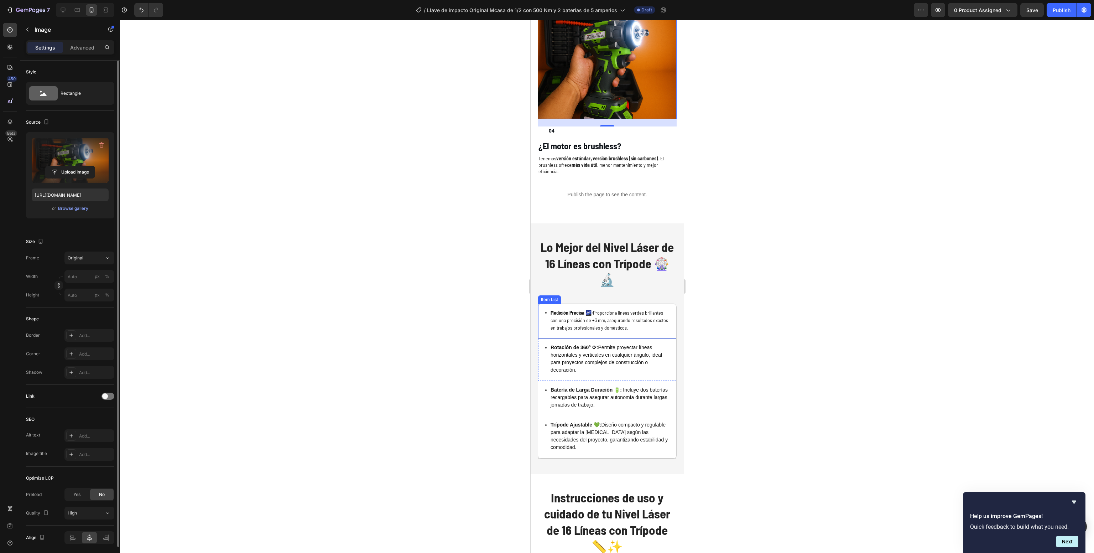
scroll to position [1903, 0]
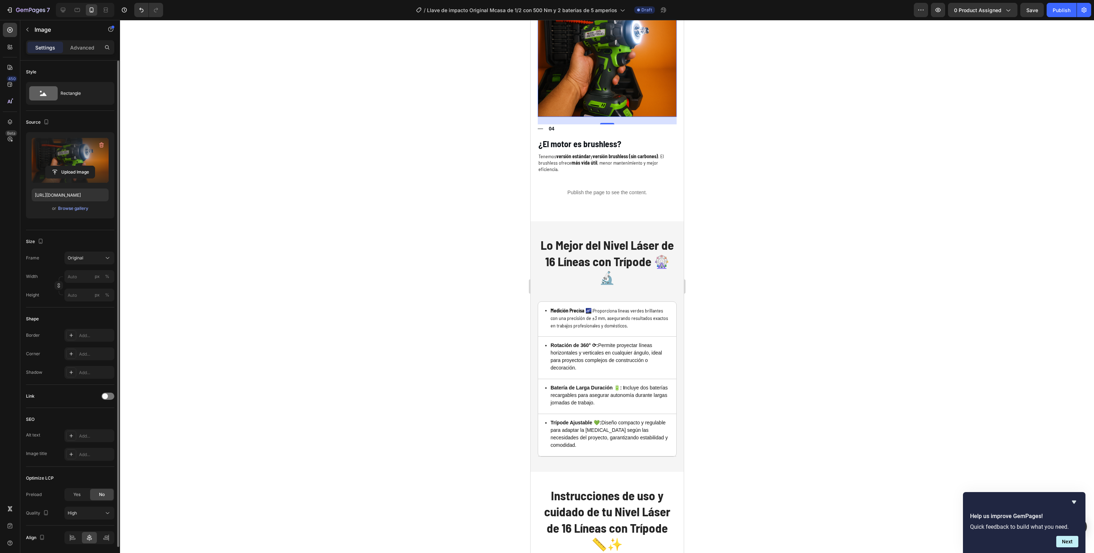
click at [779, 277] on div at bounding box center [607, 286] width 974 height 533
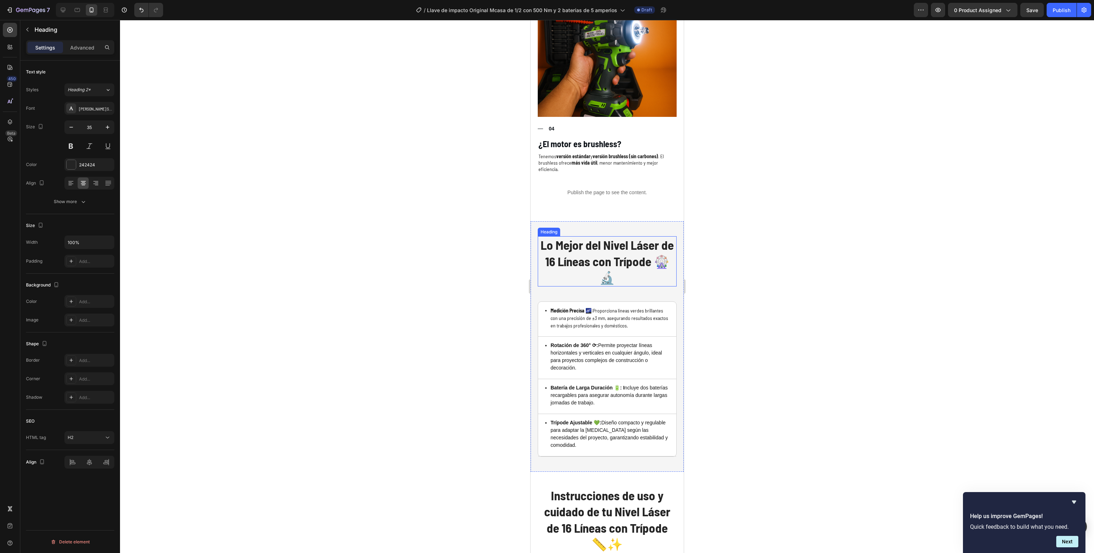
click at [589, 237] on strong "Lo Mejor del Nivel Láser de 16 Líneas con Trípode 🎡🔬" at bounding box center [606, 260] width 133 height 47
click at [564, 307] on p "Medición Precisa 🌌: Proporciona líneas verdes brillantes con una precisión de ±…" at bounding box center [610, 318] width 120 height 22
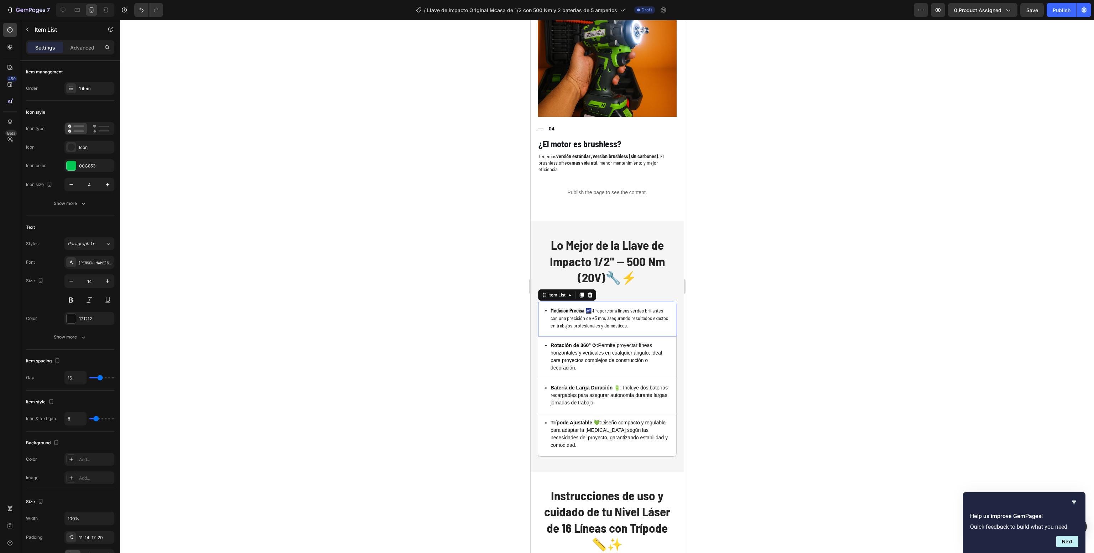
click at [564, 307] on p "Medición Precisa 🌌: Proporciona líneas verdes brillantes con una precisión de ±…" at bounding box center [610, 318] width 120 height 22
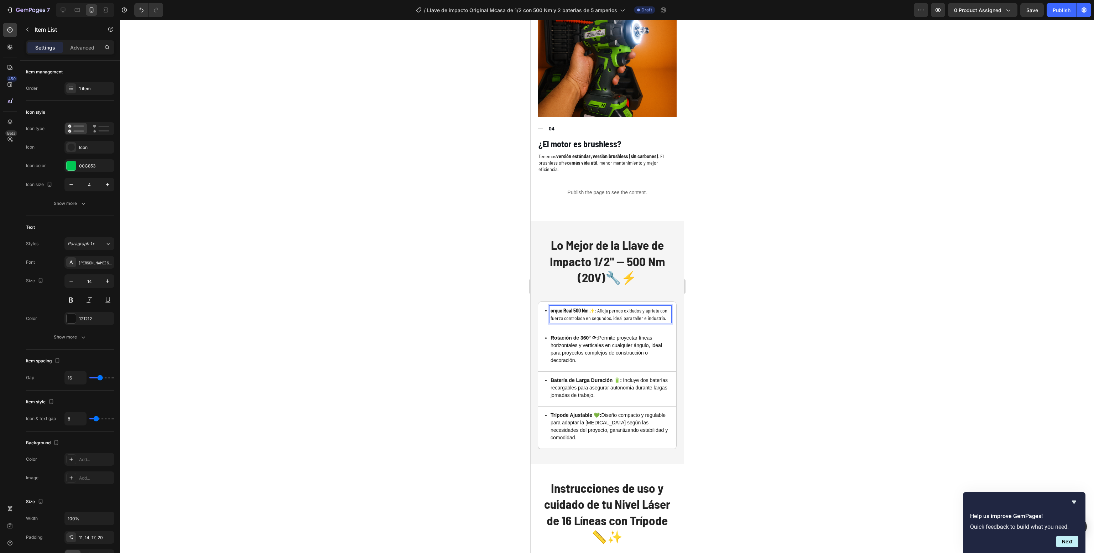
click at [551, 307] on strong "orque Real 500 Nm" at bounding box center [569, 310] width 38 height 6
click at [566, 334] on p "Rotación de 360° ⟳: Permite proyectar líneas horizontales y verticales en cualq…" at bounding box center [609, 349] width 118 height 30
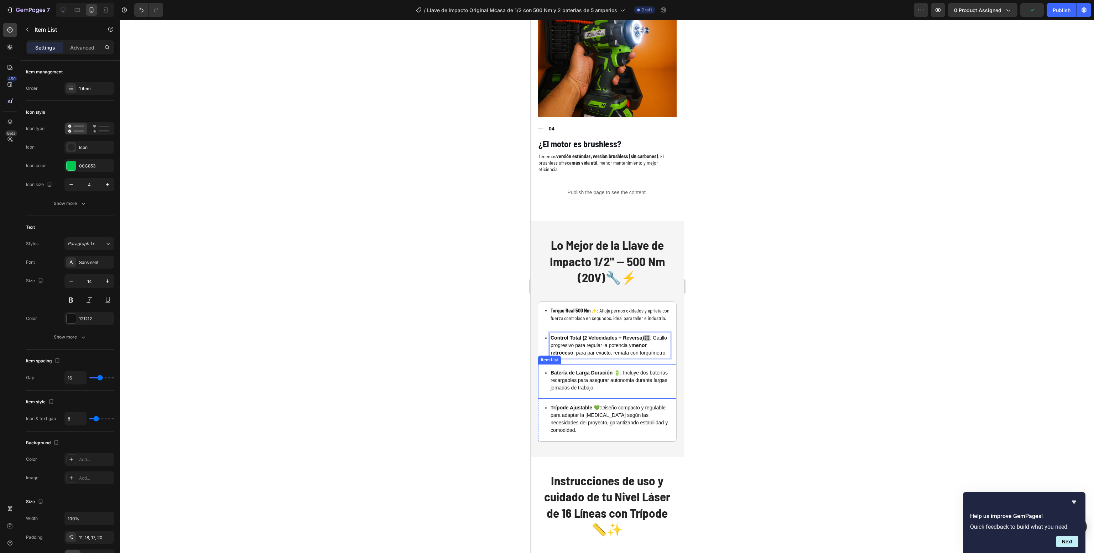
click at [590, 369] on p "Batería de Larga Duración 🔋: I ncluye dos baterías recargables para asegurar au…" at bounding box center [609, 380] width 118 height 22
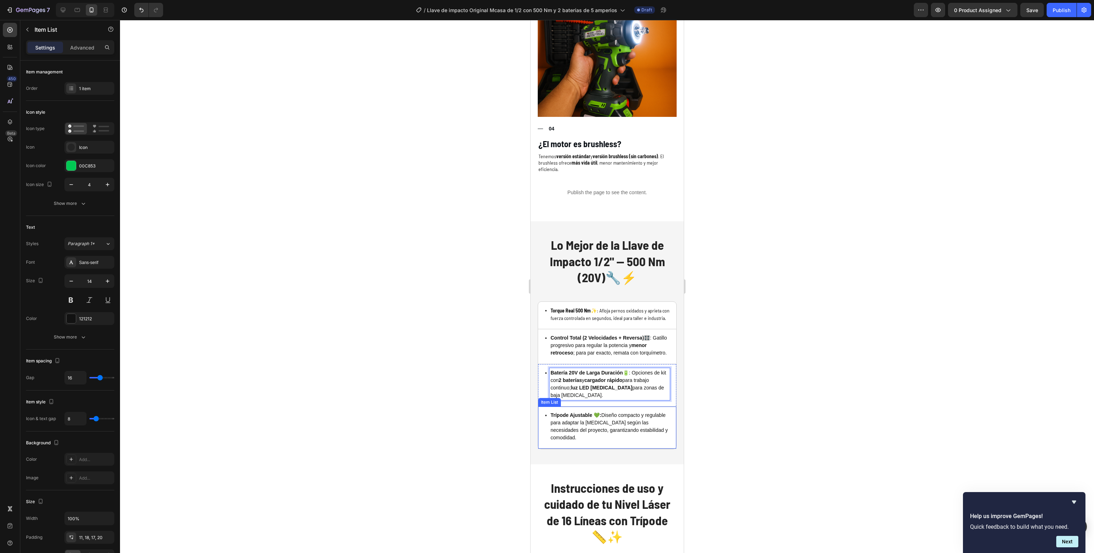
click at [574, 412] on strong "Trípode Ajustable 💚:" at bounding box center [575, 415] width 51 height 6
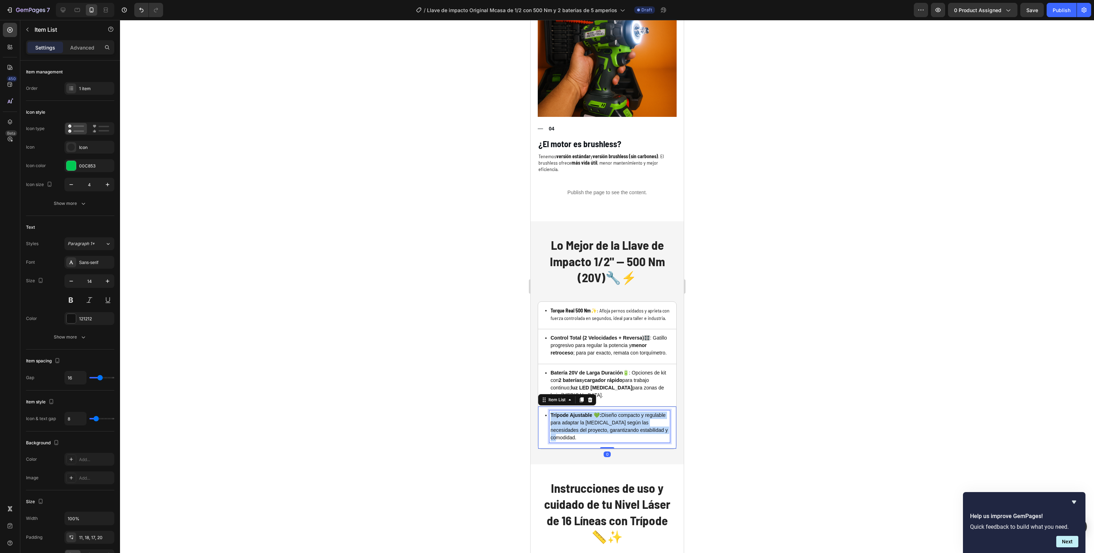
click at [574, 412] on strong "Trípode Ajustable 💚:" at bounding box center [575, 415] width 51 height 6
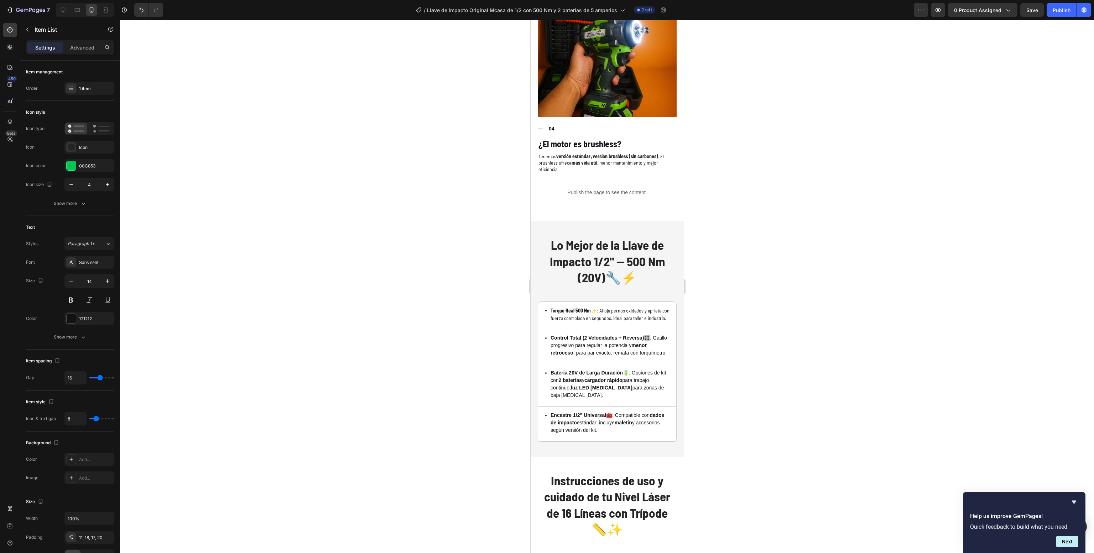
click at [771, 422] on div at bounding box center [607, 286] width 974 height 533
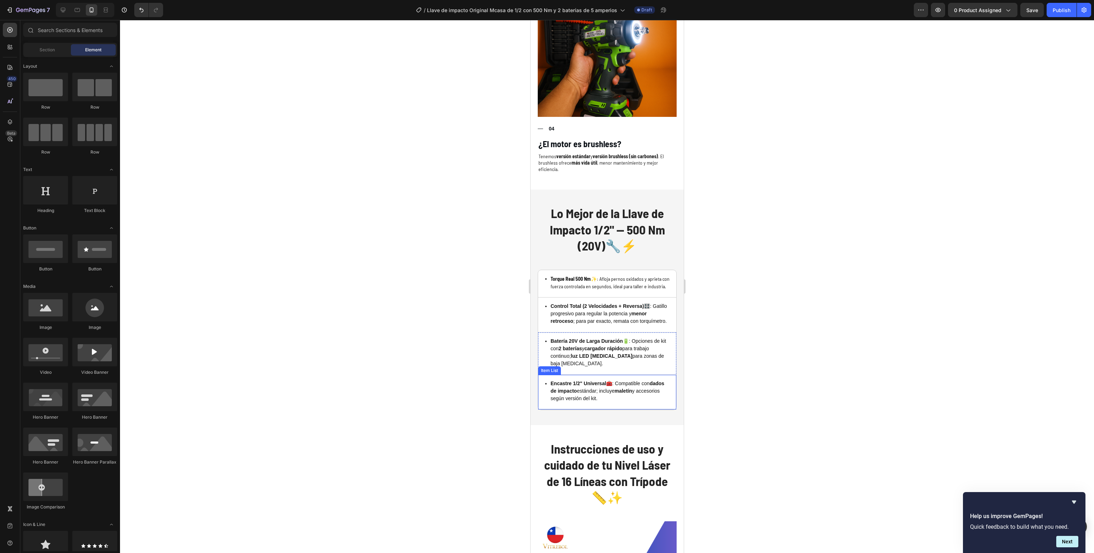
scroll to position [2194, 0]
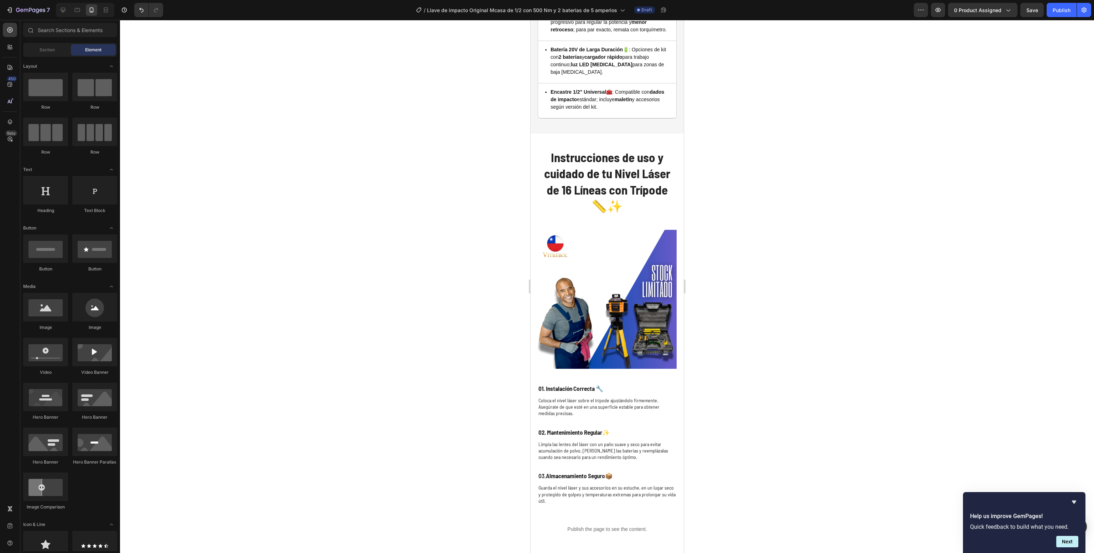
click at [762, 333] on div at bounding box center [607, 286] width 974 height 533
